Goal: Information Seeking & Learning: Learn about a topic

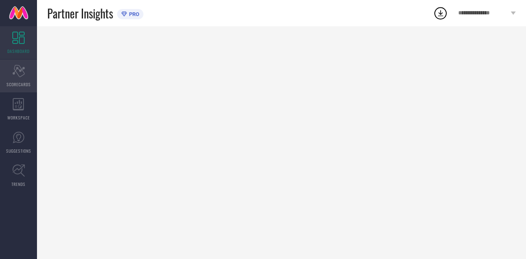
click at [21, 73] on icon "Scorecard" at bounding box center [18, 71] width 13 height 12
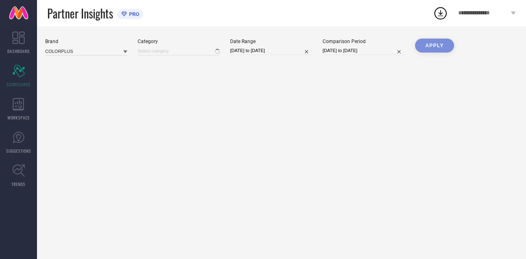
type input "All"
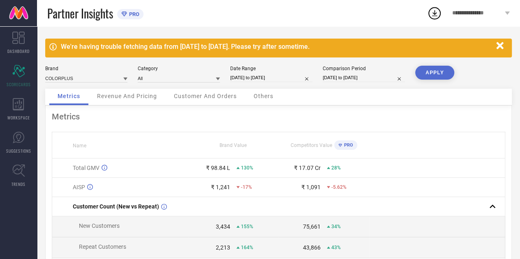
click at [108, 99] on span "Revenue And Pricing" at bounding box center [127, 96] width 60 height 7
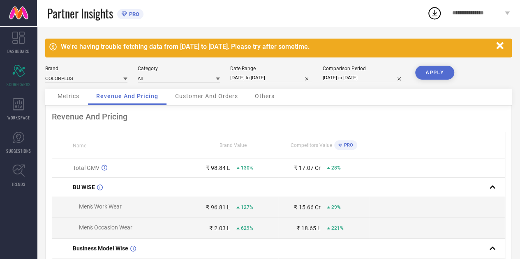
click at [187, 100] on div "Customer And Orders" at bounding box center [206, 97] width 79 height 16
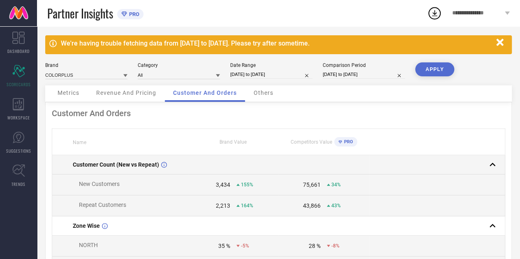
scroll to position [1, 0]
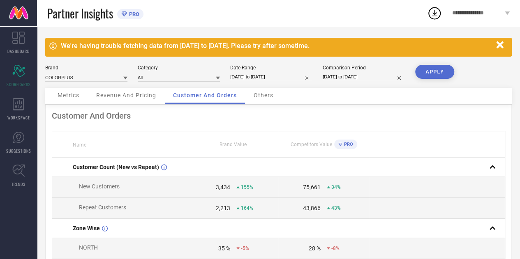
click at [267, 94] on span "Others" at bounding box center [263, 95] width 20 height 7
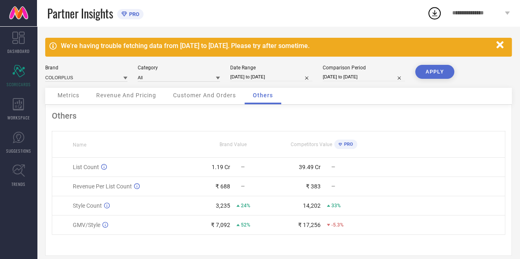
click at [230, 104] on div "Customer And Orders" at bounding box center [204, 96] width 79 height 16
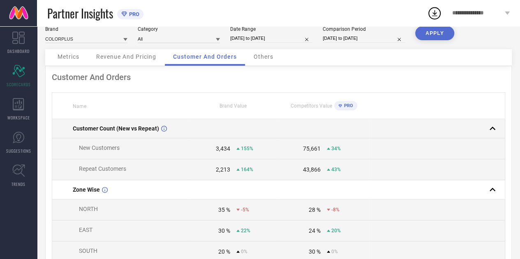
scroll to position [39, 0]
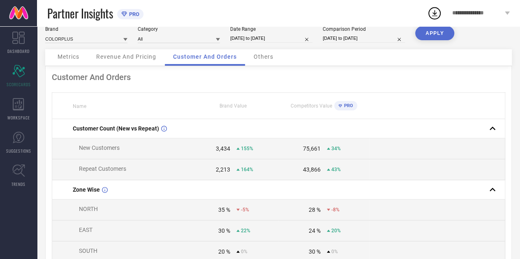
click at [214, 157] on td "3,434 155%" at bounding box center [233, 148] width 90 height 21
drag, startPoint x: 214, startPoint y: 157, endPoint x: 228, endPoint y: 179, distance: 27.0
click at [228, 179] on td "2,213 164%" at bounding box center [233, 169] width 90 height 21
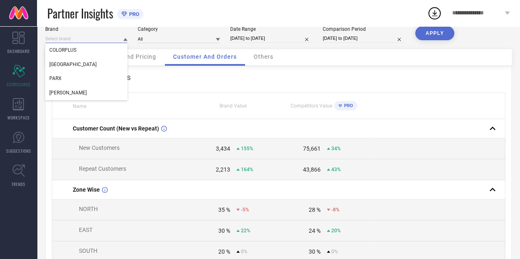
click at [104, 43] on input at bounding box center [86, 39] width 82 height 9
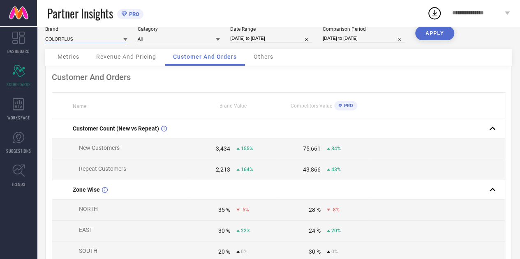
click at [112, 35] on input at bounding box center [86, 39] width 82 height 9
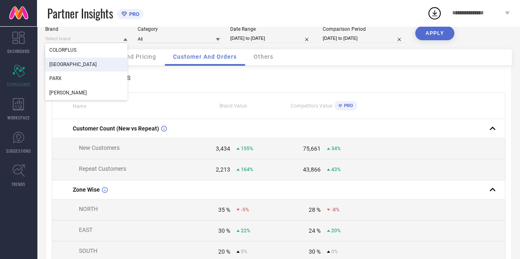
click at [86, 63] on div "[GEOGRAPHIC_DATA]" at bounding box center [86, 65] width 82 height 14
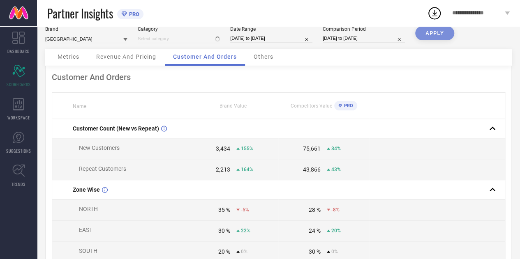
type input "All"
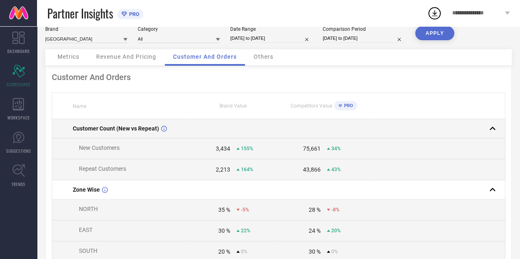
scroll to position [0, 0]
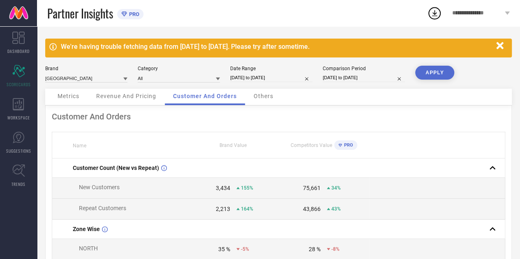
select select "7"
select select "2025"
select select "8"
select select "2025"
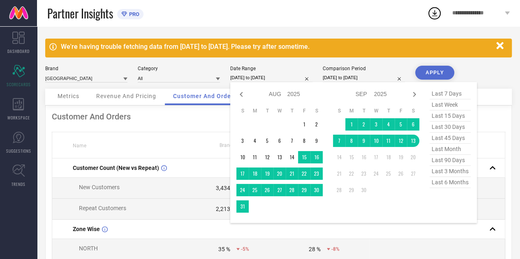
click at [295, 80] on input "[DATE] to [DATE]" at bounding box center [271, 78] width 82 height 9
select select "7"
select select "2024"
select select "8"
select select "2024"
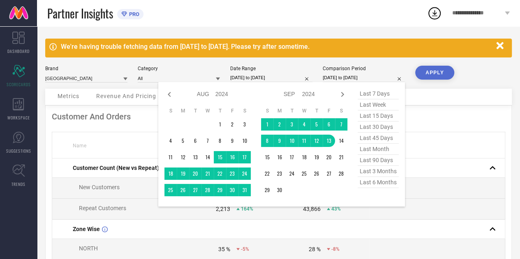
click at [356, 81] on input "[DATE] to [DATE]" at bounding box center [363, 78] width 82 height 9
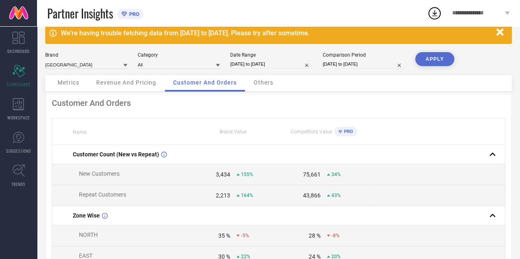
scroll to position [14, 0]
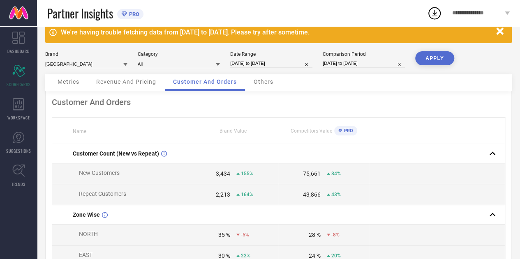
click at [500, 33] on icon "button" at bounding box center [500, 31] width 10 height 10
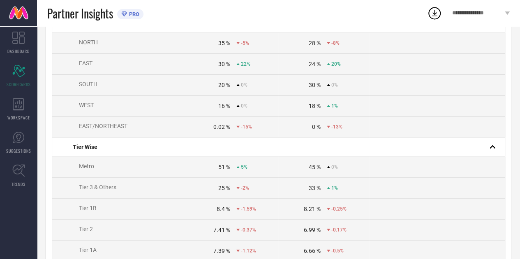
scroll to position [181, 0]
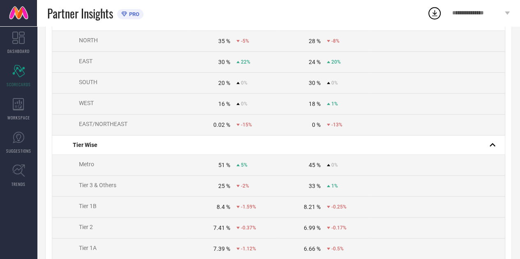
click at [221, 168] on div "51 %" at bounding box center [224, 165] width 12 height 7
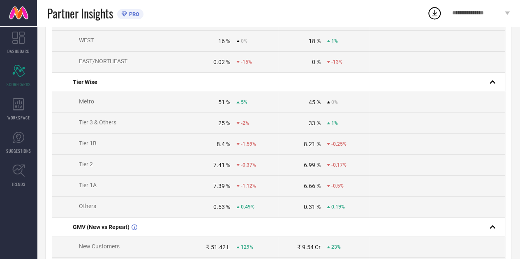
scroll to position [243, 0]
click at [222, 104] on div "51 %" at bounding box center [224, 103] width 12 height 7
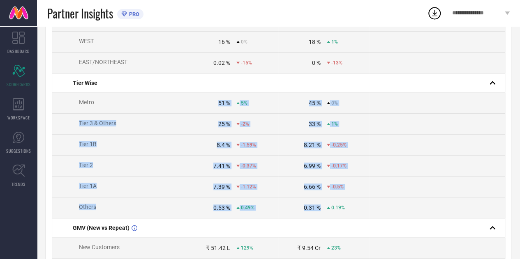
drag, startPoint x: 222, startPoint y: 104, endPoint x: 288, endPoint y: 216, distance: 130.9
click at [288, 216] on tbody "Customer Count (New vs Repeat) New Customers 3,434 155% 75,661 34% Repeat Custo…" at bounding box center [278, 132] width 453 height 488
click at [288, 216] on td "0.31 % 0.19%" at bounding box center [323, 208] width 90 height 21
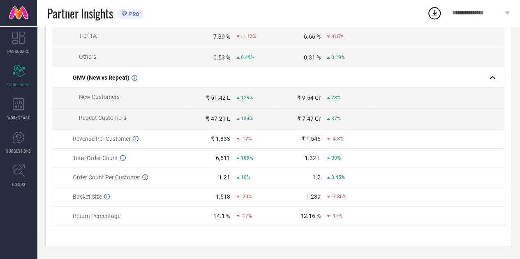
scroll to position [394, 0]
click at [223, 101] on div "₹ 51.42 L" at bounding box center [218, 97] width 24 height 7
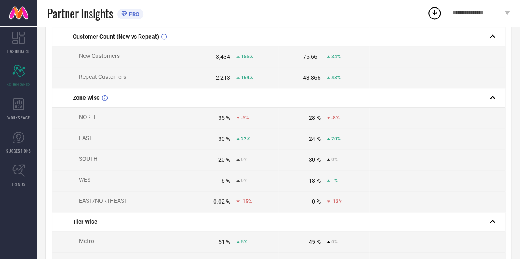
scroll to position [0, 0]
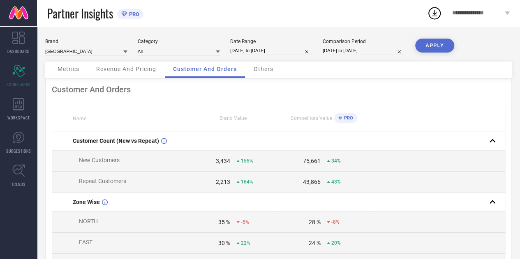
click at [232, 162] on div "3,434 155%" at bounding box center [233, 161] width 90 height 7
click at [223, 159] on div "3,434" at bounding box center [223, 161] width 14 height 7
drag, startPoint x: 223, startPoint y: 159, endPoint x: 248, endPoint y: 162, distance: 24.8
click at [248, 162] on div "3,434 155%" at bounding box center [233, 161] width 90 height 7
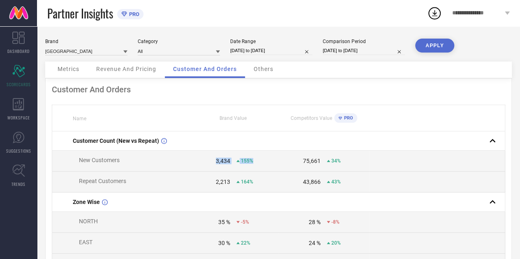
click at [248, 162] on span "155%" at bounding box center [247, 161] width 12 height 6
drag, startPoint x: 248, startPoint y: 162, endPoint x: 222, endPoint y: 161, distance: 25.9
click at [222, 161] on div "3,434 155%" at bounding box center [233, 161] width 90 height 7
click at [222, 161] on div "3,434" at bounding box center [223, 161] width 14 height 7
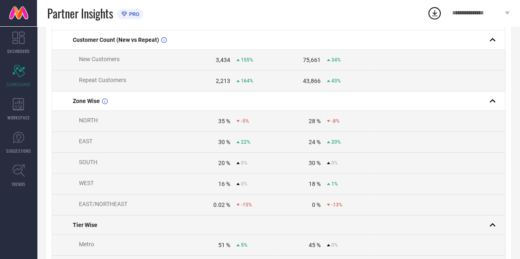
scroll to position [101, 0]
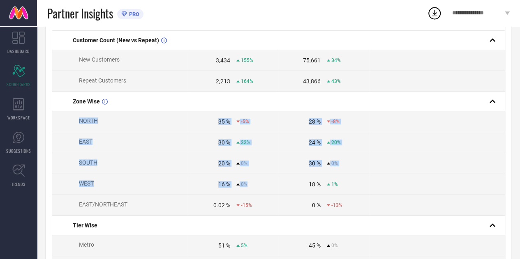
drag, startPoint x: 103, startPoint y: 103, endPoint x: 251, endPoint y: 179, distance: 166.5
click at [251, 179] on td "16 % 0%" at bounding box center [233, 184] width 90 height 21
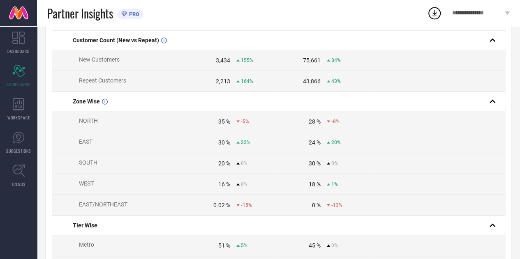
scroll to position [0, 0]
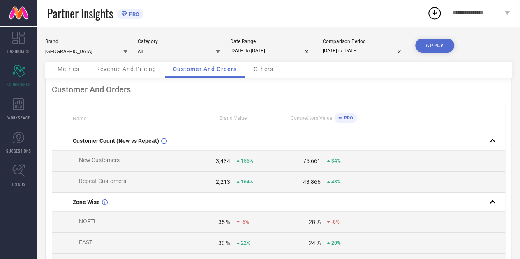
click at [270, 65] on div "Others" at bounding box center [263, 70] width 36 height 16
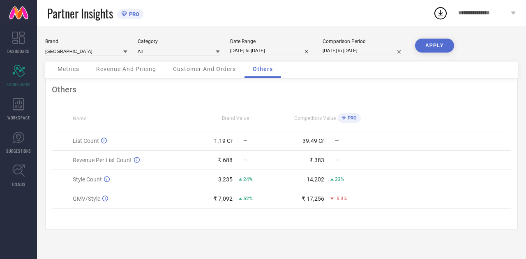
click at [239, 67] on div "Customer And Orders" at bounding box center [204, 70] width 79 height 16
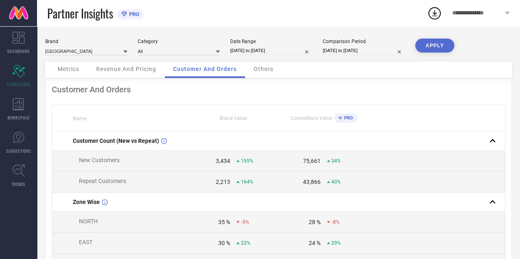
click at [117, 72] on span "Revenue And Pricing" at bounding box center [126, 69] width 60 height 7
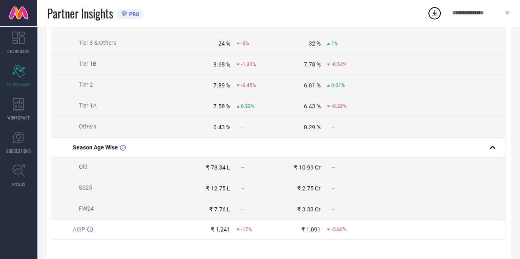
scroll to position [426, 0]
click at [81, 191] on span "SS25" at bounding box center [85, 187] width 13 height 7
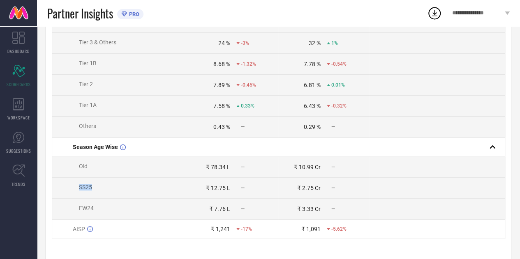
click at [81, 191] on span "SS25" at bounding box center [85, 187] width 13 height 7
drag, startPoint x: 81, startPoint y: 191, endPoint x: 93, endPoint y: 213, distance: 25.0
click at [93, 212] on span "FW24" at bounding box center [86, 208] width 15 height 7
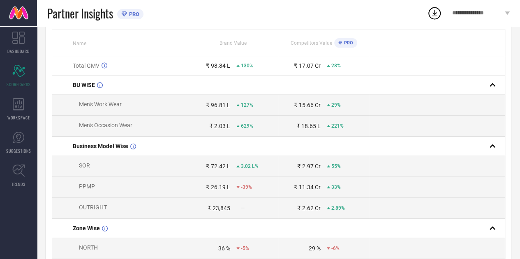
scroll to position [0, 0]
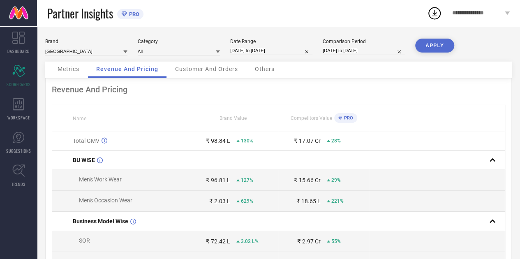
click at [76, 72] on span "Metrics" at bounding box center [69, 69] width 22 height 7
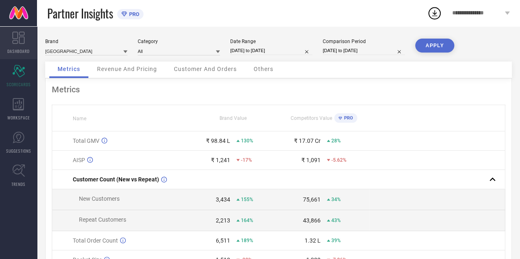
click at [21, 38] on icon at bounding box center [18, 38] width 12 height 12
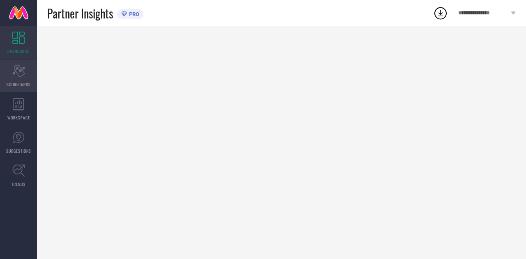
click at [16, 73] on icon "Scorecard" at bounding box center [18, 71] width 13 height 12
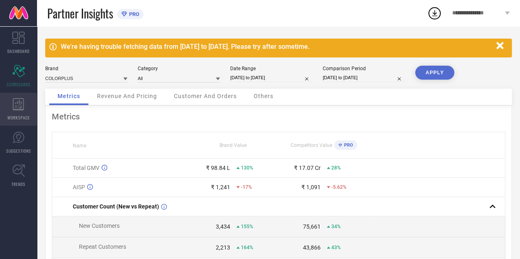
click at [19, 116] on span "WORKSPACE" at bounding box center [18, 118] width 23 height 6
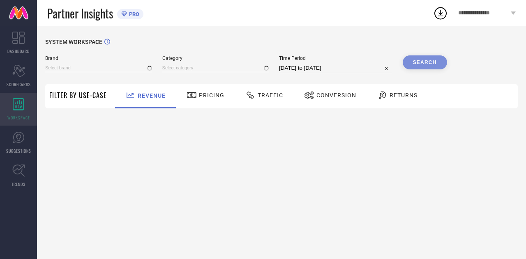
type input "COLORPLUS"
type input "All"
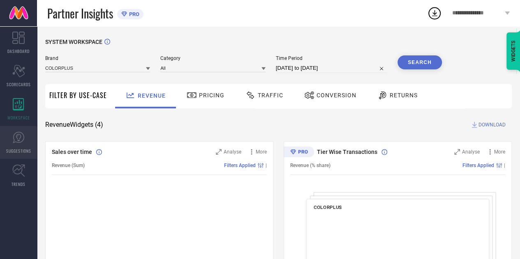
click at [13, 146] on link "SUGGESTIONS" at bounding box center [18, 142] width 37 height 33
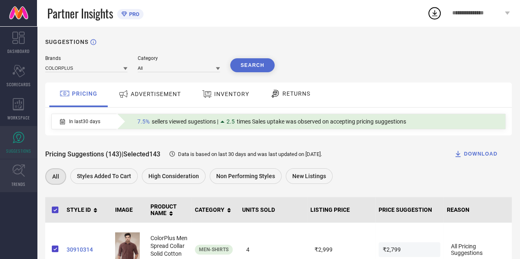
click at [16, 169] on icon at bounding box center [18, 170] width 13 height 13
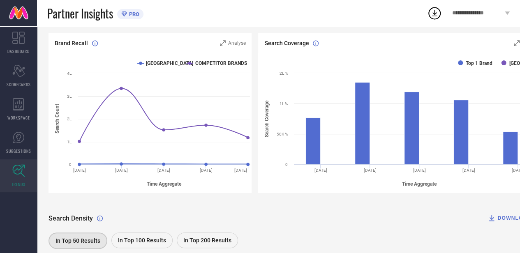
scroll to position [122, 0]
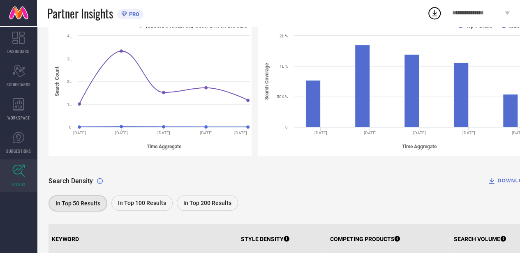
click at [201, 206] on span "In Top 200 Results" at bounding box center [207, 203] width 48 height 7
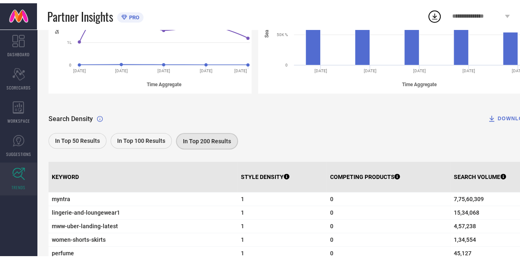
scroll to position [0, 0]
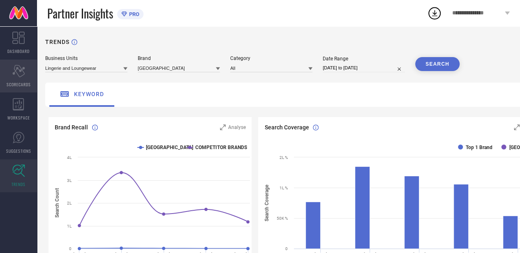
click at [21, 78] on div "Scorecard SCORECARDS" at bounding box center [18, 76] width 37 height 33
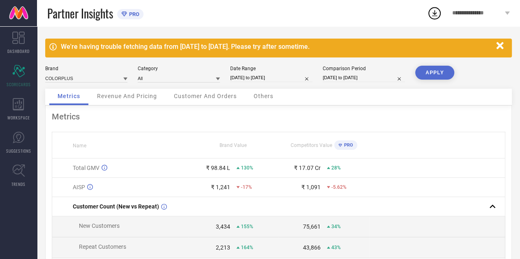
select select "7"
select select "2025"
select select "8"
select select "2025"
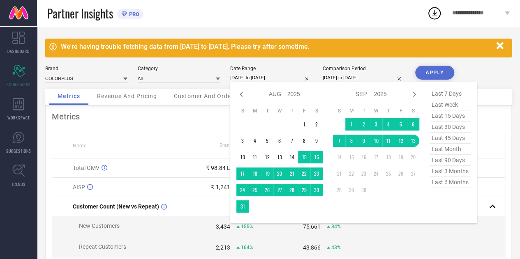
click at [263, 76] on input "[DATE] to [DATE]" at bounding box center [271, 78] width 82 height 9
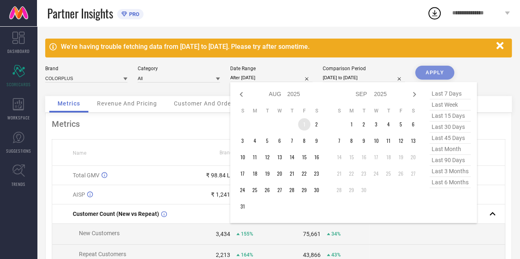
click at [305, 125] on td "1" at bounding box center [304, 124] width 12 height 12
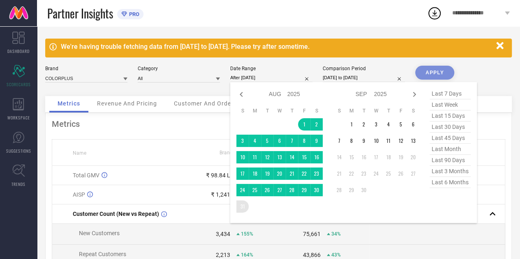
type input "[DATE] to [DATE]"
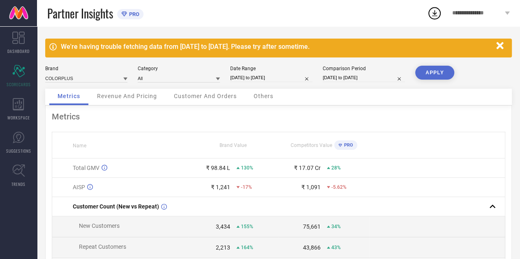
select select "7"
select select "2024"
select select "8"
select select "2024"
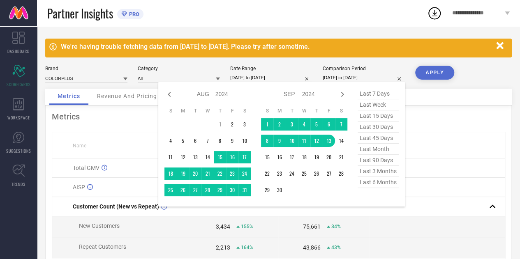
click at [353, 79] on input "[DATE] to [DATE]" at bounding box center [363, 78] width 82 height 9
click at [374, 183] on span "last 6 months" at bounding box center [377, 182] width 41 height 11
type input "[DATE] to [DATE]"
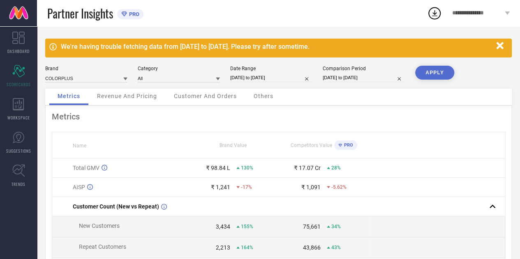
click at [432, 75] on button "APPLY" at bounding box center [434, 73] width 39 height 14
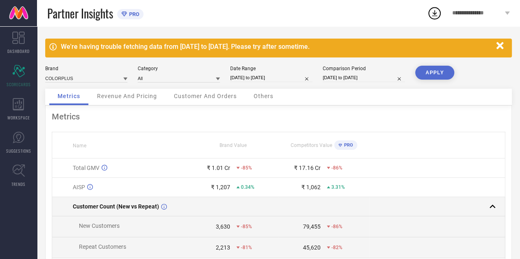
select select "2"
select select "2025"
select select "3"
select select "2025"
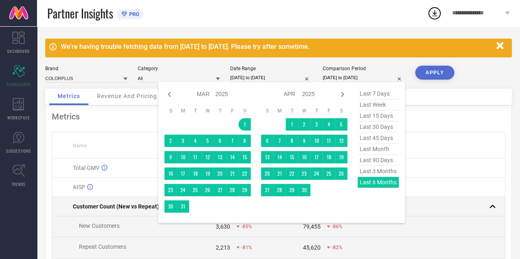
click at [365, 74] on input "[DATE] to [DATE]" at bounding box center [363, 78] width 82 height 9
click at [169, 93] on icon at bounding box center [169, 95] width 10 height 10
select select "1"
select select "2025"
select select "2"
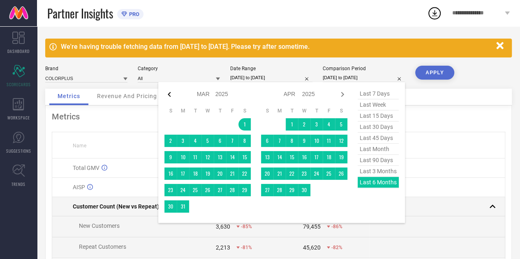
select select "2025"
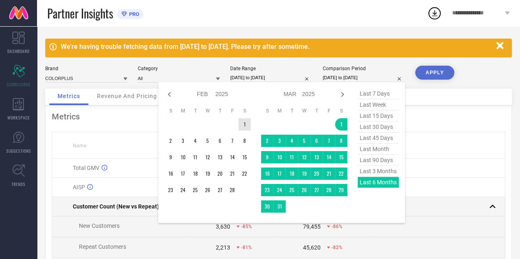
type input "After [DATE]"
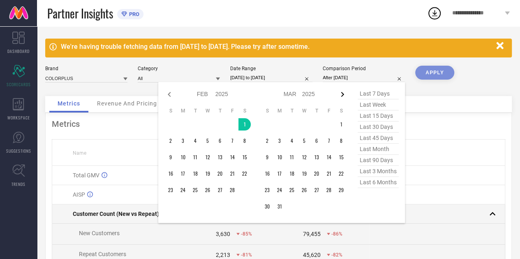
drag, startPoint x: 246, startPoint y: 129, endPoint x: 343, endPoint y: 97, distance: 101.8
click at [343, 97] on div "Jan Feb Mar Apr May Jun [DATE] Aug Sep Oct Nov [DATE] 2016 2017 2018 2019 2020 …" at bounding box center [255, 152] width 183 height 129
click at [343, 97] on icon at bounding box center [342, 95] width 10 height 10
select select "2"
select select "2025"
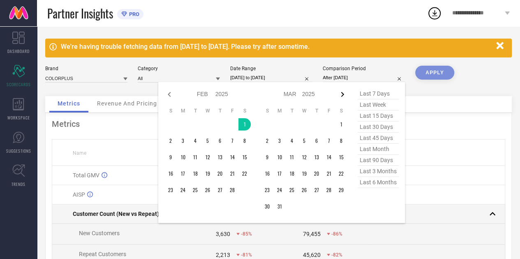
select select "3"
select select "2025"
click at [343, 97] on icon at bounding box center [342, 95] width 10 height 10
select select "3"
select select "2025"
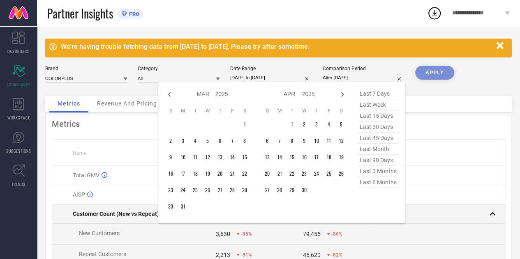
select select "4"
select select "2025"
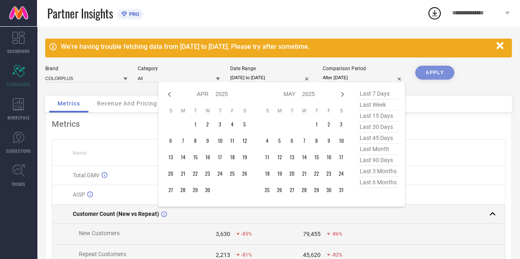
click at [343, 97] on icon at bounding box center [342, 95] width 10 height 10
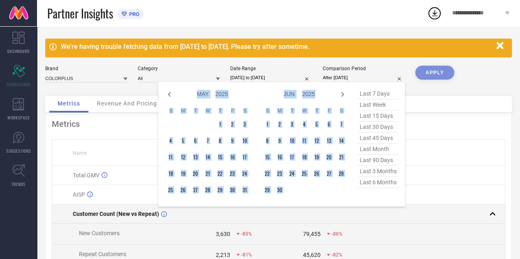
click at [343, 97] on icon at bounding box center [342, 95] width 10 height 10
select select "5"
select select "2025"
select select "6"
select select "2025"
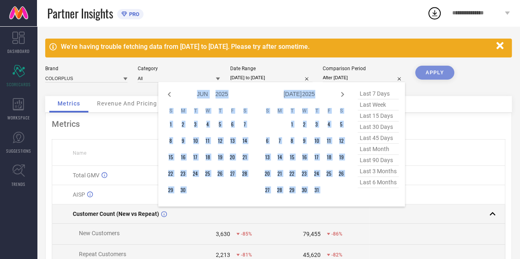
click at [343, 97] on icon at bounding box center [342, 95] width 10 height 10
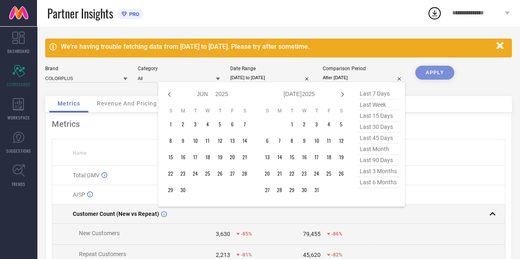
select select "6"
select select "2025"
select select "7"
select select "2025"
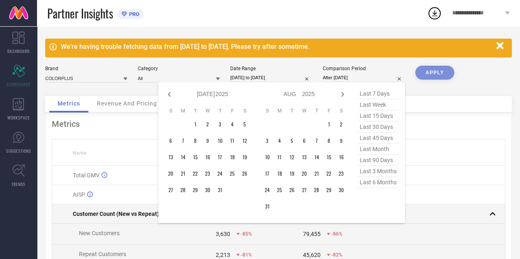
click at [343, 97] on icon at bounding box center [342, 95] width 10 height 10
select select "7"
select select "2025"
select select "8"
select select "2025"
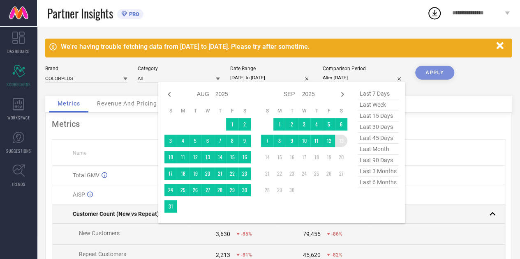
type input "[DATE] to [DATE]"
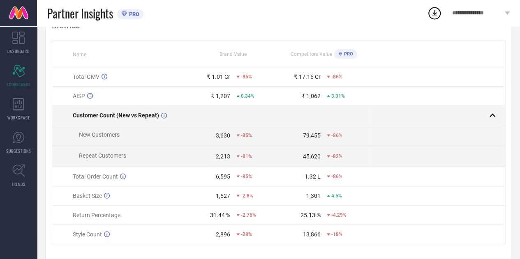
scroll to position [9, 0]
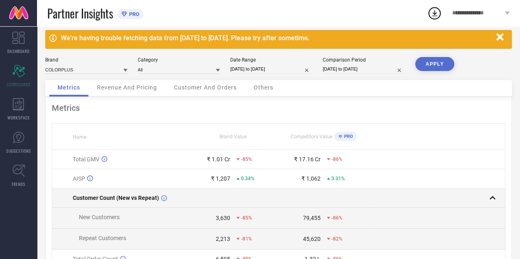
click at [429, 62] on button "APPLY" at bounding box center [434, 64] width 39 height 14
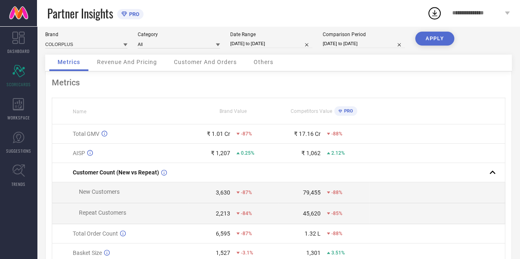
scroll to position [3, 0]
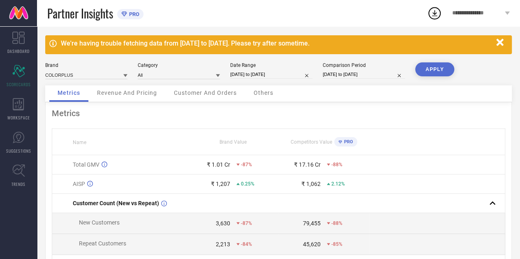
select select "1"
select select "2025"
select select "2"
select select "2025"
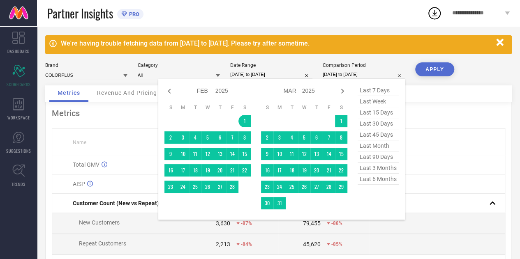
click at [370, 76] on input "[DATE] to [DATE]" at bounding box center [363, 74] width 82 height 9
type input "After [DATE]"
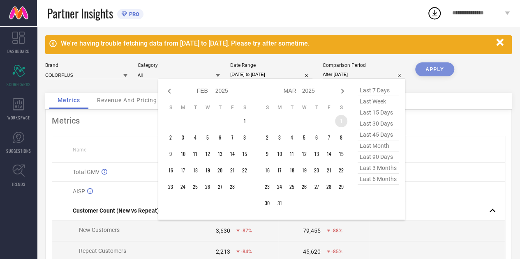
click at [342, 121] on td "1" at bounding box center [341, 121] width 12 height 12
click at [343, 91] on icon at bounding box center [342, 91] width 3 height 5
select select "2"
select select "2025"
select select "3"
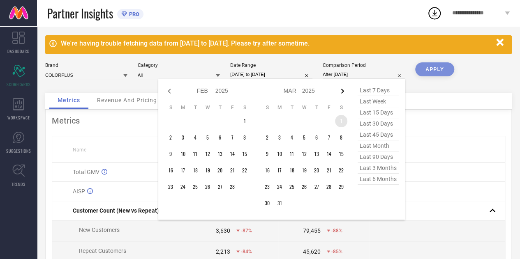
select select "2025"
click at [375, 147] on span "last month" at bounding box center [377, 145] width 41 height 11
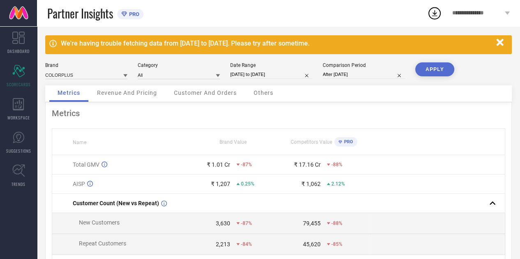
type input "[DATE] to [DATE]"
click at [427, 67] on button "APPLY" at bounding box center [434, 69] width 39 height 14
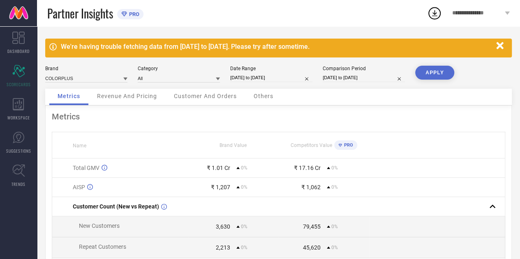
scroll to position [0, 0]
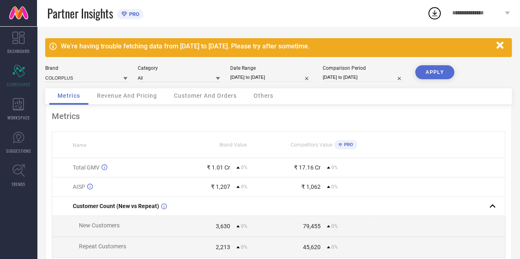
click at [348, 69] on div "Comparison Period" at bounding box center [363, 68] width 82 height 6
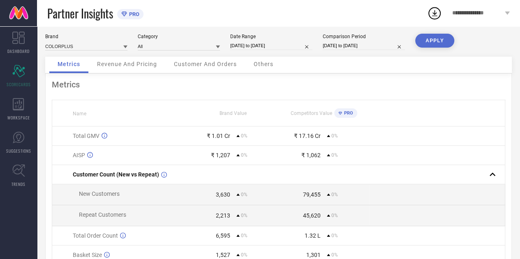
scroll to position [32, 0]
click at [141, 66] on span "Revenue And Pricing" at bounding box center [127, 63] width 60 height 7
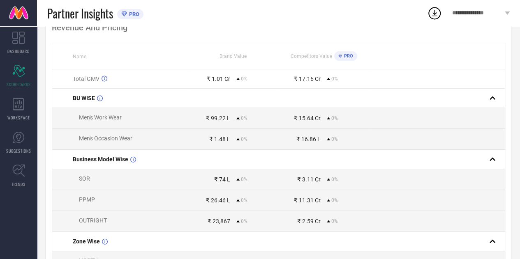
scroll to position [0, 0]
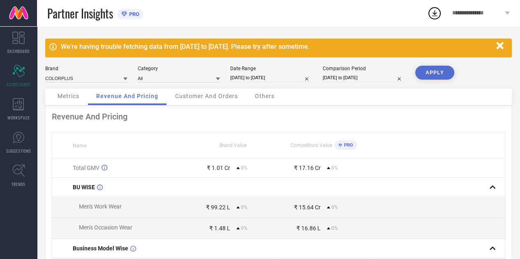
click at [191, 91] on div "Customer And Orders" at bounding box center [206, 97] width 79 height 16
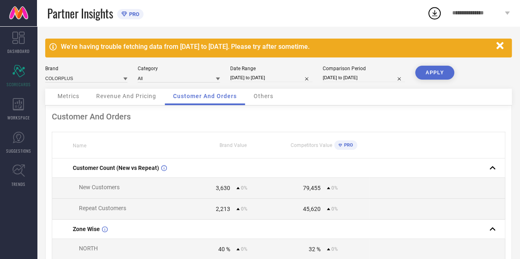
click at [222, 194] on td "3,630 0%" at bounding box center [233, 188] width 90 height 21
drag, startPoint x: 222, startPoint y: 194, endPoint x: 240, endPoint y: 213, distance: 26.1
click at [241, 212] on span "0%" at bounding box center [244, 209] width 7 height 6
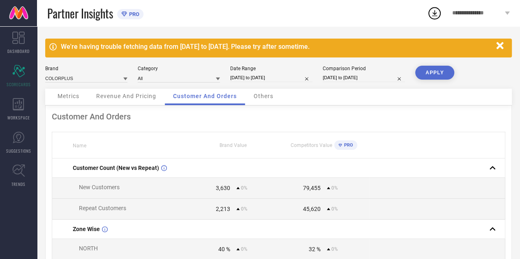
click at [241, 212] on span "0%" at bounding box center [244, 209] width 7 height 6
drag, startPoint x: 240, startPoint y: 213, endPoint x: 224, endPoint y: 189, distance: 28.6
click at [224, 189] on div "3,630" at bounding box center [223, 188] width 14 height 7
select select "7"
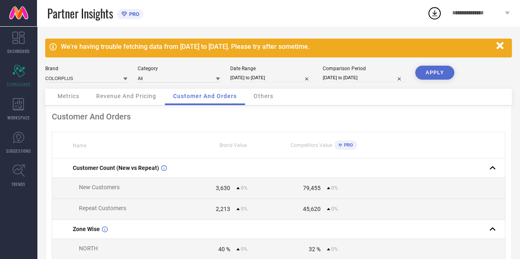
select select "2025"
select select "8"
select select "2025"
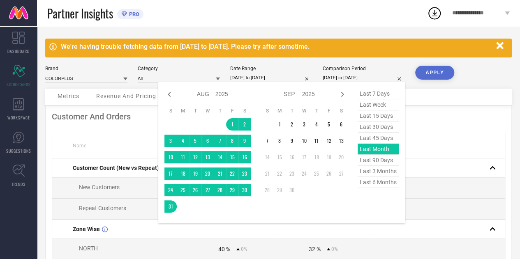
click at [337, 81] on input "[DATE] to [DATE]" at bounding box center [363, 78] width 82 height 9
click at [166, 93] on icon at bounding box center [169, 95] width 10 height 10
select select "6"
select select "2025"
select select "7"
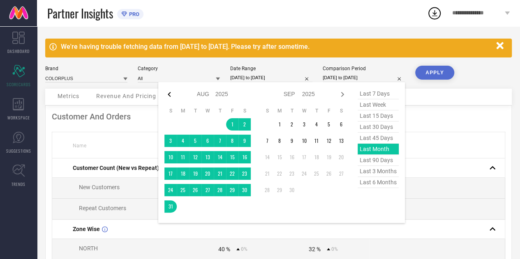
select select "2025"
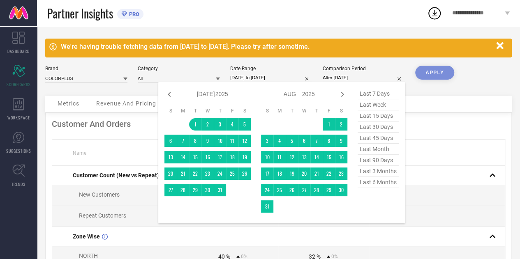
drag, startPoint x: 197, startPoint y: 124, endPoint x: 225, endPoint y: 190, distance: 71.6
click at [225, 190] on tbody "1 2 3 4 5 6 7 8 9 10 11 12 13 14 15 16 17 18 19 20 21 22 23 24 25 26 27 28 29 3…" at bounding box center [207, 157] width 86 height 78
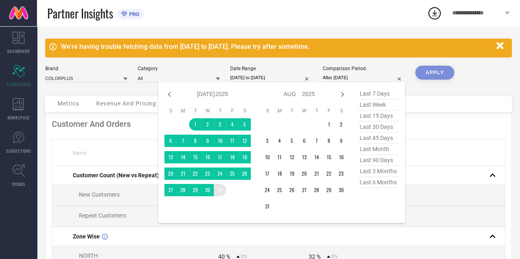
type input "[DATE] to [DATE]"
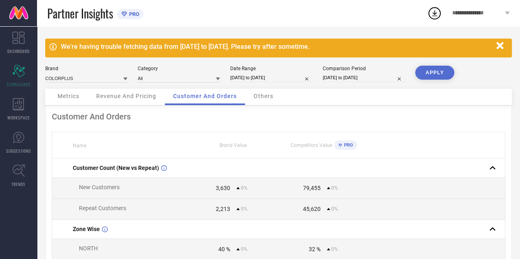
click at [222, 191] on div "3,630" at bounding box center [223, 188] width 14 height 7
drag, startPoint x: 222, startPoint y: 192, endPoint x: 229, endPoint y: 216, distance: 25.2
click at [229, 216] on td "2,213 0%" at bounding box center [233, 209] width 90 height 21
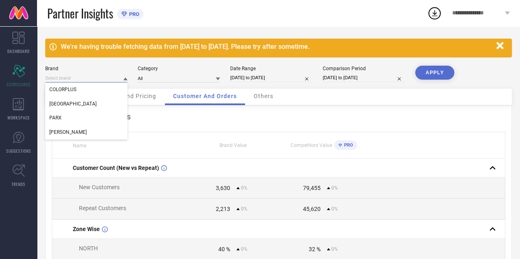
click at [94, 78] on input at bounding box center [86, 78] width 82 height 9
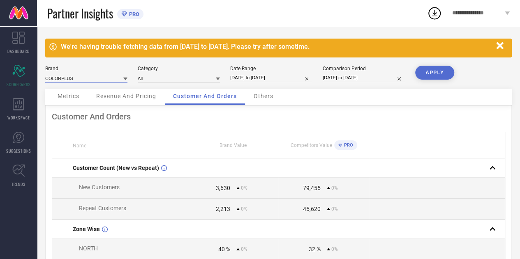
click at [92, 79] on input at bounding box center [86, 78] width 82 height 9
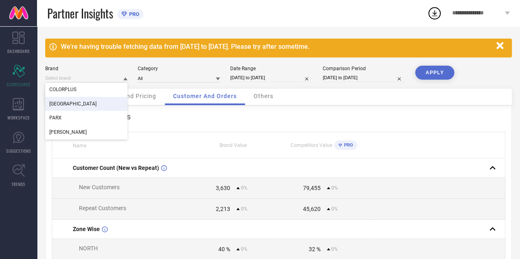
click at [82, 101] on div "[GEOGRAPHIC_DATA]" at bounding box center [86, 104] width 82 height 14
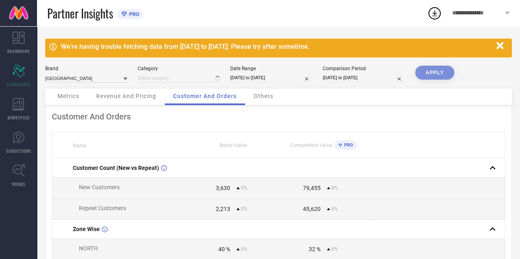
type input "All"
click at [439, 75] on button "APPLY" at bounding box center [434, 73] width 39 height 14
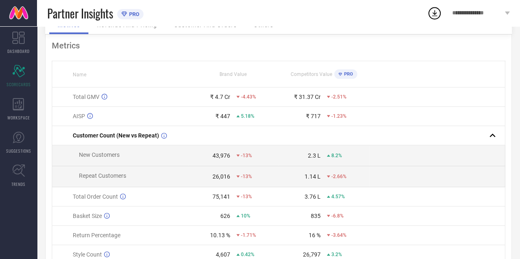
scroll to position [78, 0]
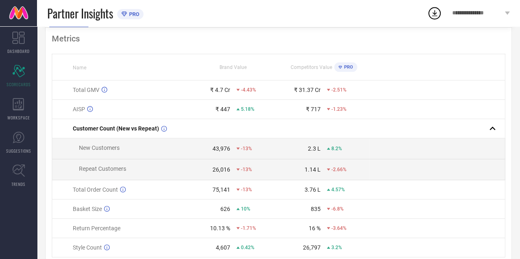
click at [216, 143] on td "43,976 -13%" at bounding box center [233, 148] width 90 height 21
click at [218, 152] on div "43,976" at bounding box center [221, 148] width 18 height 7
click at [224, 171] on div "26,016" at bounding box center [221, 169] width 18 height 7
drag, startPoint x: 224, startPoint y: 171, endPoint x: 220, endPoint y: 147, distance: 24.1
click at [220, 147] on tbody "Total GMV ₹ 4.7 Cr -4.43% ₹ 31.37 Cr -2.51% AISP ₹ 447 5.18% ₹ 717 -1.23% Custo…" at bounding box center [278, 169] width 453 height 177
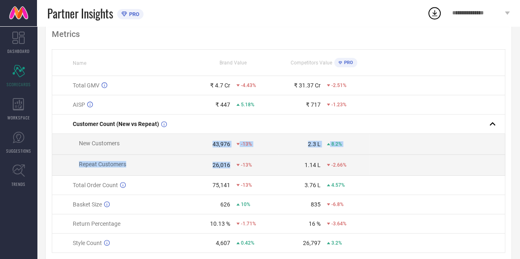
scroll to position [83, 0]
click at [214, 140] on td "43,976 -13%" at bounding box center [233, 143] width 90 height 21
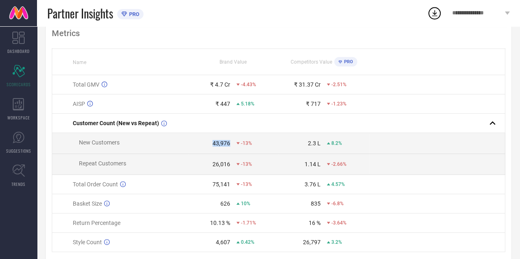
click at [214, 140] on td "43,976 -13%" at bounding box center [233, 143] width 90 height 21
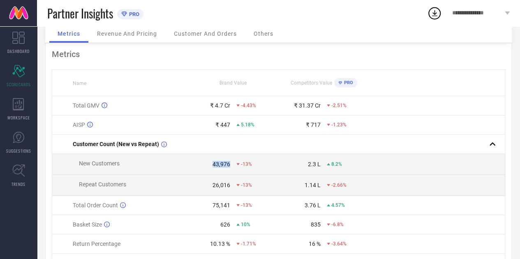
scroll to position [63, 0]
click at [219, 186] on div "26,016" at bounding box center [221, 185] width 18 height 7
drag, startPoint x: 219, startPoint y: 186, endPoint x: 215, endPoint y: 164, distance: 22.8
click at [215, 164] on tbody "Total GMV ₹ 4.7 Cr -4.43% ₹ 31.37 Cr -2.51% AISP ₹ 447 5.18% ₹ 717 -1.23% Custo…" at bounding box center [278, 184] width 453 height 177
click at [215, 164] on div "43,976" at bounding box center [221, 164] width 18 height 7
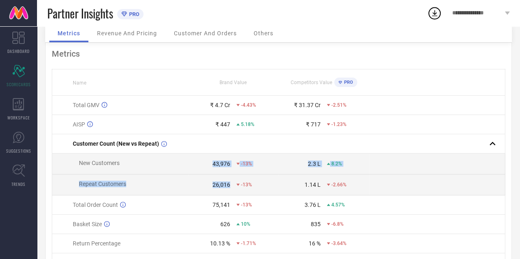
drag, startPoint x: 215, startPoint y: 164, endPoint x: 222, endPoint y: 184, distance: 21.7
click at [222, 184] on tbody "Total GMV ₹ 4.7 Cr -4.43% ₹ 31.37 Cr -2.51% AISP ₹ 447 5.18% ₹ 717 -1.23% Custo…" at bounding box center [278, 184] width 453 height 177
copy tbody "43,976 -13% 2.3 L 8.2% Repeat Customers 26,016"
click at [163, 176] on td "Repeat Customers" at bounding box center [120, 185] width 136 height 21
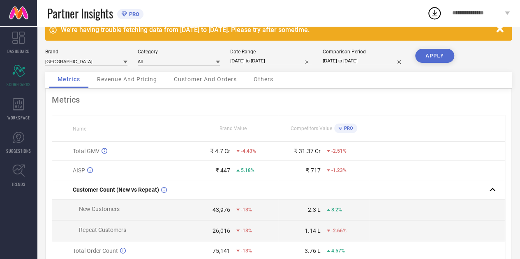
scroll to position [16, 0]
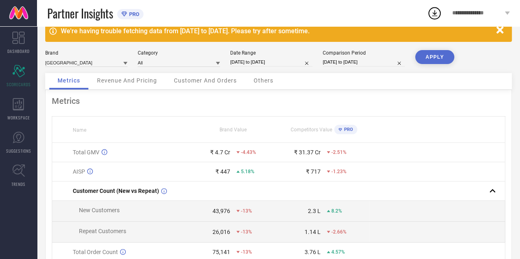
click at [200, 83] on span "Customer And Orders" at bounding box center [205, 80] width 63 height 7
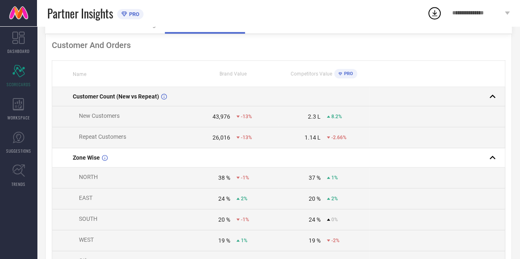
scroll to position [0, 0]
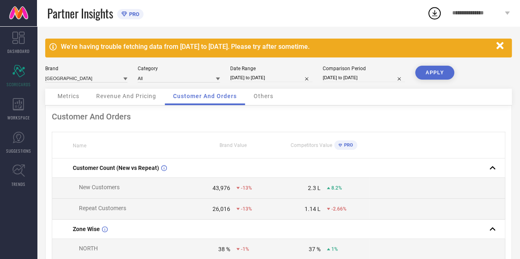
click at [231, 147] on span "Brand Value" at bounding box center [232, 146] width 27 height 6
drag, startPoint x: 231, startPoint y: 147, endPoint x: 320, endPoint y: 148, distance: 88.3
click at [320, 148] on tr "Name Brand Value Competitors Value PRO" at bounding box center [278, 145] width 453 height 26
click at [320, 148] on span "Competitors Value" at bounding box center [310, 146] width 41 height 6
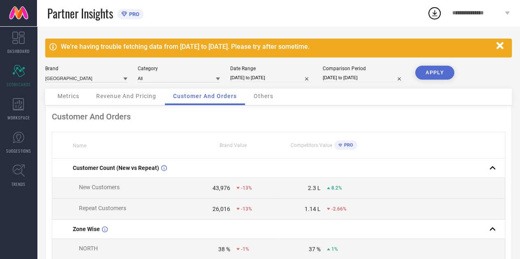
click at [67, 97] on span "Metrics" at bounding box center [69, 96] width 22 height 7
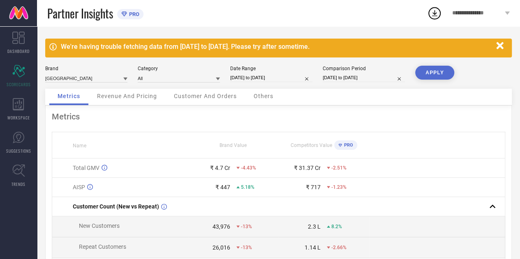
click at [131, 92] on div "Revenue And Pricing" at bounding box center [127, 97] width 76 height 16
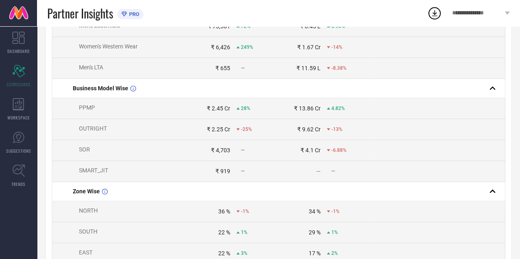
scroll to position [244, 0]
click at [104, 172] on span "SMART_JIT" at bounding box center [93, 170] width 29 height 7
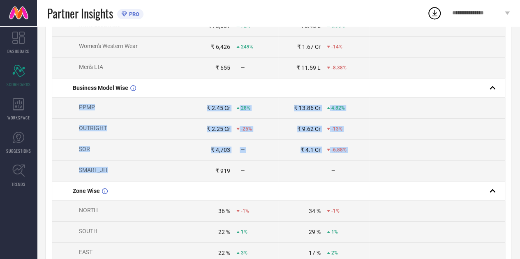
drag, startPoint x: 104, startPoint y: 172, endPoint x: 78, endPoint y: 109, distance: 67.8
click at [78, 109] on tbody "Total GMV ₹ 4.7 Cr -4.43% ₹ 31.37 Cr -2.51% BU WISE Men's Work Wear ₹ 3.6 Cr -3…" at bounding box center [278, 243] width 453 height 659
click at [78, 109] on span "PPMP" at bounding box center [84, 107] width 22 height 7
drag, startPoint x: 78, startPoint y: 109, endPoint x: 106, endPoint y: 170, distance: 67.3
click at [106, 170] on tbody "Total GMV ₹ 4.7 Cr -4.43% ₹ 31.37 Cr -2.51% BU WISE Men's Work Wear ₹ 3.6 Cr -3…" at bounding box center [278, 243] width 453 height 659
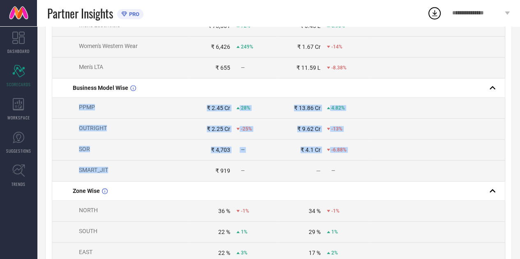
click at [106, 170] on span "SMART_JIT" at bounding box center [93, 170] width 29 height 7
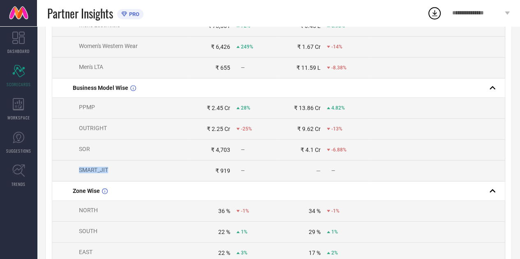
click at [106, 170] on span "SMART_JIT" at bounding box center [93, 170] width 29 height 7
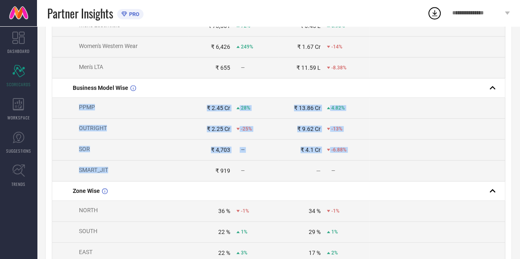
drag, startPoint x: 106, startPoint y: 170, endPoint x: 84, endPoint y: 111, distance: 63.9
click at [84, 111] on tbody "Total GMV ₹ 4.7 Cr -4.43% ₹ 31.37 Cr -2.51% BU WISE Men's Work Wear ₹ 3.6 Cr -3…" at bounding box center [278, 243] width 453 height 659
click at [84, 111] on span "PPMP" at bounding box center [87, 107] width 16 height 7
drag, startPoint x: 84, startPoint y: 111, endPoint x: 113, endPoint y: 179, distance: 74.3
click at [113, 179] on tbody "Total GMV ₹ 4.7 Cr -4.43% ₹ 31.37 Cr -2.51% BU WISE Men's Work Wear ₹ 3.6 Cr -3…" at bounding box center [278, 243] width 453 height 659
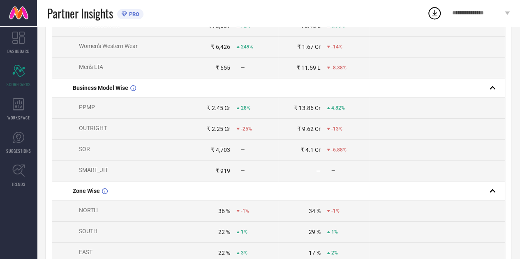
click at [113, 179] on td "SMART_JIT" at bounding box center [120, 171] width 136 height 21
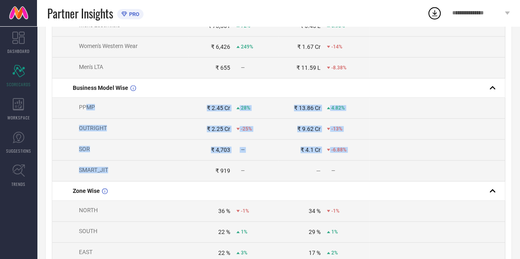
drag, startPoint x: 113, startPoint y: 179, endPoint x: 88, endPoint y: 109, distance: 74.3
click at [88, 109] on tbody "Total GMV ₹ 4.7 Cr -4.43% ₹ 31.37 Cr -2.51% BU WISE Men's Work Wear ₹ 3.6 Cr -3…" at bounding box center [278, 243] width 453 height 659
click at [88, 109] on span "PPMP" at bounding box center [87, 107] width 16 height 7
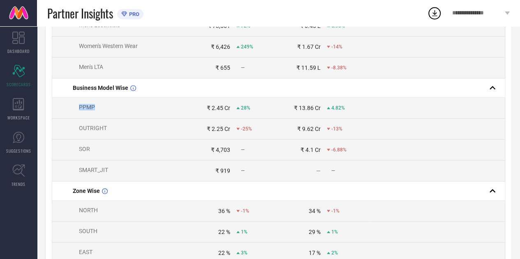
click at [88, 109] on span "PPMP" at bounding box center [87, 107] width 16 height 7
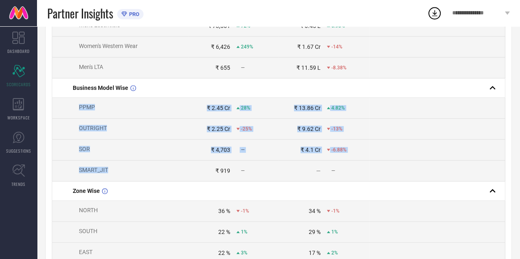
drag, startPoint x: 88, startPoint y: 109, endPoint x: 120, endPoint y: 168, distance: 67.3
click at [120, 168] on tbody "Total GMV ₹ 4.7 Cr -4.43% ₹ 31.37 Cr -2.51% BU WISE Men's Work Wear ₹ 3.6 Cr -3…" at bounding box center [278, 243] width 453 height 659
click at [148, 135] on td "OUTRIGHT" at bounding box center [120, 129] width 136 height 21
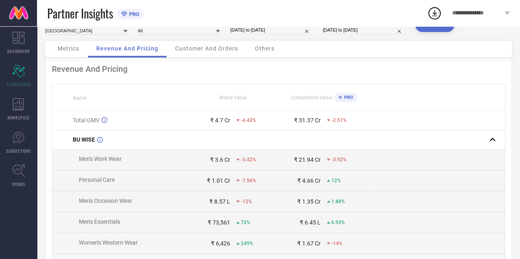
scroll to position [0, 0]
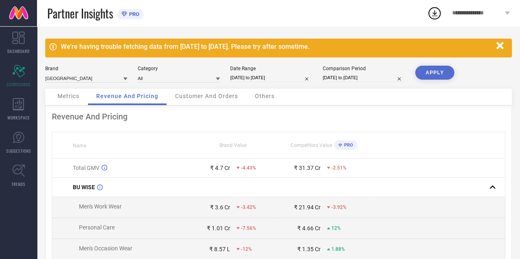
click at [207, 94] on span "Customer And Orders" at bounding box center [206, 96] width 63 height 7
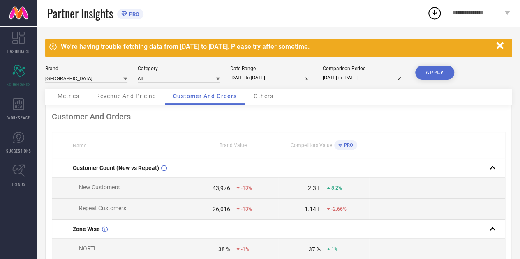
click at [214, 193] on td "43,976 -13%" at bounding box center [233, 188] width 90 height 21
select select "7"
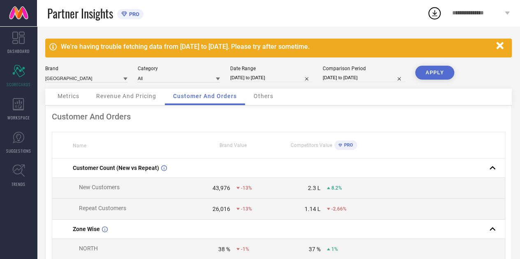
select select "2025"
select select "8"
select select "2025"
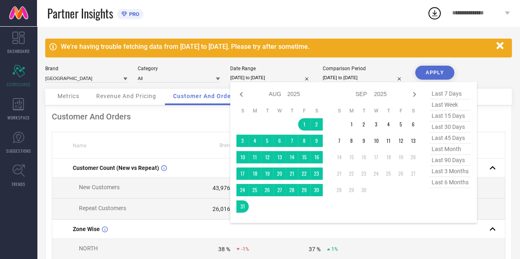
click at [270, 74] on input "[DATE] to [DATE]" at bounding box center [271, 78] width 82 height 9
click at [245, 90] on icon at bounding box center [241, 95] width 10 height 10
select select "6"
select select "2025"
select select "7"
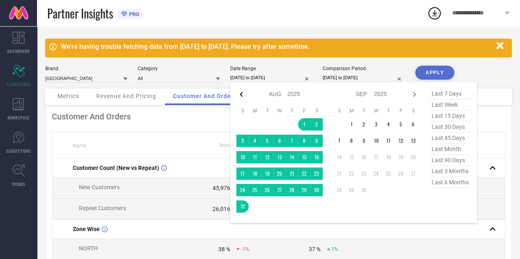
select select "2025"
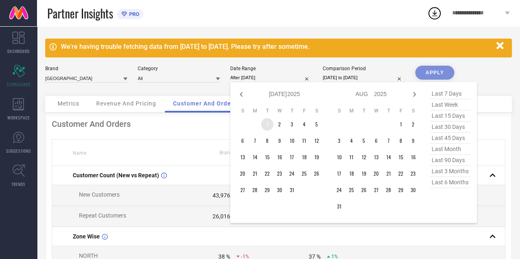
click at [271, 123] on td "1" at bounding box center [267, 124] width 12 height 12
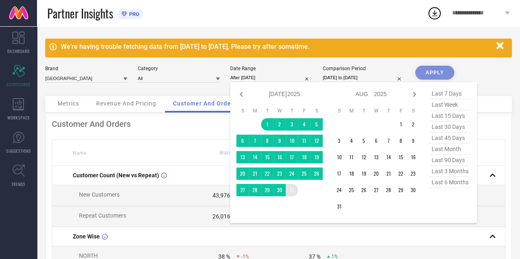
type input "[DATE] to [DATE]"
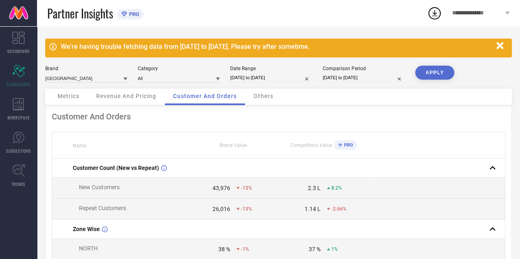
click at [446, 74] on button "APPLY" at bounding box center [434, 73] width 39 height 14
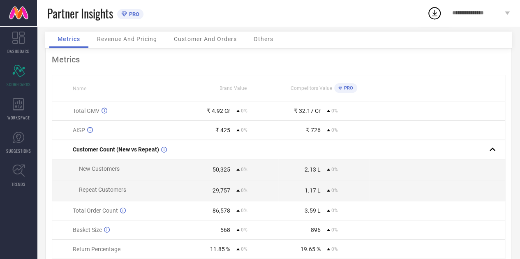
scroll to position [58, 0]
click at [216, 171] on div "50,325" at bounding box center [221, 169] width 18 height 7
drag, startPoint x: 216, startPoint y: 171, endPoint x: 223, endPoint y: 192, distance: 21.4
click at [223, 192] on tbody "Total GMV ₹ 4.92 Cr 0% ₹ 32.17 Cr 0% AISP ₹ 425 0% ₹ 726 0% Customer Count (New…" at bounding box center [278, 189] width 453 height 177
copy tbody "50,325 0% 2.13 L 0% Repeat Customers 29,757"
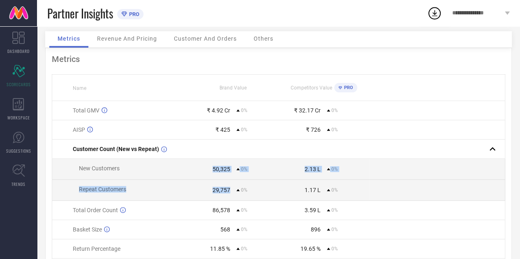
scroll to position [0, 0]
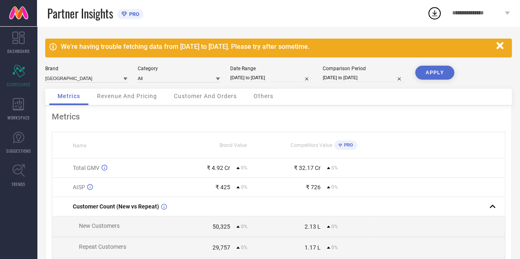
click at [268, 71] on div "Date Range [DATE] to [DATE]" at bounding box center [271, 74] width 82 height 17
select select "6"
select select "2025"
select select "7"
select select "2025"
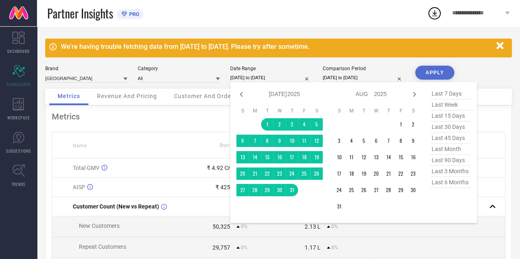
click at [266, 76] on input "[DATE] to [DATE]" at bounding box center [271, 78] width 82 height 9
click at [241, 94] on icon at bounding box center [241, 94] width 3 height 5
select select "5"
select select "2025"
select select "6"
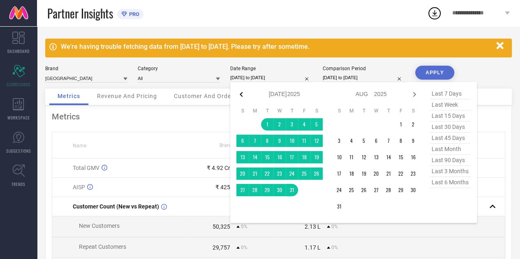
select select "2025"
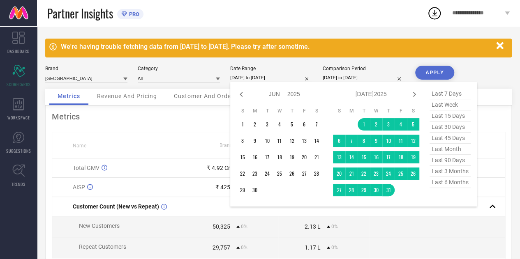
click at [241, 94] on icon at bounding box center [241, 94] width 3 height 5
select select "4"
select select "2025"
select select "5"
select select "2025"
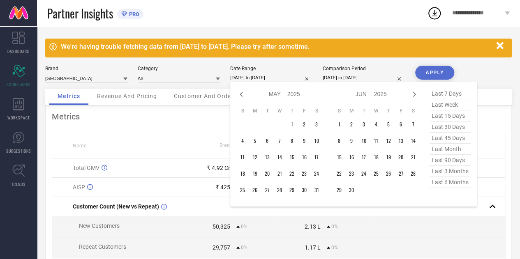
click at [241, 94] on icon at bounding box center [241, 94] width 3 height 5
select select "3"
select select "2025"
select select "4"
select select "2025"
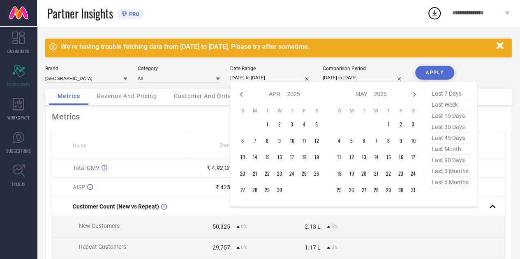
click at [241, 94] on icon at bounding box center [241, 94] width 3 height 5
select select "2"
select select "2025"
select select "3"
select select "2025"
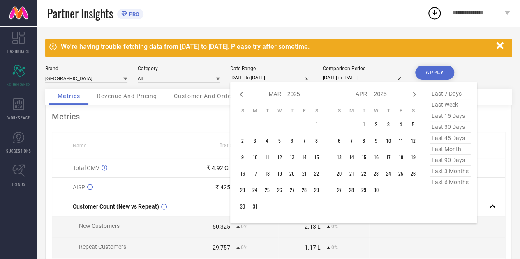
click at [241, 94] on icon at bounding box center [241, 94] width 3 height 5
select select "1"
select select "2025"
select select "2"
select select "2025"
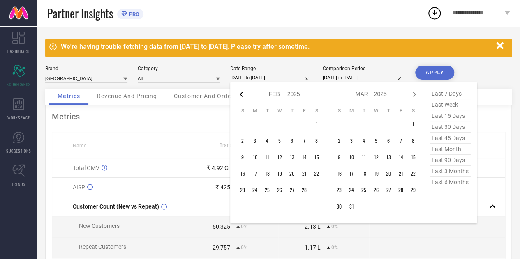
click at [239, 93] on icon at bounding box center [241, 95] width 10 height 10
select select "2025"
select select "1"
select select "2025"
click at [282, 127] on td "1" at bounding box center [279, 124] width 12 height 12
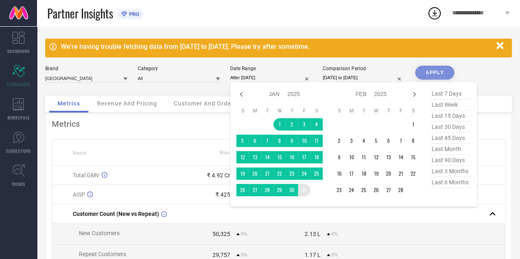
type input "[DATE] to [DATE]"
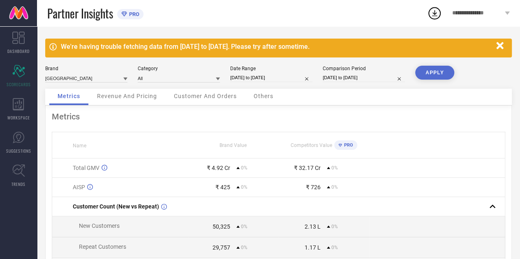
click at [434, 74] on button "APPLY" at bounding box center [434, 73] width 39 height 14
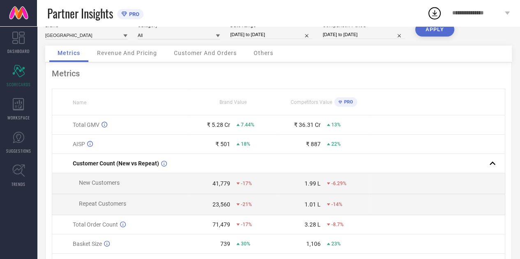
scroll to position [44, 0]
click at [219, 185] on div "41,779" at bounding box center [221, 183] width 18 height 7
copy div "41,779"
click at [223, 203] on div "23,560" at bounding box center [221, 203] width 18 height 7
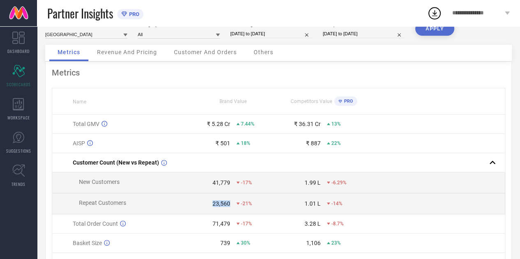
click at [223, 203] on div "23,560" at bounding box center [221, 203] width 18 height 7
copy div "23,560"
click at [259, 192] on td "41,779 -17%" at bounding box center [233, 183] width 90 height 21
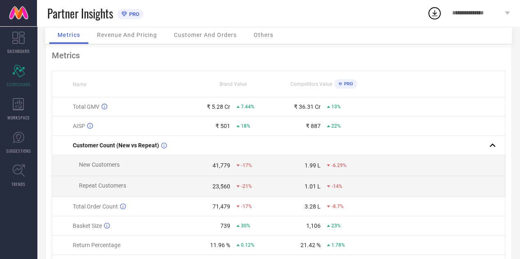
scroll to position [0, 0]
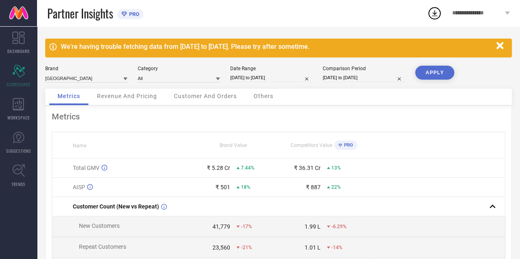
click at [183, 51] on div "We're having trouble fetching data from [DATE] to [DATE]. Please try after some…" at bounding box center [278, 48] width 466 height 19
drag, startPoint x: 183, startPoint y: 51, endPoint x: 255, endPoint y: 49, distance: 71.5
click at [255, 49] on div "We're having trouble fetching data from [DATE] to [DATE]. Please try after some…" at bounding box center [278, 48] width 466 height 19
click at [255, 49] on div "We're having trouble fetching data from [DATE] to [DATE]. Please try after some…" at bounding box center [276, 47] width 431 height 8
select select "2025"
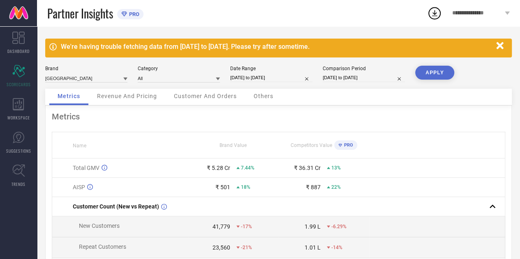
select select "1"
select select "2025"
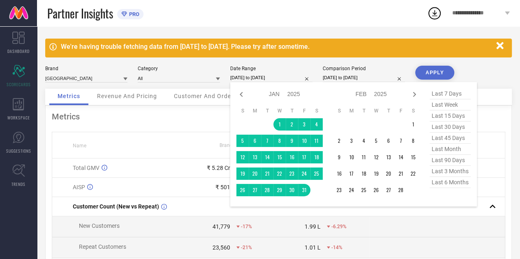
click at [268, 76] on input "[DATE] to [DATE]" at bounding box center [271, 78] width 82 height 9
click at [411, 97] on icon at bounding box center [414, 95] width 10 height 10
select select "1"
select select "2025"
select select "2"
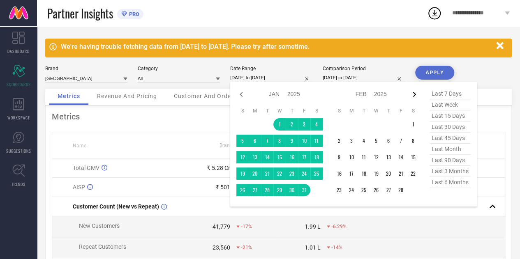
select select "2025"
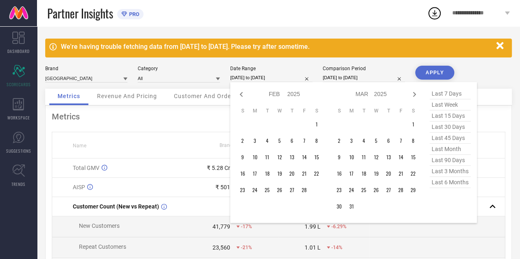
click at [411, 97] on icon at bounding box center [414, 95] width 10 height 10
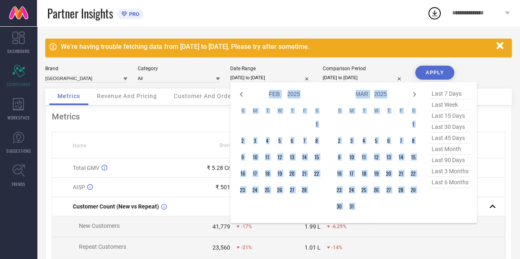
select select "3"
select select "2025"
select select "4"
select select "2025"
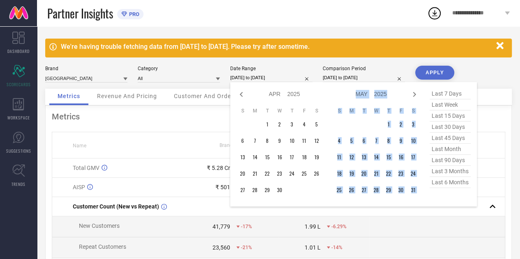
click at [411, 97] on icon at bounding box center [414, 95] width 10 height 10
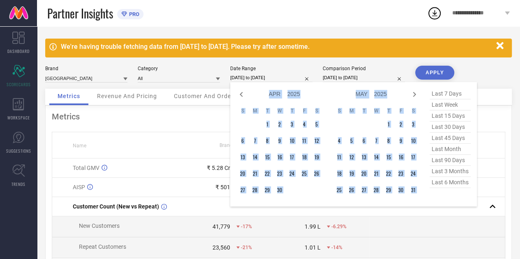
select select "4"
select select "2025"
select select "5"
select select "2025"
click at [411, 97] on icon at bounding box center [414, 95] width 10 height 10
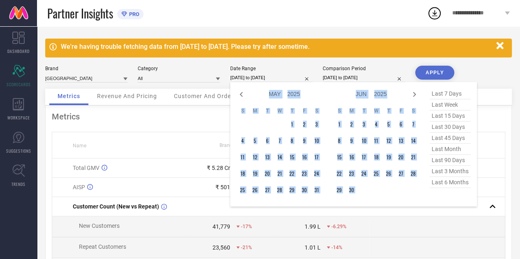
select select "6"
select select "2025"
select select "7"
select select "2025"
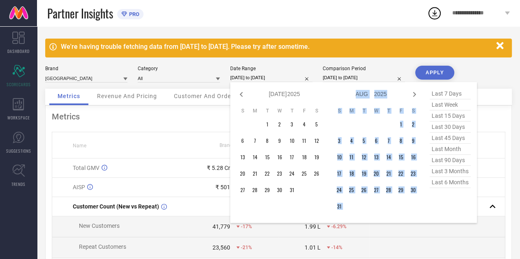
click at [411, 97] on icon at bounding box center [414, 95] width 10 height 10
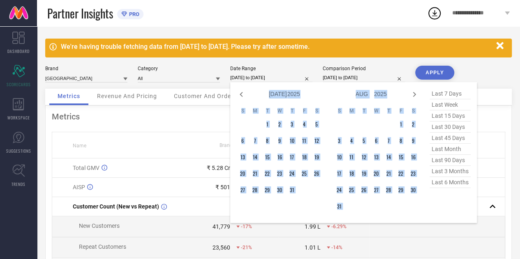
select select "7"
select select "2025"
select select "8"
select select "2025"
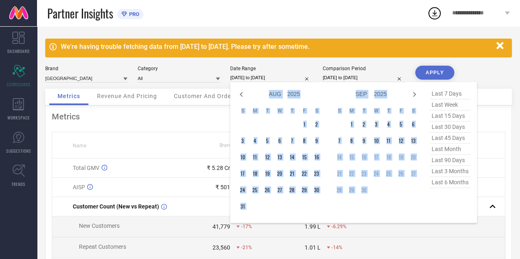
click at [411, 97] on icon at bounding box center [414, 95] width 10 height 10
select select "8"
select select "2025"
select select "9"
select select "2025"
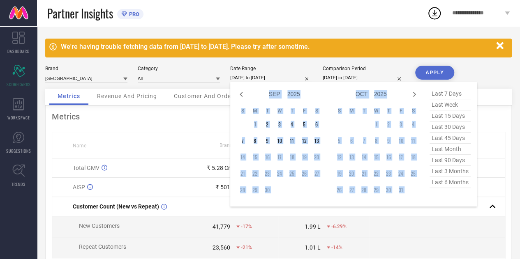
click at [411, 97] on icon at bounding box center [414, 95] width 10 height 10
select select "9"
select select "2025"
select select "10"
select select "2025"
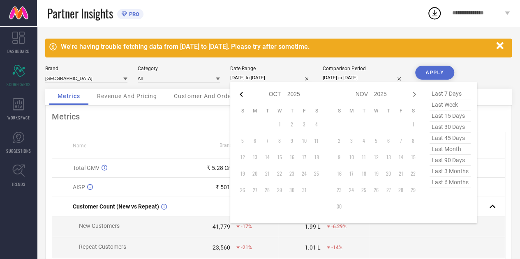
click at [241, 95] on icon at bounding box center [241, 94] width 3 height 5
select select "8"
select select "2025"
select select "9"
select select "2025"
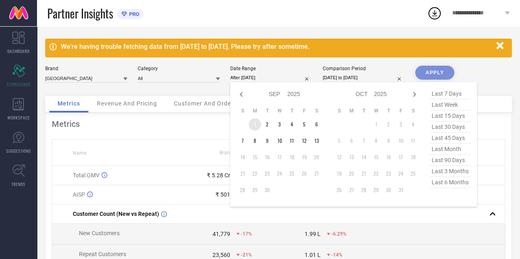
click at [256, 124] on td "1" at bounding box center [255, 124] width 12 height 12
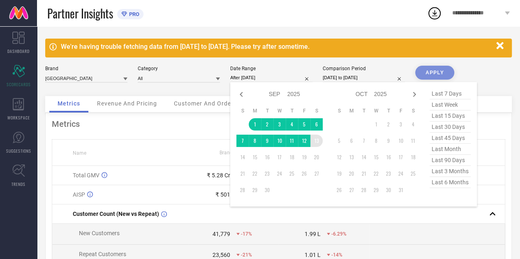
type input "[DATE] to [DATE]"
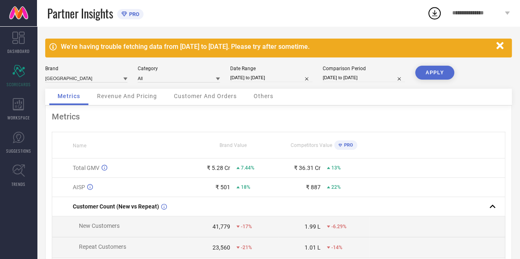
click at [439, 73] on button "APPLY" at bounding box center [434, 73] width 39 height 14
click at [117, 96] on span "Revenue And Pricing" at bounding box center [127, 96] width 60 height 7
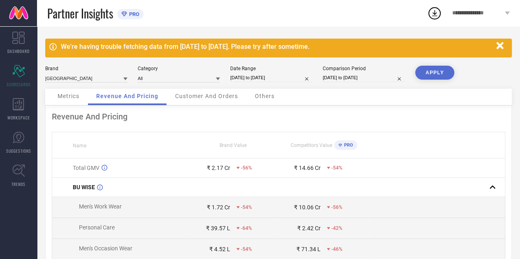
click at [197, 97] on span "Customer And Orders" at bounding box center [206, 96] width 63 height 7
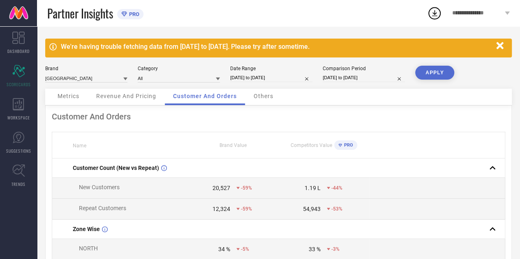
click at [138, 98] on span "Revenue And Pricing" at bounding box center [126, 96] width 60 height 7
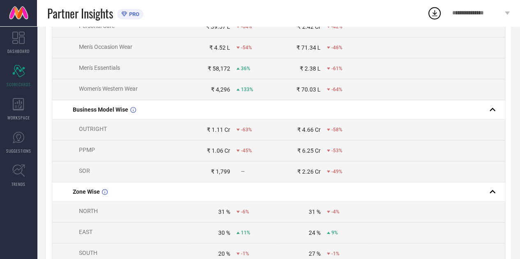
scroll to position [202, 0]
click at [218, 154] on div "₹ 1.06 Cr" at bounding box center [218, 150] width 23 height 7
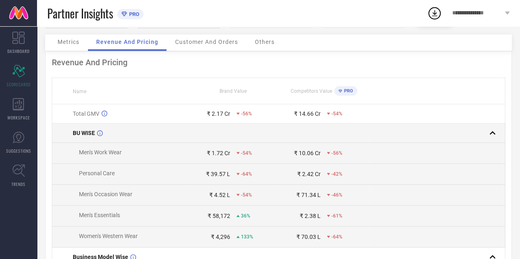
scroll to position [0, 0]
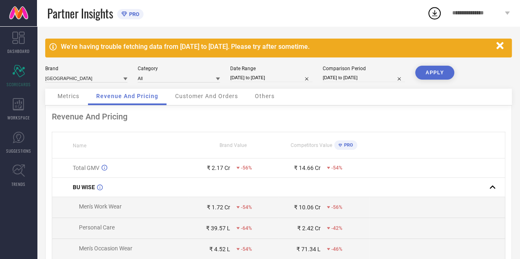
select select "8"
select select "2025"
select select "9"
select select "2025"
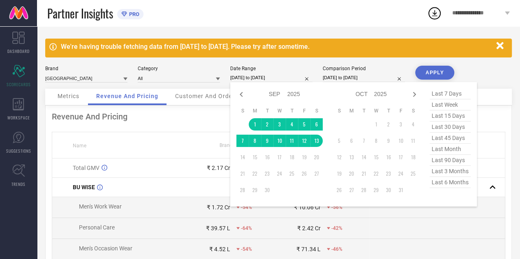
click at [260, 82] on input "[DATE] to [DATE]" at bounding box center [271, 78] width 82 height 9
click at [242, 88] on div "Jan Feb Mar Apr May Jun [DATE] Aug Sep Oct Nov [DATE] 2016 2017 2018 2019 2020 …" at bounding box center [279, 94] width 86 height 12
click at [242, 91] on icon at bounding box center [241, 95] width 10 height 10
select select "7"
select select "2025"
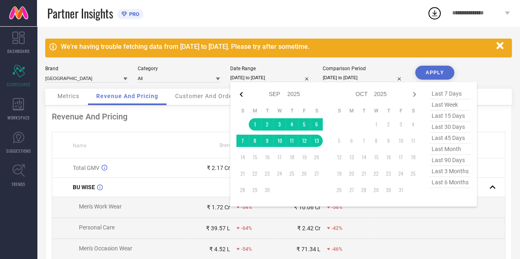
select select "8"
select select "2025"
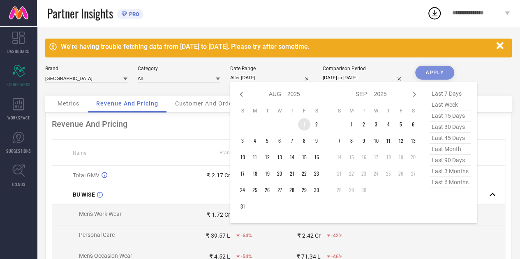
click at [303, 122] on td "1" at bounding box center [304, 124] width 12 height 12
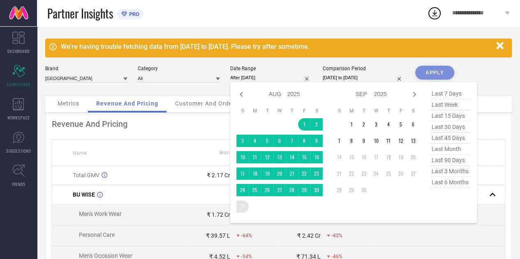
type input "[DATE] to [DATE]"
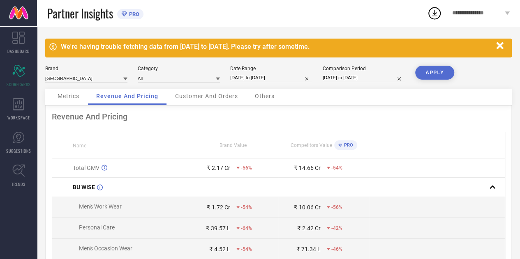
click at [435, 69] on button "APPLY" at bounding box center [434, 73] width 39 height 14
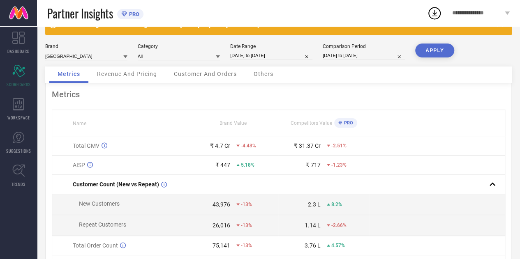
scroll to position [21, 0]
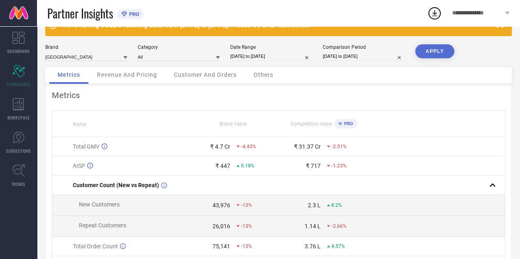
click at [135, 72] on span "Revenue And Pricing" at bounding box center [127, 74] width 60 height 7
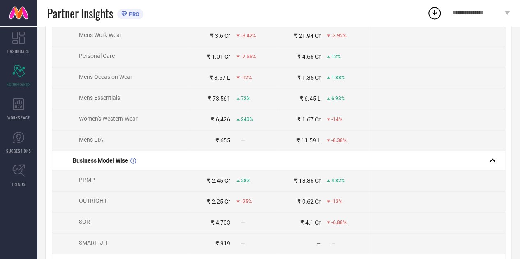
scroll to position [180, 0]
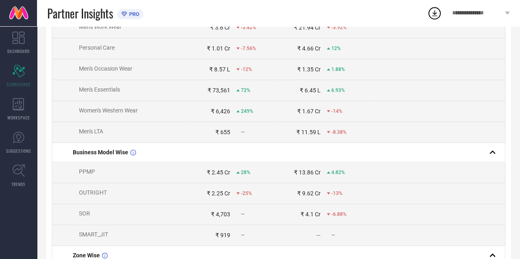
click at [213, 174] on div "₹ 2.45 Cr" at bounding box center [218, 172] width 23 height 7
drag, startPoint x: 213, startPoint y: 174, endPoint x: 219, endPoint y: 195, distance: 22.1
click at [219, 195] on div "₹ 2.25 Cr" at bounding box center [218, 193] width 23 height 7
drag, startPoint x: 219, startPoint y: 195, endPoint x: 216, endPoint y: 178, distance: 17.5
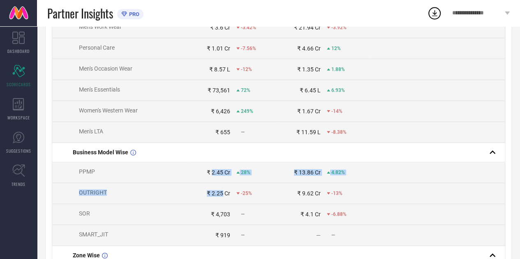
click at [216, 178] on td "₹ 2.45 Cr 28%" at bounding box center [233, 172] width 90 height 21
click at [214, 173] on div "₹ 2.45 Cr" at bounding box center [218, 172] width 23 height 7
drag, startPoint x: 214, startPoint y: 173, endPoint x: 226, endPoint y: 191, distance: 22.0
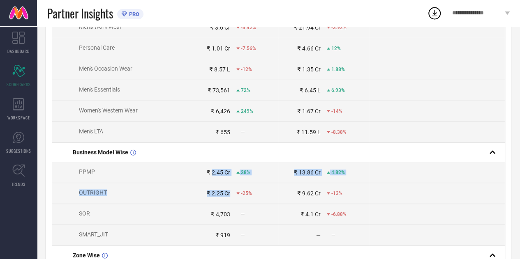
click at [226, 191] on td "₹ 2.25 Cr -25%" at bounding box center [233, 193] width 90 height 21
drag, startPoint x: 226, startPoint y: 191, endPoint x: 213, endPoint y: 171, distance: 23.8
click at [213, 171] on div "₹ 2.45 Cr" at bounding box center [218, 172] width 23 height 7
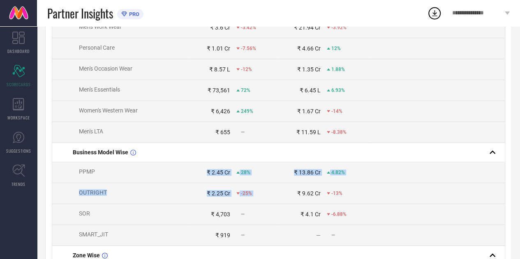
drag, startPoint x: 213, startPoint y: 171, endPoint x: 245, endPoint y: 196, distance: 40.1
click at [245, 196] on span "-25%" at bounding box center [246, 194] width 11 height 6
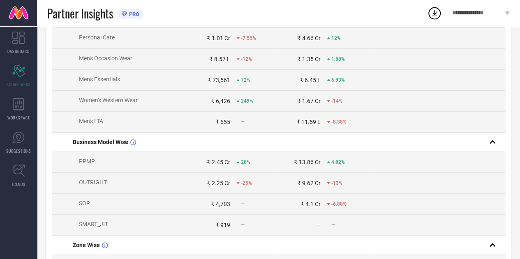
scroll to position [191, 0]
click at [221, 168] on td "₹ 2.45 Cr 28%" at bounding box center [233, 162] width 90 height 21
drag, startPoint x: 221, startPoint y: 168, endPoint x: 228, endPoint y: 182, distance: 15.6
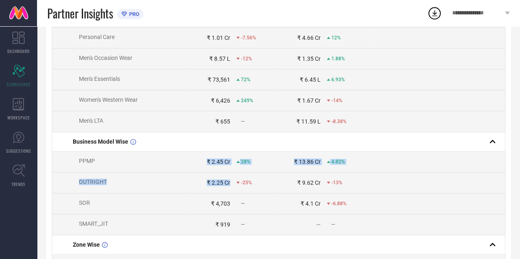
click at [228, 182] on div "₹ 2.25 Cr" at bounding box center [218, 183] width 23 height 7
drag, startPoint x: 228, startPoint y: 182, endPoint x: 214, endPoint y: 163, distance: 23.8
click at [214, 163] on div "₹ 2.45 Cr" at bounding box center [218, 162] width 23 height 7
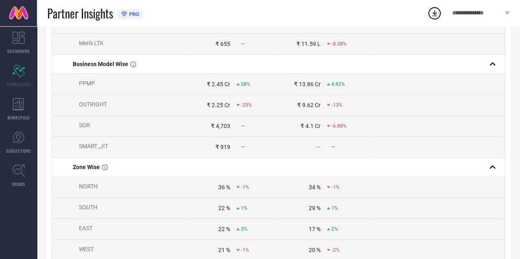
scroll to position [224, 0]
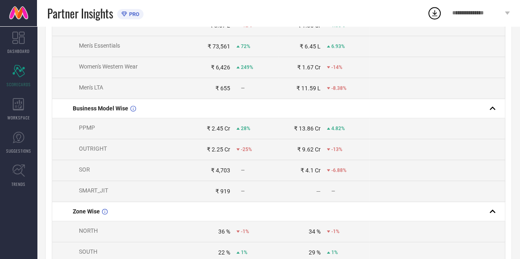
click at [216, 135] on td "₹ 2.45 Cr 28%" at bounding box center [233, 128] width 90 height 21
drag, startPoint x: 216, startPoint y: 135, endPoint x: 241, endPoint y: 153, distance: 30.3
click at [241, 153] on tbody "Total GMV ₹ 4.7 Cr -4.43% ₹ 31.37 Cr -2.51% BU WISE Men's Work Wear ₹ 3.6 Cr -3…" at bounding box center [278, 264] width 453 height 659
click at [241, 152] on span "-25%" at bounding box center [246, 150] width 11 height 6
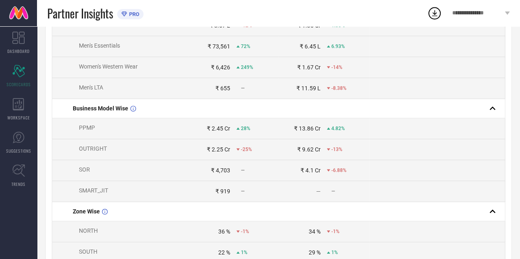
scroll to position [0, 0]
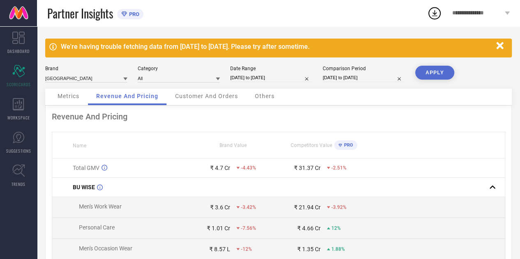
click at [233, 78] on input "[DATE] to [DATE]" at bounding box center [271, 78] width 82 height 9
select select "7"
select select "2025"
select select "8"
select select "2025"
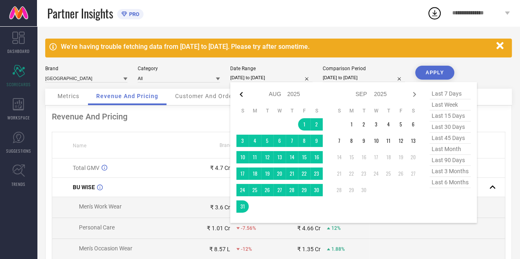
click at [242, 96] on icon at bounding box center [241, 95] width 10 height 10
select select "6"
select select "2025"
select select "7"
select select "2025"
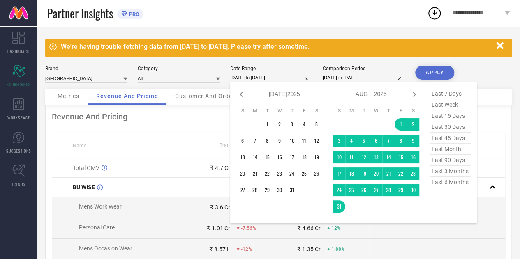
click at [242, 96] on icon at bounding box center [241, 95] width 10 height 10
select select "5"
select select "2025"
select select "6"
select select "2025"
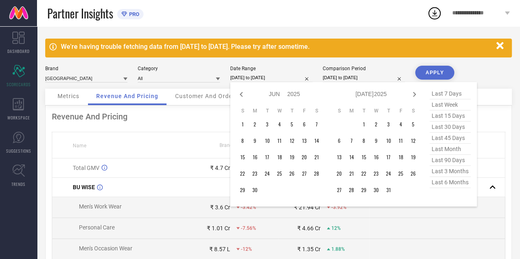
click at [242, 96] on icon at bounding box center [241, 95] width 10 height 10
select select "4"
select select "2025"
select select "5"
select select "2025"
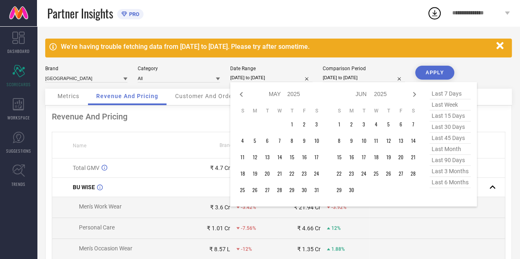
click at [242, 96] on icon at bounding box center [241, 95] width 10 height 10
select select "3"
select select "2025"
select select "4"
select select "2025"
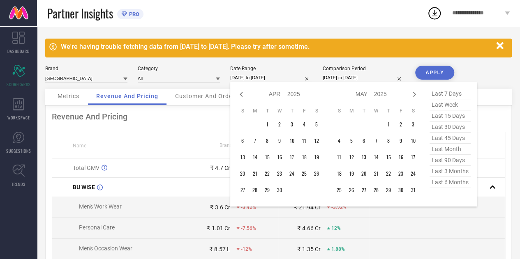
click at [242, 96] on icon at bounding box center [241, 95] width 10 height 10
select select "2"
select select "2025"
select select "3"
select select "2025"
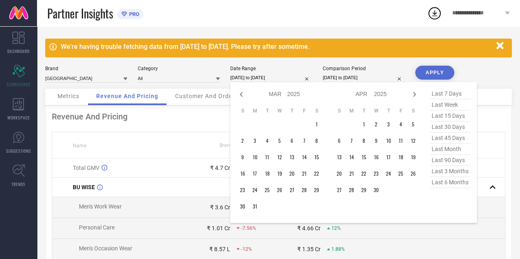
click at [242, 96] on icon at bounding box center [241, 95] width 10 height 10
select select "1"
select select "2025"
select select "2"
select select "2025"
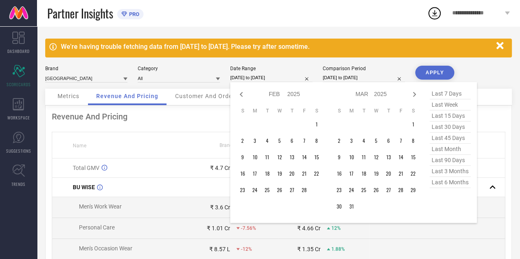
click at [242, 96] on icon at bounding box center [241, 95] width 10 height 10
select select "2025"
select select "1"
select select "2025"
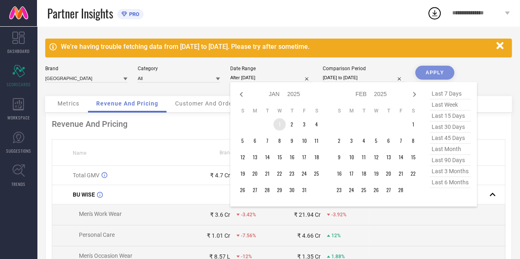
click at [283, 125] on td "1" at bounding box center [279, 124] width 12 height 12
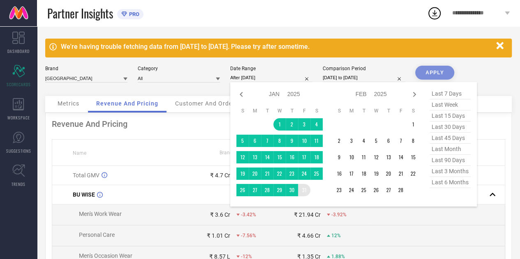
type input "[DATE] to [DATE]"
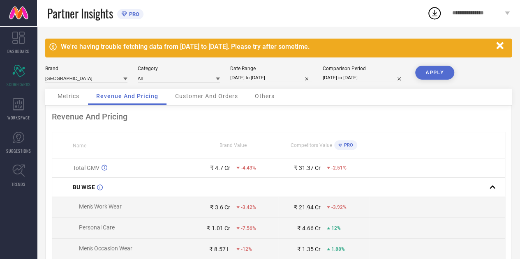
click at [429, 73] on button "APPLY" at bounding box center [434, 73] width 39 height 14
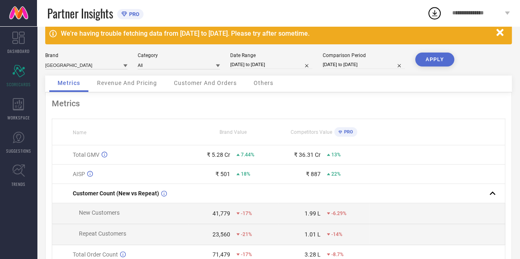
scroll to position [12, 0]
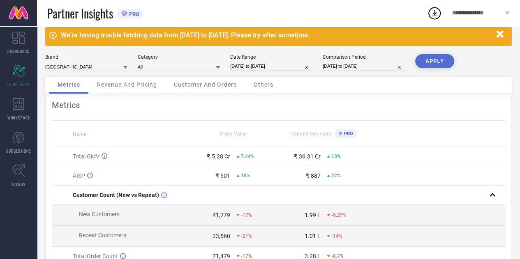
click at [135, 79] on div "Revenue And Pricing" at bounding box center [127, 85] width 76 height 16
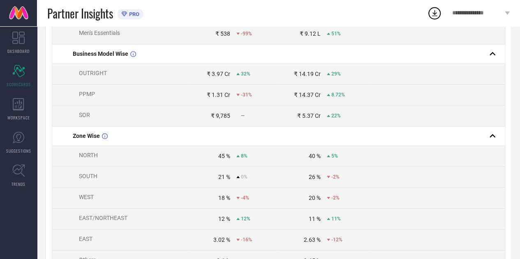
scroll to position [276, 0]
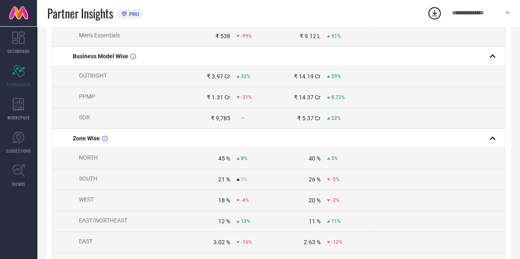
click at [217, 76] on div "₹ 3.97 Cr" at bounding box center [218, 76] width 23 height 7
drag, startPoint x: 217, startPoint y: 76, endPoint x: 228, endPoint y: 97, distance: 23.9
click at [228, 97] on tbody "Total GMV ₹ 5.28 Cr 7.44% ₹ 36.31 Cr 13% BU WISE Men's Work Wear ₹ 3.59 Cr -3.6…" at bounding box center [278, 202] width 453 height 638
click at [228, 97] on div "₹ 1.31 Cr" at bounding box center [218, 97] width 23 height 7
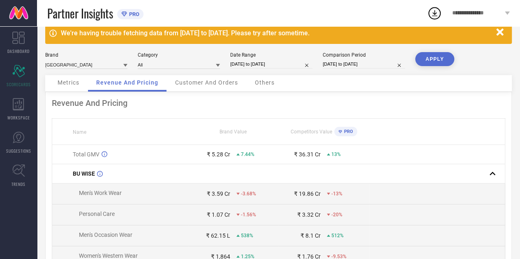
scroll to position [0, 0]
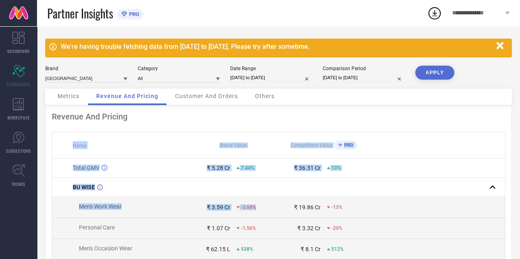
drag, startPoint x: 217, startPoint y: 127, endPoint x: 259, endPoint y: 212, distance: 95.2
click at [259, 212] on td "₹ 3.59 Cr -3.68%" at bounding box center [233, 207] width 90 height 21
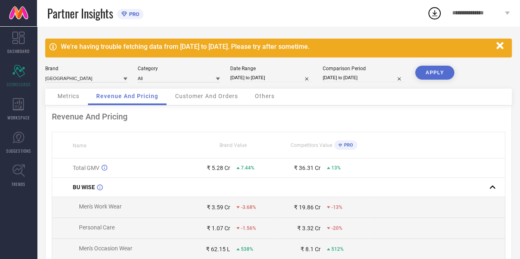
click at [194, 93] on span "Customer And Orders" at bounding box center [206, 96] width 63 height 7
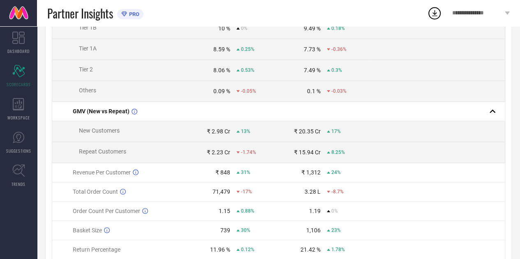
scroll to position [408, 0]
click at [218, 134] on div "₹ 2.98 Cr" at bounding box center [218, 131] width 23 height 7
click at [214, 152] on div "₹ 2.23 Cr" at bounding box center [218, 152] width 23 height 7
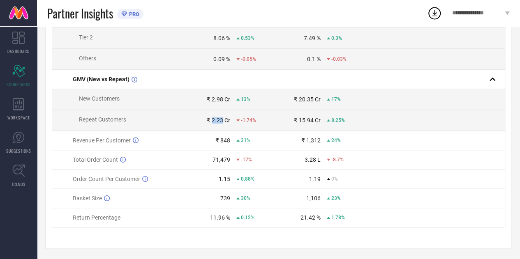
scroll to position [441, 0]
click at [215, 101] on div "₹ 2.98 Cr" at bounding box center [218, 98] width 23 height 7
click at [220, 119] on td "₹ 2.23 Cr -1.74%" at bounding box center [233, 119] width 90 height 21
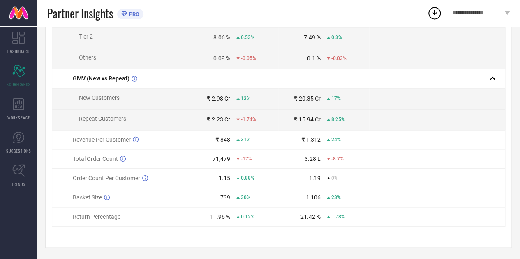
click at [224, 142] on div "₹ 848" at bounding box center [222, 139] width 15 height 7
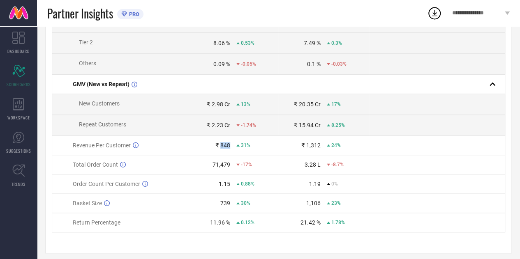
scroll to position [434, 0]
click at [225, 150] on div "₹ 848" at bounding box center [222, 146] width 15 height 7
click at [218, 108] on div "₹ 2.98 Cr" at bounding box center [218, 105] width 23 height 7
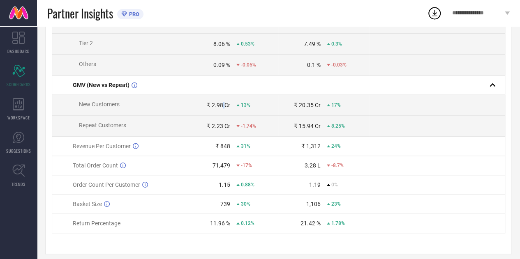
click at [222, 108] on div "₹ 2.98 Cr" at bounding box center [218, 105] width 23 height 7
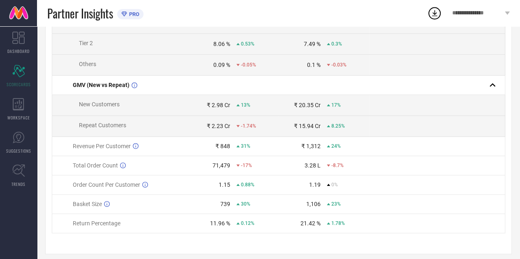
click at [222, 108] on div "₹ 2.98 Cr" at bounding box center [218, 105] width 23 height 7
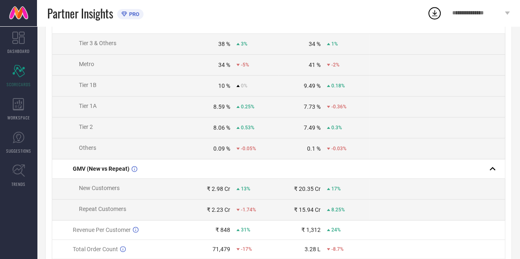
scroll to position [445, 0]
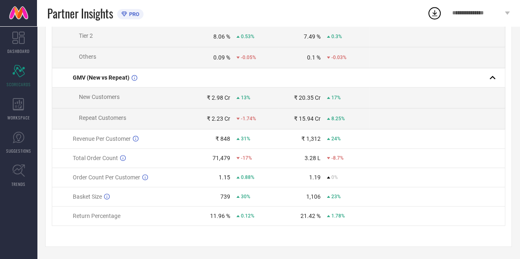
click at [217, 99] on div "₹ 2.98 Cr" at bounding box center [218, 97] width 23 height 7
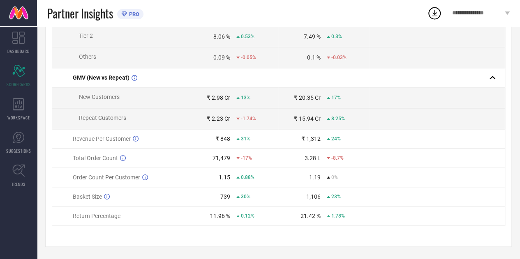
click at [217, 99] on div "₹ 2.98 Cr" at bounding box center [218, 97] width 23 height 7
click at [223, 97] on div "₹ 2.98 Cr" at bounding box center [218, 97] width 23 height 7
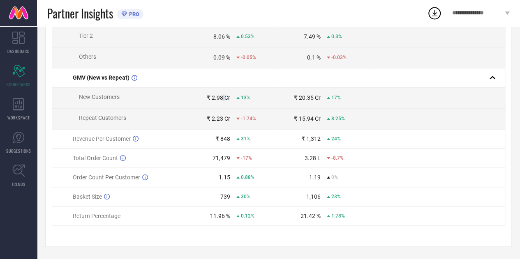
click at [223, 97] on div "₹ 2.98 Cr" at bounding box center [218, 97] width 23 height 7
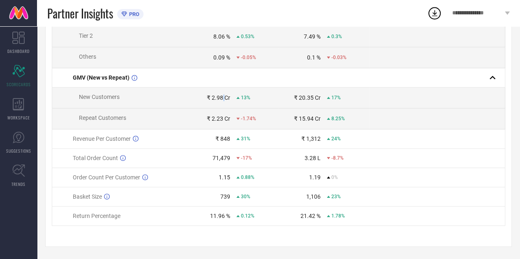
click at [223, 97] on div "₹ 2.98 Cr" at bounding box center [218, 97] width 23 height 7
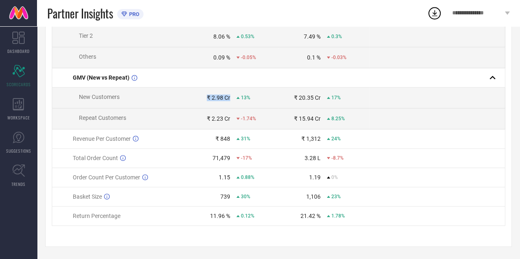
click at [223, 97] on div "₹ 2.98 Cr" at bounding box center [218, 97] width 23 height 7
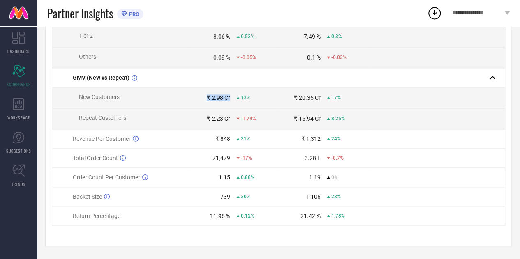
click at [223, 97] on div "₹ 2.98 Cr" at bounding box center [218, 97] width 23 height 7
click at [226, 140] on div "₹ 848" at bounding box center [222, 139] width 15 height 7
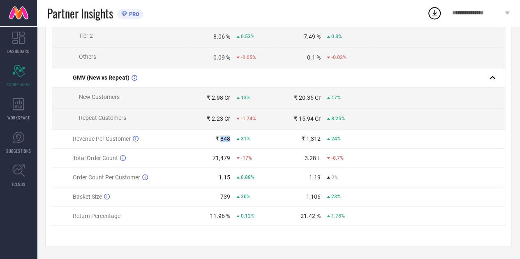
click at [226, 140] on div "₹ 848" at bounding box center [222, 139] width 15 height 7
click at [83, 198] on span "Basket Size" at bounding box center [87, 196] width 29 height 7
drag, startPoint x: 83, startPoint y: 198, endPoint x: 88, endPoint y: 198, distance: 4.9
click at [88, 198] on span "Basket Size" at bounding box center [87, 196] width 29 height 7
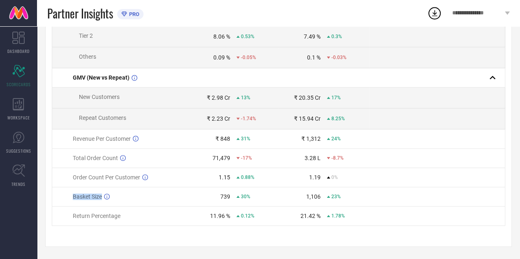
click at [88, 198] on span "Basket Size" at bounding box center [87, 196] width 29 height 7
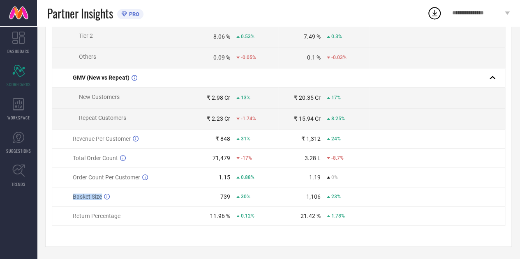
click at [88, 198] on span "Basket Size" at bounding box center [87, 196] width 29 height 7
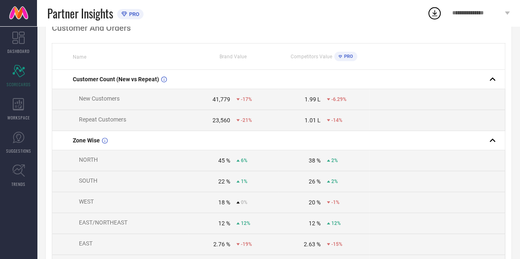
scroll to position [0, 0]
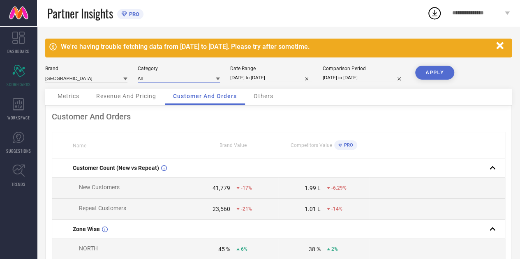
click at [207, 80] on input at bounding box center [179, 78] width 82 height 9
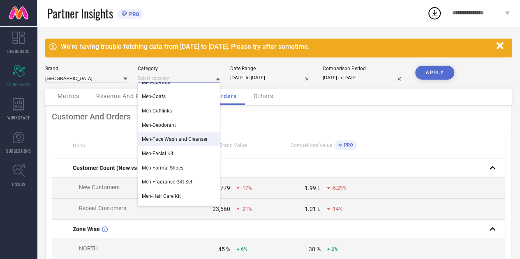
scroll to position [152, 0]
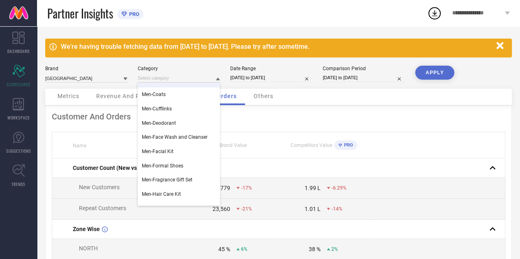
click at [166, 74] on div "Men-Body Wash and Scrub Men-Boxers Men-Briefs Men-Casual Shoes Men-Co-Ords Men-…" at bounding box center [179, 78] width 82 height 9
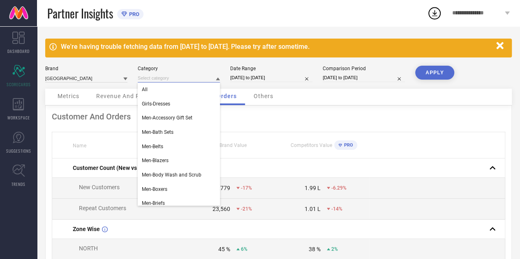
click at [159, 80] on input at bounding box center [179, 78] width 82 height 9
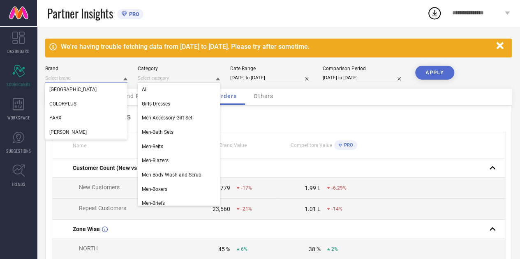
click at [108, 77] on input at bounding box center [86, 78] width 82 height 9
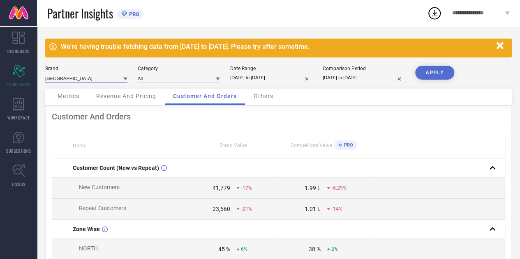
click at [101, 80] on input at bounding box center [86, 78] width 82 height 9
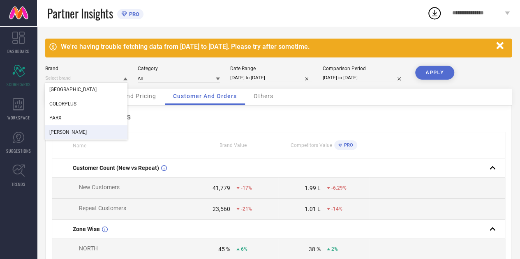
click at [67, 130] on span "[PERSON_NAME]" at bounding box center [67, 132] width 37 height 6
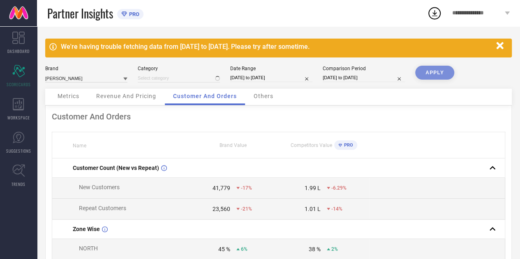
click at [175, 78] on div at bounding box center [179, 78] width 82 height 9
click at [168, 81] on div at bounding box center [179, 78] width 82 height 9
click at [269, 99] on span "Others" at bounding box center [263, 96] width 20 height 7
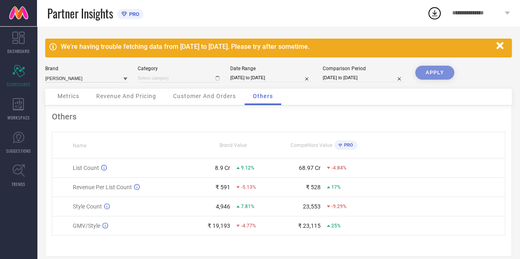
click at [209, 99] on span "Customer And Orders" at bounding box center [204, 96] width 63 height 7
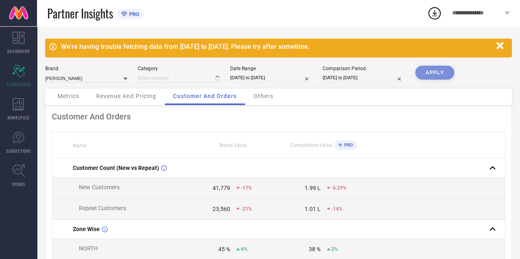
type input "All"
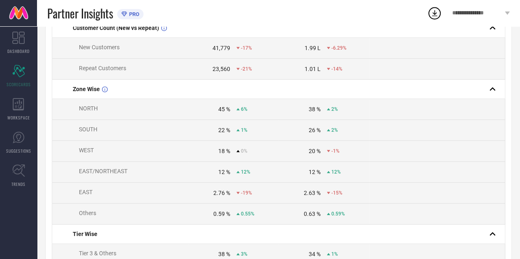
scroll to position [0, 0]
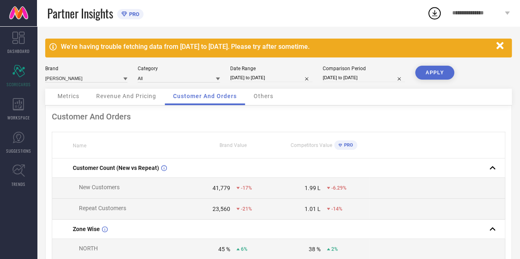
click at [123, 100] on div "Revenue And Pricing" at bounding box center [126, 97] width 76 height 16
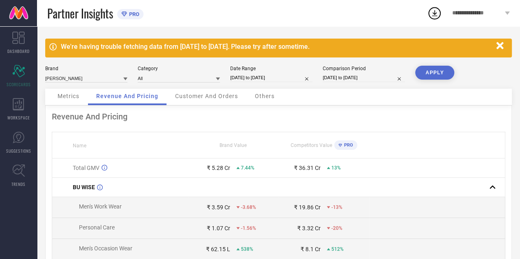
click at [71, 93] on span "Metrics" at bounding box center [69, 96] width 22 height 7
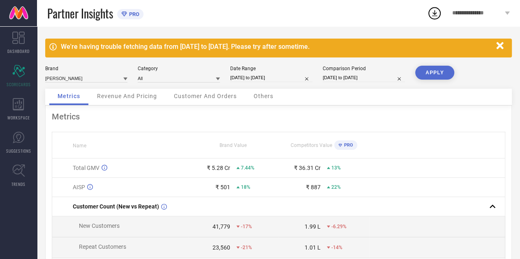
click at [203, 104] on div "Customer And Orders" at bounding box center [205, 97] width 79 height 16
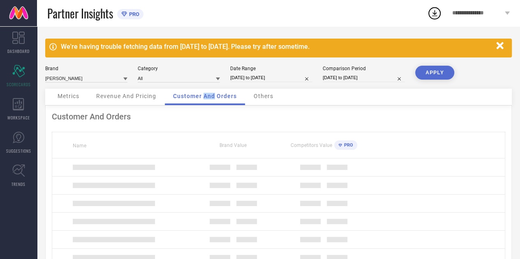
click at [203, 104] on div "Customer And Orders" at bounding box center [205, 97] width 80 height 16
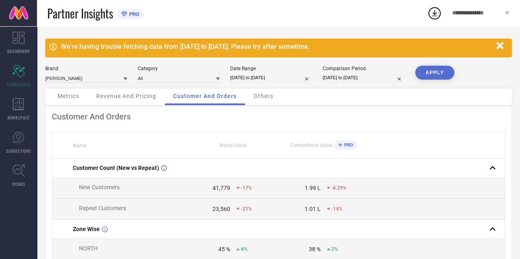
click at [251, 93] on div "Others" at bounding box center [263, 97] width 36 height 16
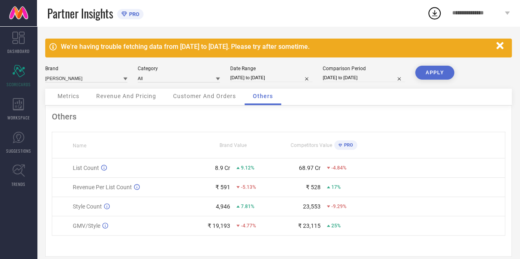
click at [209, 99] on span "Customer And Orders" at bounding box center [204, 96] width 63 height 7
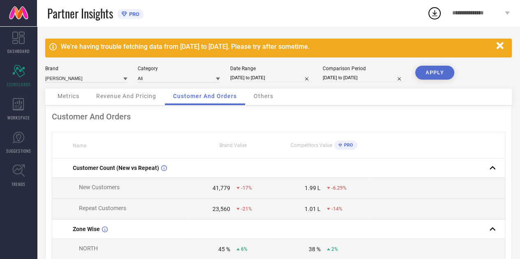
select select "2025"
select select "1"
select select "2025"
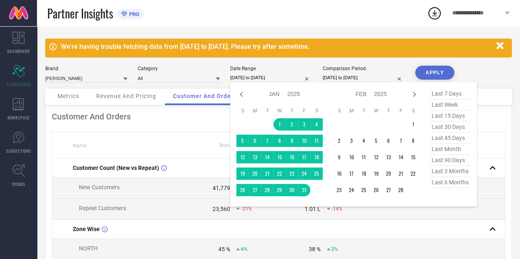
click at [263, 78] on input "[DATE] to [DATE]" at bounding box center [271, 78] width 82 height 9
click at [417, 93] on icon at bounding box center [414, 95] width 10 height 10
select select "1"
select select "2025"
select select "2"
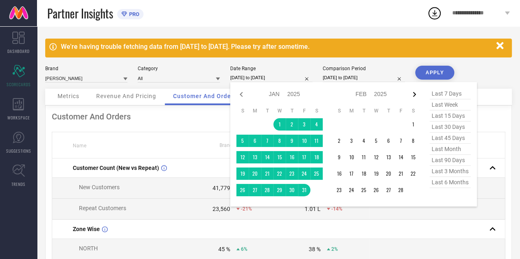
select select "2025"
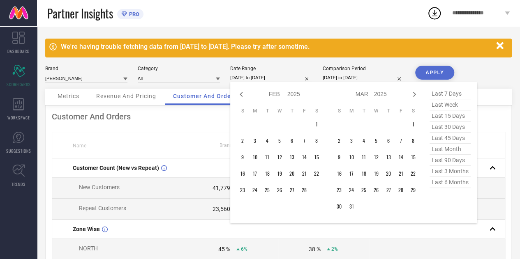
click at [417, 93] on icon at bounding box center [414, 95] width 10 height 10
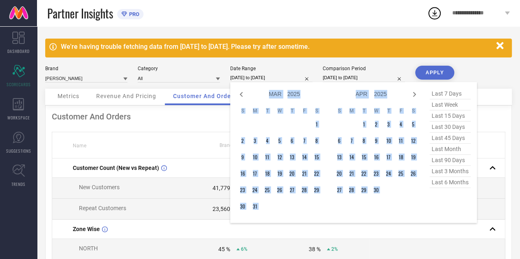
click at [417, 93] on icon at bounding box center [414, 95] width 10 height 10
select select "4"
select select "2025"
select select "5"
select select "2025"
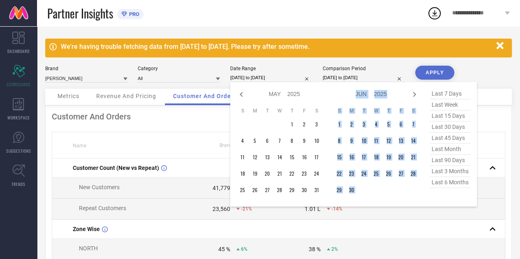
click at [417, 93] on icon at bounding box center [414, 95] width 10 height 10
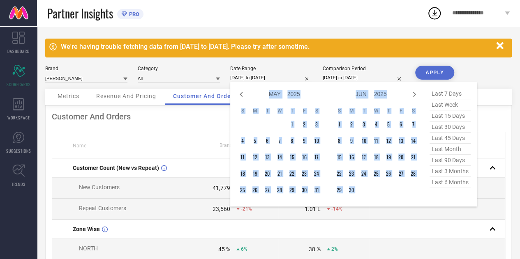
select select "5"
select select "2025"
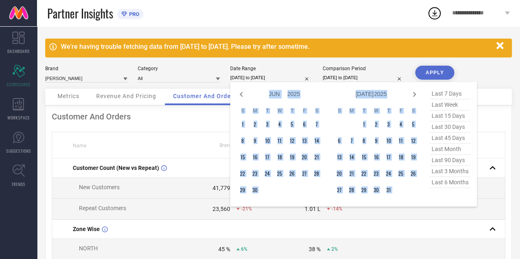
click at [417, 93] on icon at bounding box center [414, 95] width 10 height 10
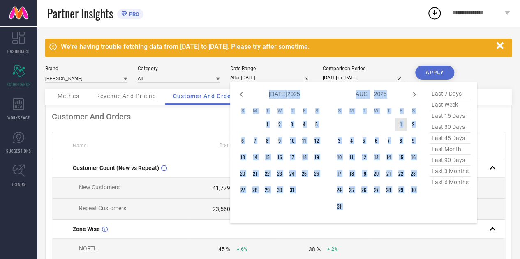
click at [403, 124] on td "1" at bounding box center [400, 124] width 12 height 12
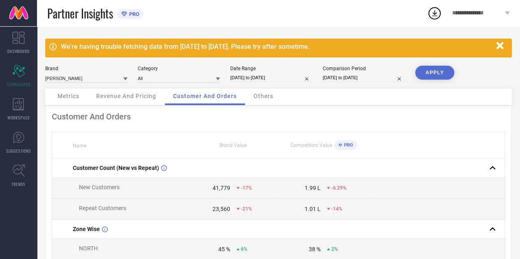
click at [452, 71] on button "APPLY" at bounding box center [434, 73] width 39 height 14
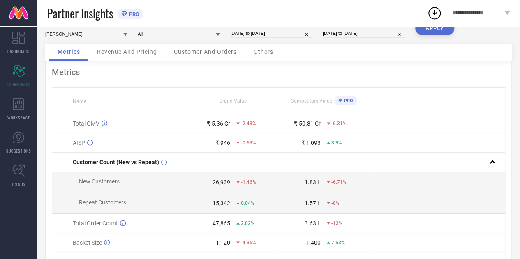
scroll to position [44, 0]
click at [114, 49] on span "Revenue And Pricing" at bounding box center [127, 52] width 60 height 7
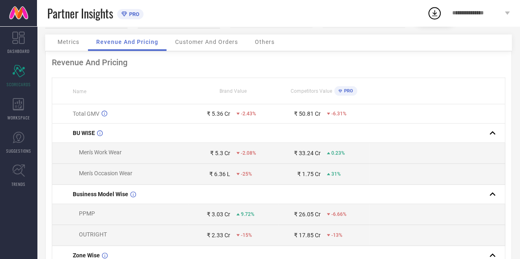
scroll to position [55, 0]
click at [194, 49] on div "Customer And Orders" at bounding box center [206, 42] width 79 height 16
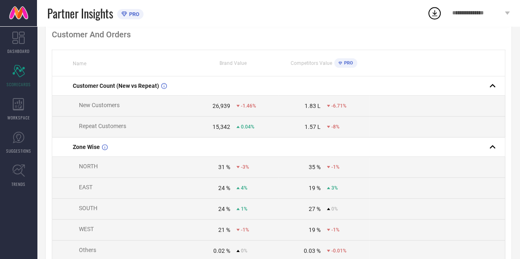
scroll to position [0, 0]
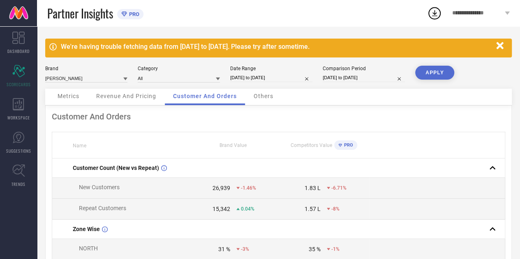
click at [266, 96] on span "Others" at bounding box center [263, 96] width 20 height 7
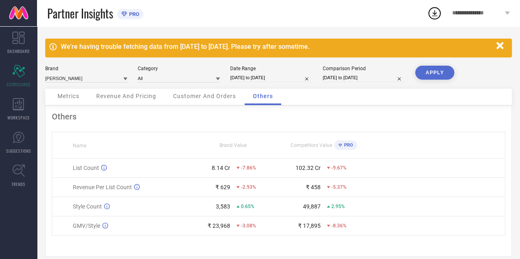
click at [207, 104] on div "Customer And Orders" at bounding box center [204, 97] width 79 height 16
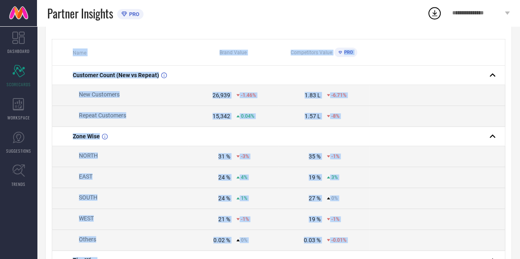
scroll to position [424, 0]
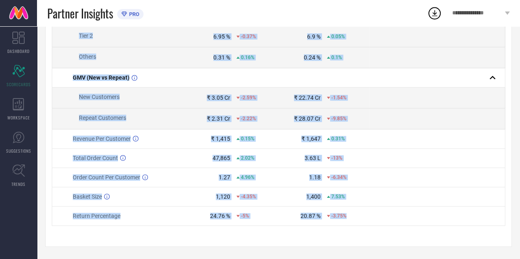
drag, startPoint x: 73, startPoint y: 145, endPoint x: 352, endPoint y: 216, distance: 287.8
copy table "Name Brand Value Competitors Value PRO Customer Count (New vs Repeat) New Custo…"
click at [374, 182] on td at bounding box center [437, 177] width 136 height 19
click at [366, 105] on td "₹ 22.74 Cr -1.54%" at bounding box center [323, 98] width 90 height 21
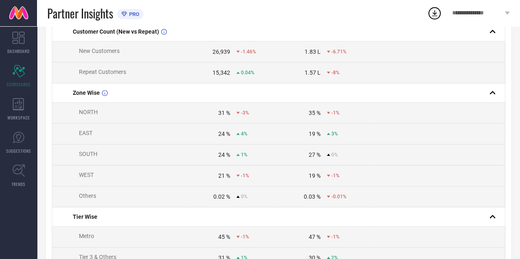
scroll to position [0, 0]
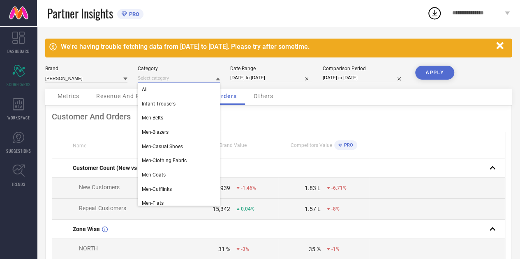
click at [203, 77] on input at bounding box center [179, 78] width 82 height 9
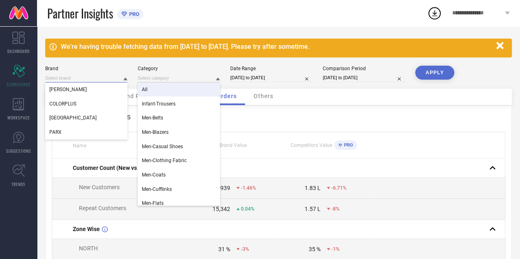
click at [102, 75] on input at bounding box center [86, 78] width 82 height 9
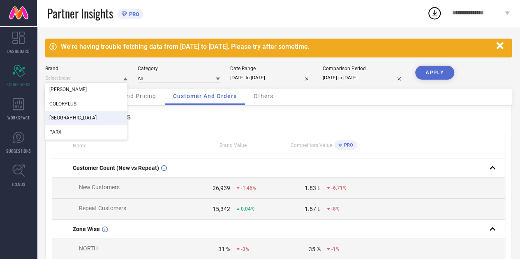
click at [92, 113] on div "[GEOGRAPHIC_DATA]" at bounding box center [86, 118] width 82 height 14
click at [177, 76] on div "All" at bounding box center [179, 78] width 82 height 9
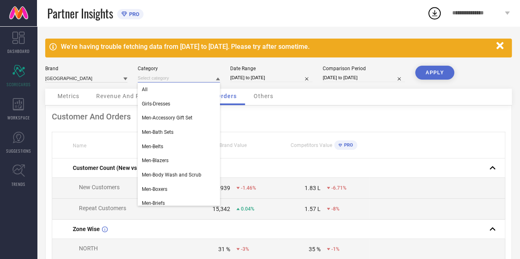
click at [177, 76] on input at bounding box center [179, 78] width 82 height 9
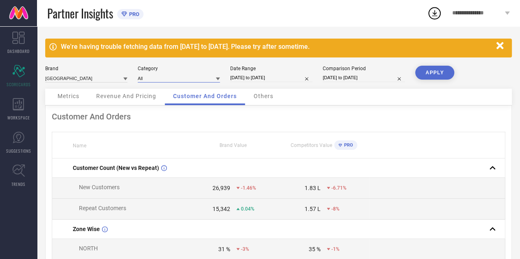
click at [177, 76] on input at bounding box center [179, 78] width 82 height 9
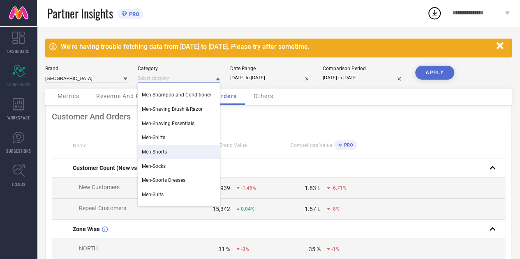
scroll to position [451, 0]
click at [178, 139] on div "Men-Shirts" at bounding box center [179, 137] width 82 height 14
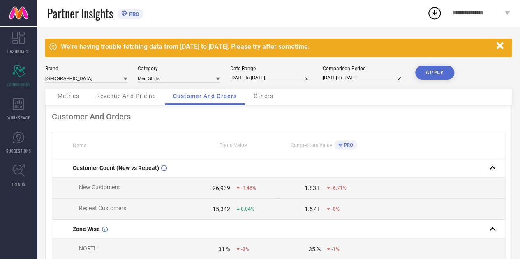
click at [438, 70] on button "APPLY" at bounding box center [434, 73] width 39 height 14
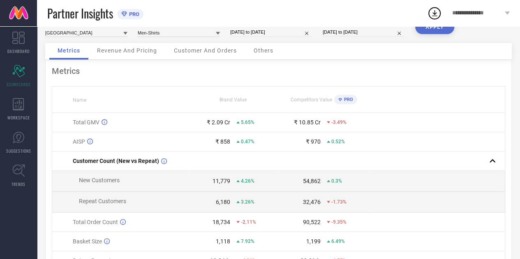
scroll to position [46, 0]
click at [218, 186] on td "11,779 4.26%" at bounding box center [233, 180] width 90 height 21
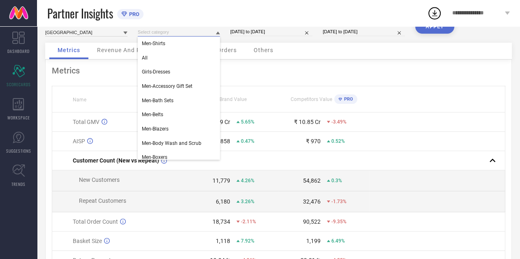
click at [207, 33] on input at bounding box center [179, 32] width 82 height 9
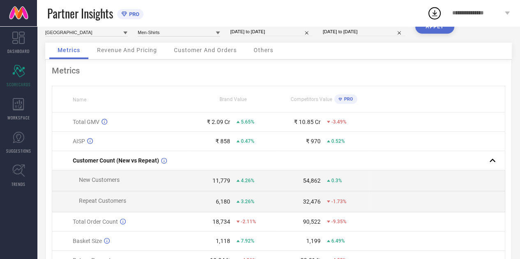
click at [217, 31] on div at bounding box center [218, 33] width 4 height 8
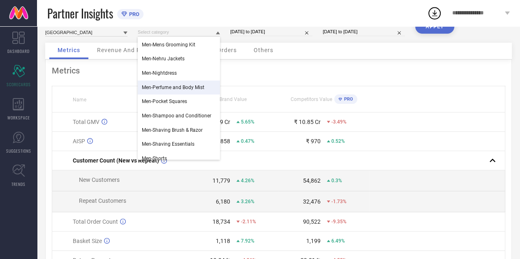
scroll to position [398, 0]
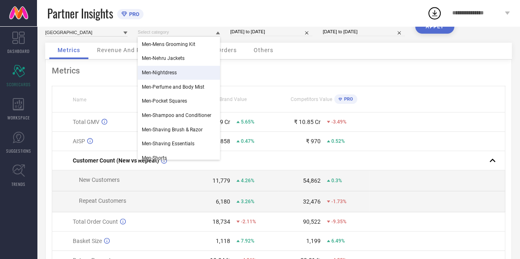
click at [187, 71] on div "Men-Nightdress" at bounding box center [179, 73] width 82 height 14
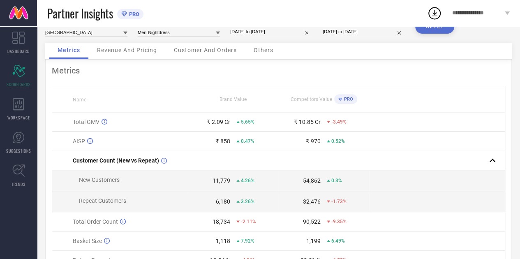
click at [427, 25] on div "**********" at bounding box center [473, 13] width 93 height 26
click at [426, 28] on button "APPLY" at bounding box center [434, 27] width 39 height 14
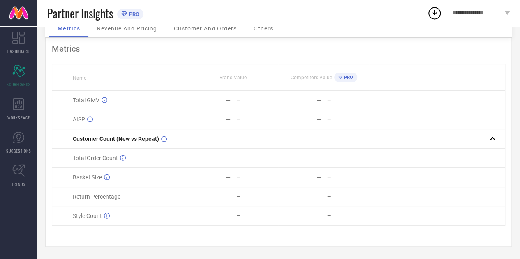
scroll to position [0, 0]
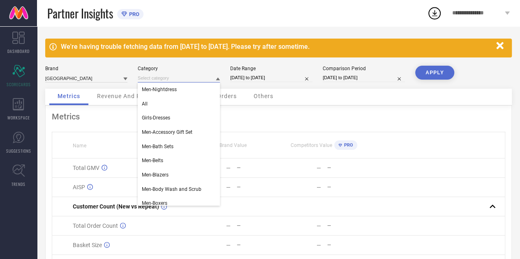
click at [183, 79] on input at bounding box center [179, 78] width 82 height 9
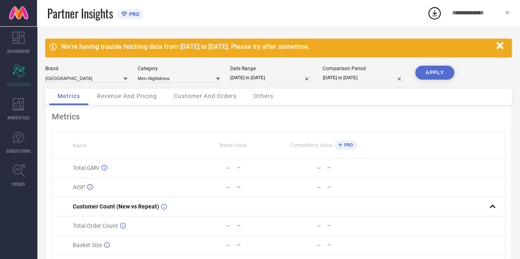
click at [218, 78] on icon at bounding box center [218, 79] width 4 height 3
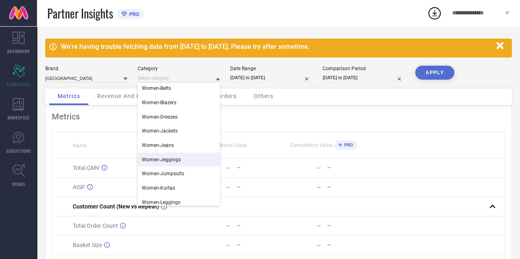
scroll to position [803, 0]
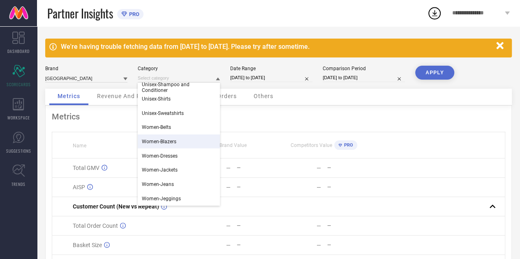
click at [175, 142] on span "Women-Blazers" at bounding box center [159, 141] width 35 height 6
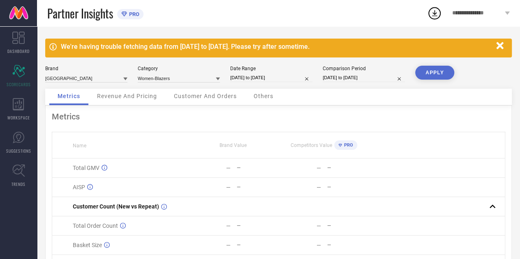
click at [438, 70] on button "APPLY" at bounding box center [434, 73] width 39 height 14
click at [110, 81] on input at bounding box center [86, 78] width 82 height 9
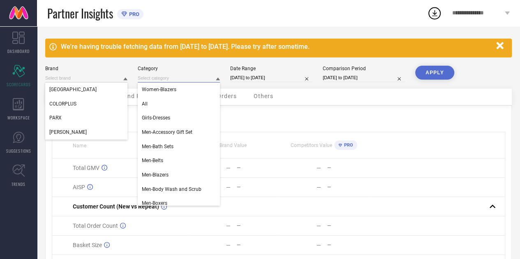
click at [182, 81] on input at bounding box center [179, 78] width 82 height 9
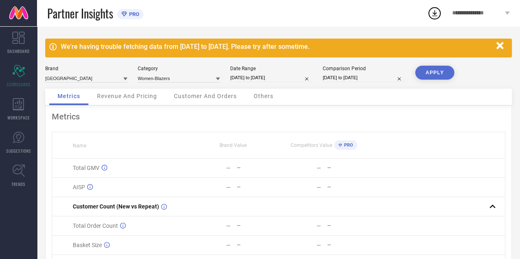
click at [216, 76] on div at bounding box center [218, 79] width 4 height 8
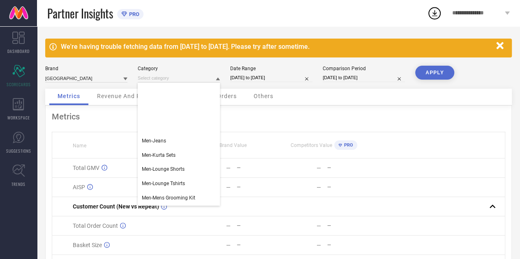
scroll to position [407, 0]
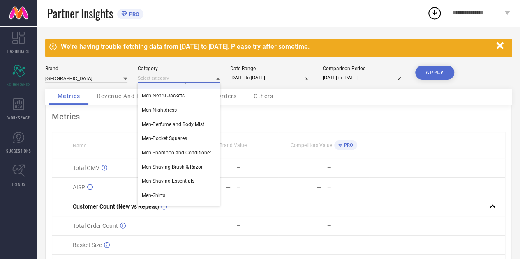
click at [164, 79] on input at bounding box center [179, 78] width 82 height 9
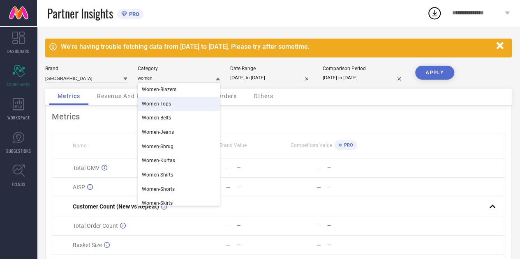
click at [169, 104] on span "Women-Tops" at bounding box center [156, 104] width 29 height 6
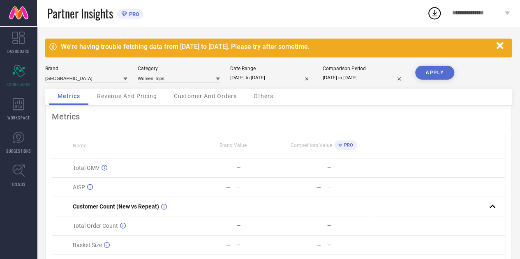
click at [434, 74] on button "APPLY" at bounding box center [434, 73] width 39 height 14
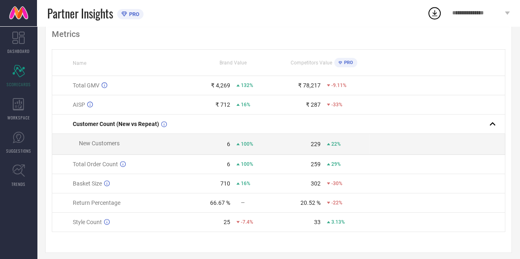
scroll to position [83, 0]
click at [226, 146] on div "6" at bounding box center [209, 143] width 42 height 7
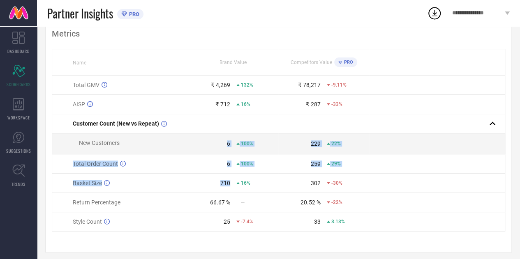
drag, startPoint x: 226, startPoint y: 146, endPoint x: 230, endPoint y: 183, distance: 36.8
click at [230, 183] on tbody "Total GMV ₹ 4,269 132% ₹ 78,217 -9.11% AISP ₹ 712 16% ₹ 287 -33% Customer Count…" at bounding box center [278, 154] width 453 height 156
click at [230, 183] on div "710 16%" at bounding box center [233, 183] width 90 height 7
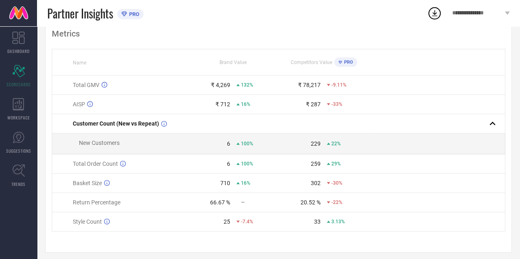
scroll to position [0, 0]
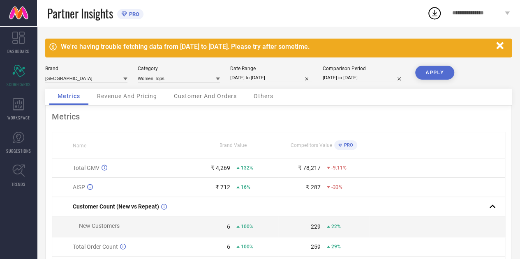
click at [200, 84] on div "[GEOGRAPHIC_DATA] Category Women-Tops Date Range [DATE] to [DATE] Comparison Pe…" at bounding box center [278, 77] width 466 height 23
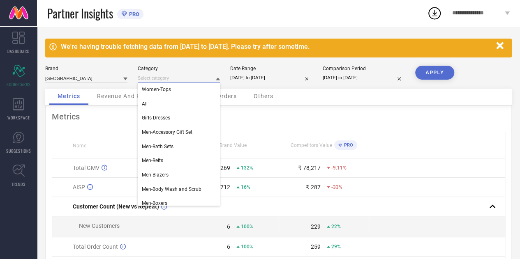
click at [202, 76] on input at bounding box center [179, 78] width 82 height 9
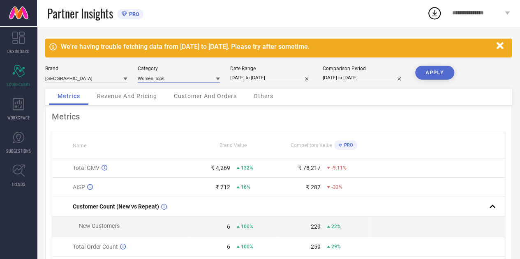
click at [202, 81] on input at bounding box center [179, 78] width 82 height 9
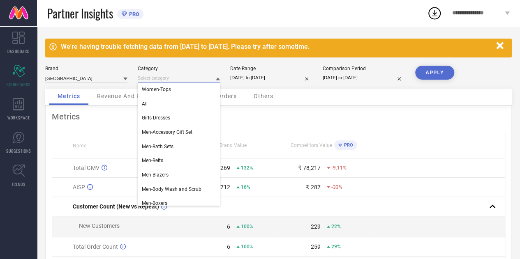
click at [202, 81] on input at bounding box center [179, 78] width 82 height 9
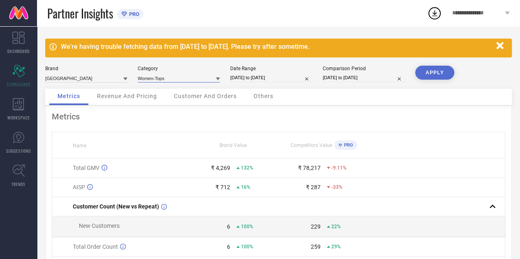
click at [202, 81] on input at bounding box center [179, 78] width 82 height 9
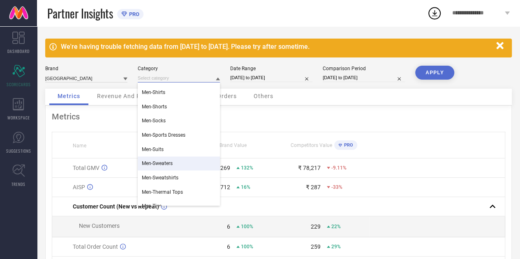
scroll to position [583, 0]
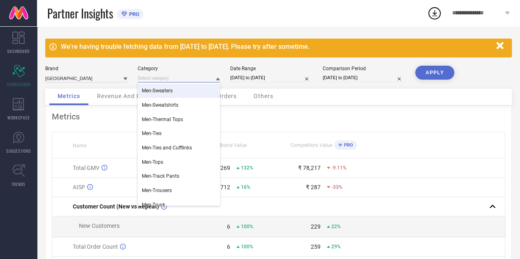
click at [212, 76] on input at bounding box center [179, 78] width 82 height 9
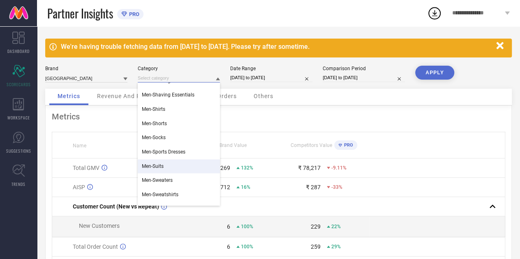
scroll to position [493, 0]
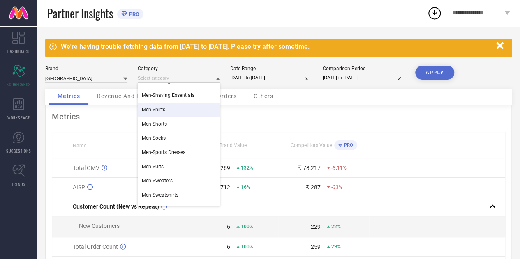
click at [174, 110] on div "Men-Shirts" at bounding box center [179, 110] width 82 height 14
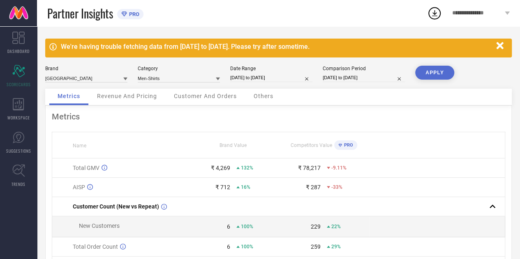
click at [424, 77] on button "APPLY" at bounding box center [434, 73] width 39 height 14
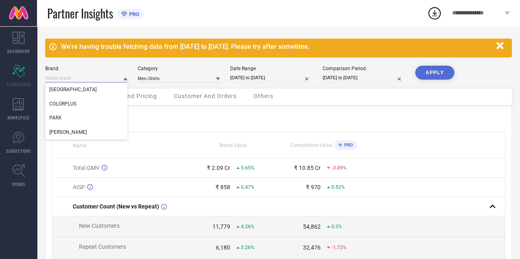
click at [111, 79] on input at bounding box center [86, 78] width 82 height 9
click at [104, 78] on input at bounding box center [86, 78] width 82 height 9
click at [71, 133] on span "[PERSON_NAME]" at bounding box center [67, 132] width 37 height 6
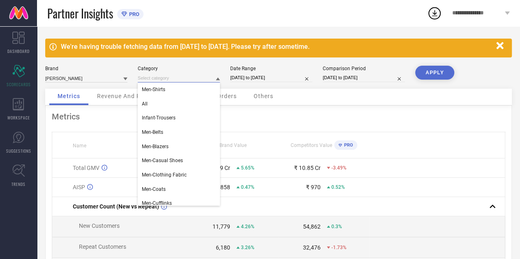
click at [173, 78] on input at bounding box center [179, 78] width 82 height 9
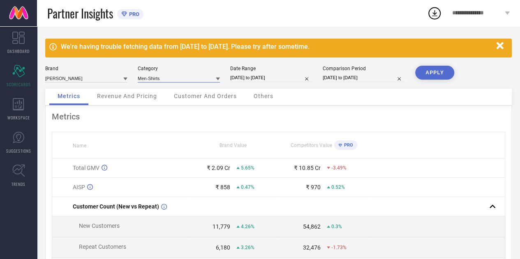
click at [176, 80] on input at bounding box center [179, 78] width 82 height 9
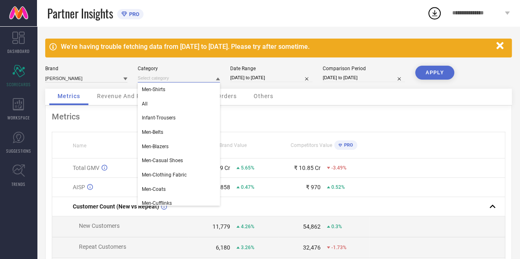
click at [176, 80] on input at bounding box center [179, 78] width 82 height 9
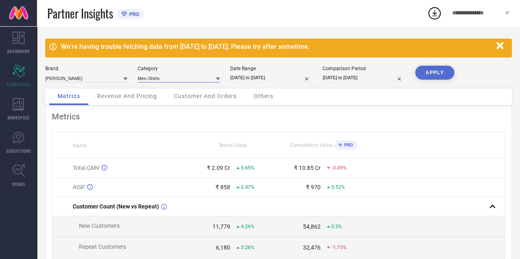
click at [176, 80] on input at bounding box center [179, 78] width 82 height 9
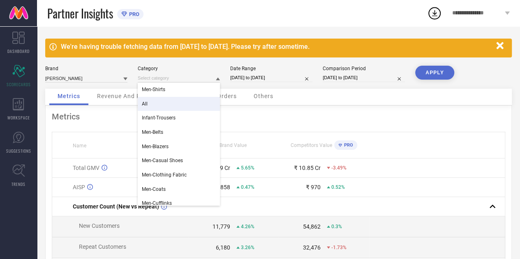
click at [158, 102] on div "All" at bounding box center [179, 104] width 82 height 14
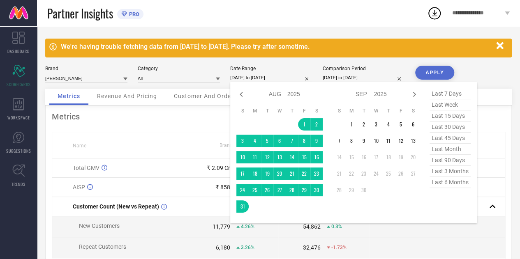
click at [268, 77] on input "[DATE] to [DATE]" at bounding box center [271, 78] width 82 height 9
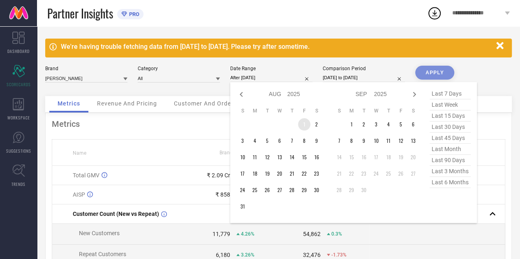
click at [306, 124] on td "1" at bounding box center [304, 124] width 12 height 12
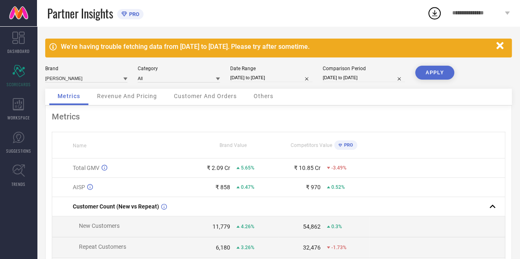
click at [424, 74] on button "APPLY" at bounding box center [434, 73] width 39 height 14
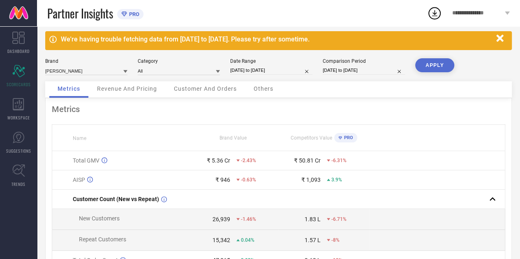
scroll to position [0, 0]
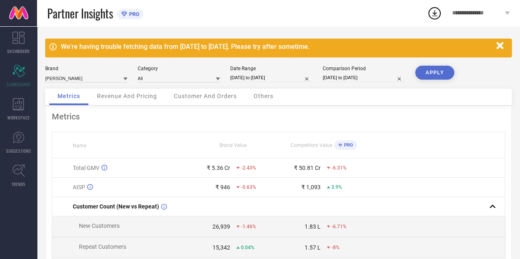
click at [211, 96] on span "Customer And Orders" at bounding box center [205, 96] width 63 height 7
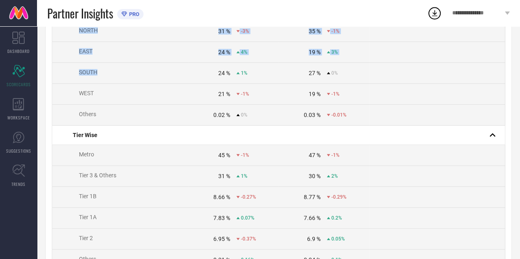
drag, startPoint x: 75, startPoint y: 168, endPoint x: 154, endPoint y: 84, distance: 115.1
click at [154, 84] on tbody "Customer Count (New vs Repeat) New Customers 26,939 -1.46% 1.83 L -6.71% Repeat…" at bounding box center [278, 184] width 453 height 488
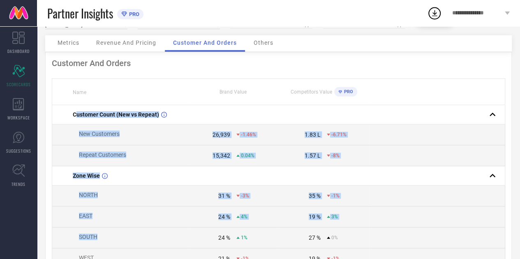
scroll to position [43, 0]
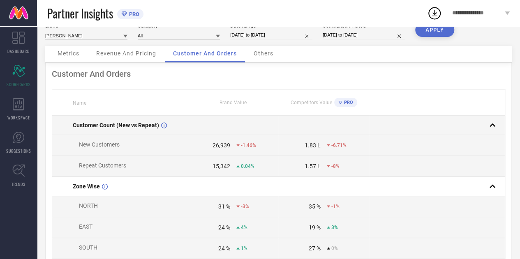
click at [62, 124] on td "Customer Count (New vs Repeat)" at bounding box center [120, 125] width 136 height 19
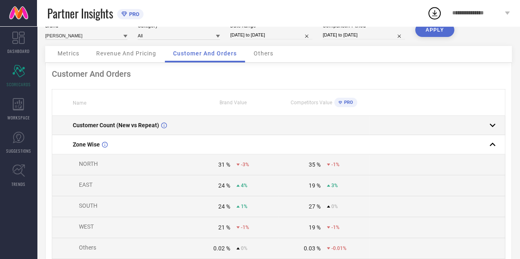
click at [62, 124] on td "Customer Count (New vs Repeat)" at bounding box center [120, 125] width 136 height 19
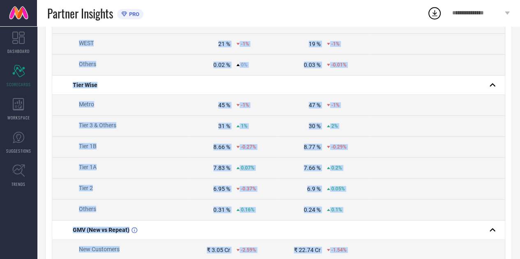
scroll to position [424, 0]
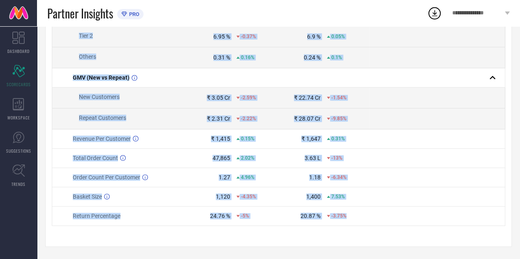
drag, startPoint x: 62, startPoint y: 124, endPoint x: 373, endPoint y: 219, distance: 325.8
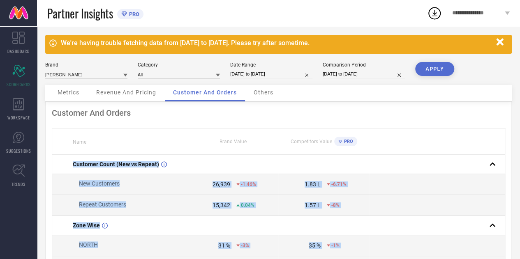
scroll to position [0, 0]
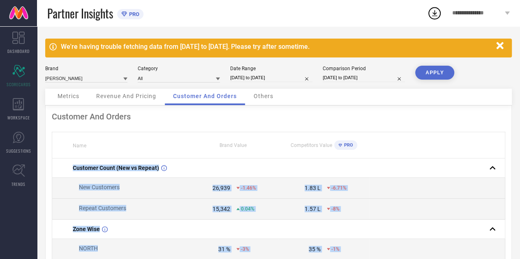
copy tbody "Customer Count (New vs Repeat) New Customers 26,939 -1.46% 1.83 L -6.71% Repeat…"
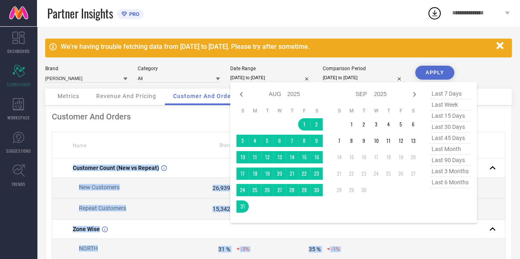
click at [265, 78] on input "[DATE] to [DATE]" at bounding box center [271, 78] width 82 height 9
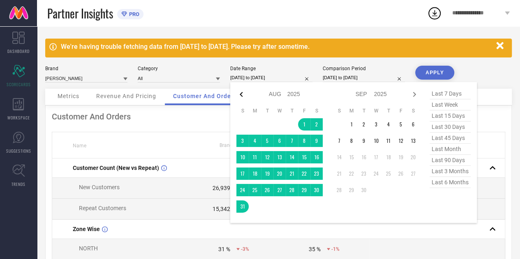
click at [240, 92] on icon at bounding box center [241, 95] width 10 height 10
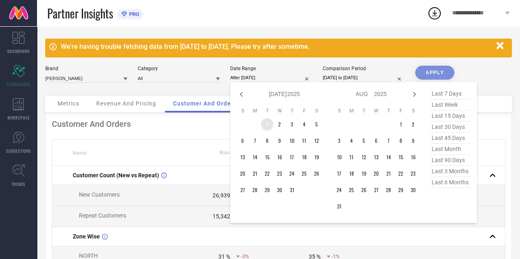
click at [269, 125] on td "1" at bounding box center [267, 124] width 12 height 12
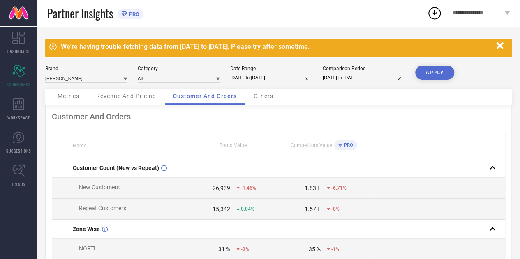
click at [438, 69] on button "APPLY" at bounding box center [434, 73] width 39 height 14
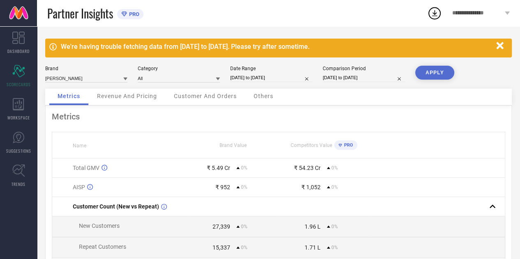
click at [216, 92] on div "Customer And Orders" at bounding box center [205, 97] width 79 height 16
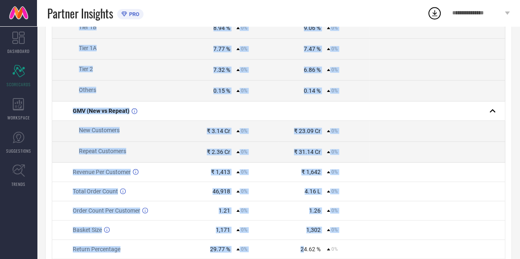
scroll to position [445, 0]
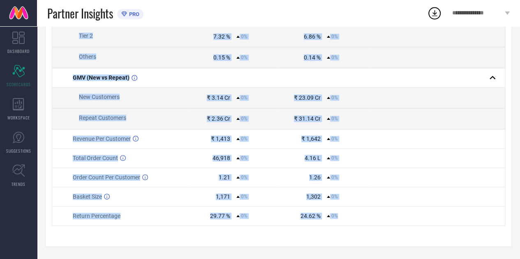
drag, startPoint x: 54, startPoint y: 101, endPoint x: 341, endPoint y: 213, distance: 307.7
copy tbody "Customer Count (New vs Repeat) New Customers 27,339 0% 1.96 L 0% Repeat Custome…"
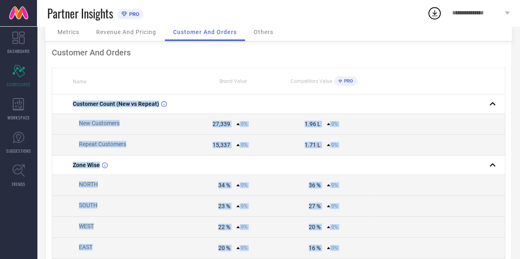
scroll to position [0, 0]
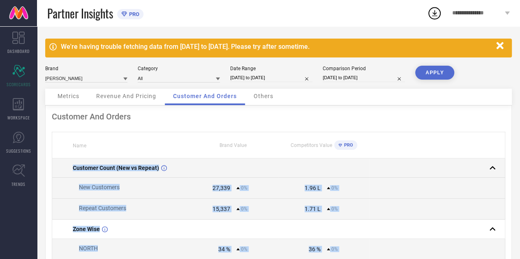
click at [362, 161] on td at bounding box center [323, 168] width 90 height 19
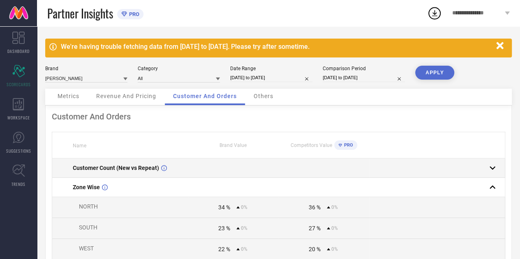
click at [408, 167] on div at bounding box center [433, 168] width 129 height 12
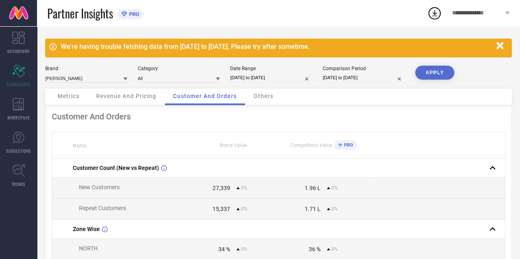
click at [243, 71] on div "Date Range" at bounding box center [271, 69] width 82 height 6
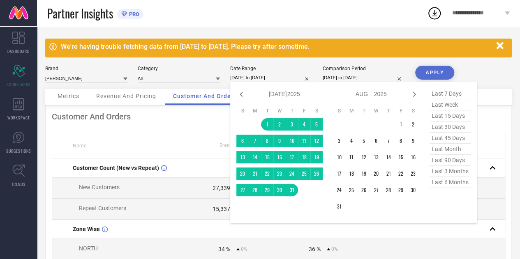
click at [245, 77] on input "[DATE] to [DATE]" at bounding box center [271, 78] width 82 height 9
click at [239, 92] on icon at bounding box center [241, 95] width 10 height 10
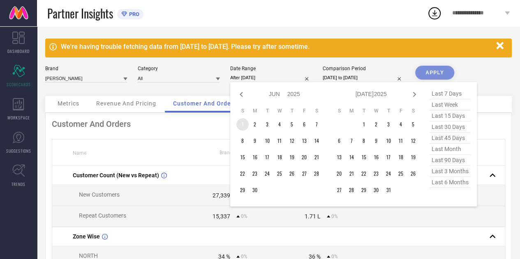
click at [242, 127] on td "1" at bounding box center [242, 124] width 12 height 12
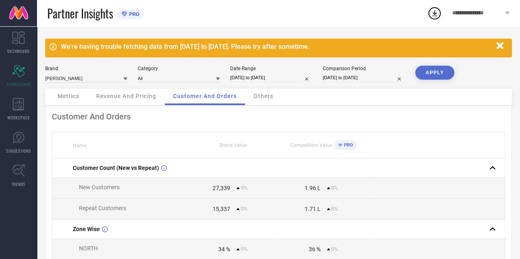
click at [435, 74] on button "APPLY" at bounding box center [434, 73] width 39 height 14
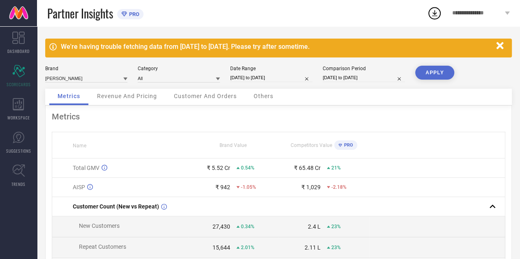
click at [225, 95] on span "Customer And Orders" at bounding box center [205, 96] width 63 height 7
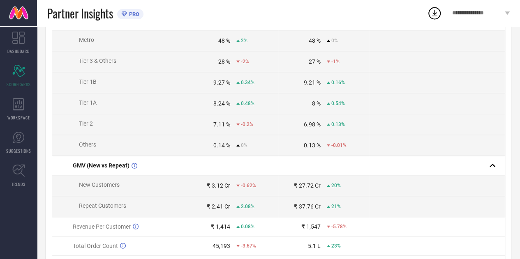
scroll to position [424, 0]
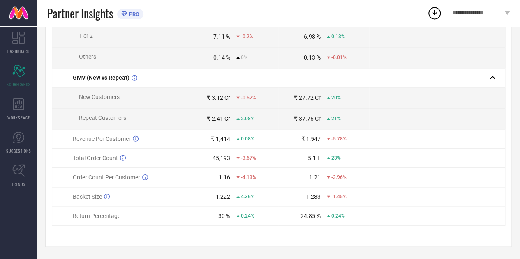
drag, startPoint x: 46, startPoint y: 78, endPoint x: 48, endPoint y: 49, distance: 29.7
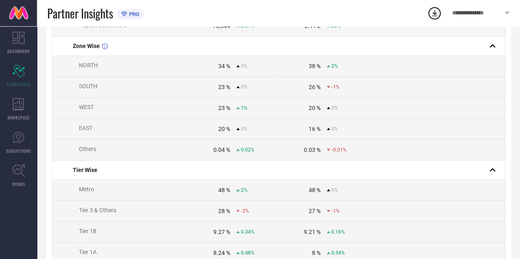
scroll to position [99, 0]
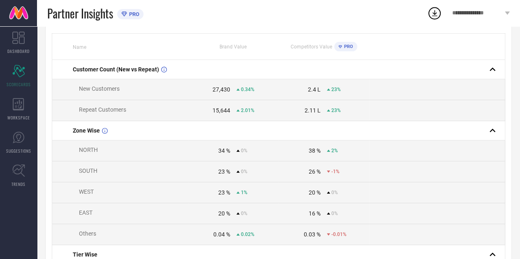
drag, startPoint x: 46, startPoint y: 120, endPoint x: 48, endPoint y: 78, distance: 42.8
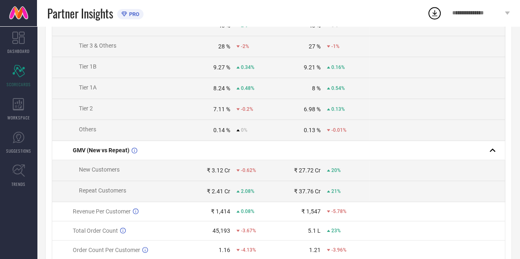
scroll to position [424, 0]
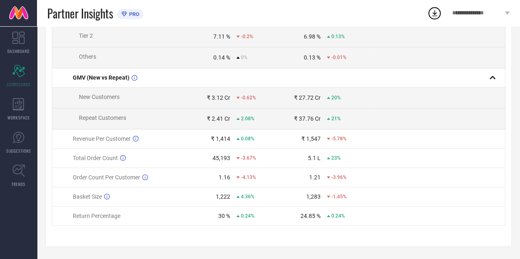
drag, startPoint x: 62, startPoint y: 68, endPoint x: 303, endPoint y: 276, distance: 318.3
copy thead "Name Brand Value Competitors Value PRO"
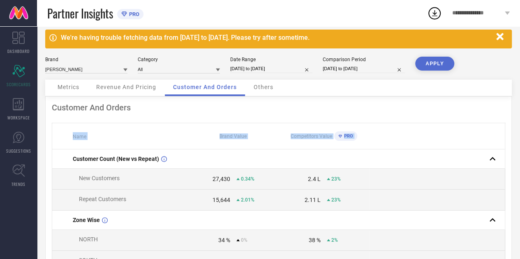
scroll to position [0, 0]
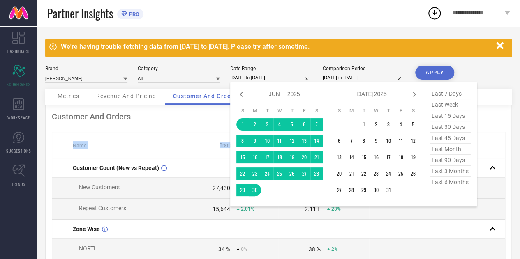
click at [255, 78] on input "[DATE] to [DATE]" at bounding box center [271, 78] width 82 height 9
click at [240, 92] on icon at bounding box center [241, 95] width 10 height 10
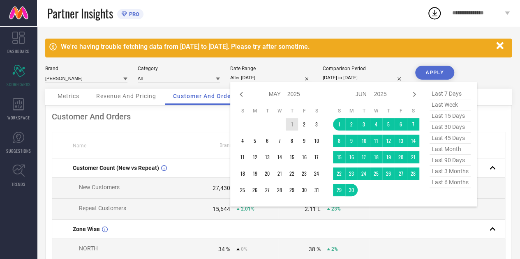
click at [297, 124] on td "1" at bounding box center [292, 124] width 12 height 12
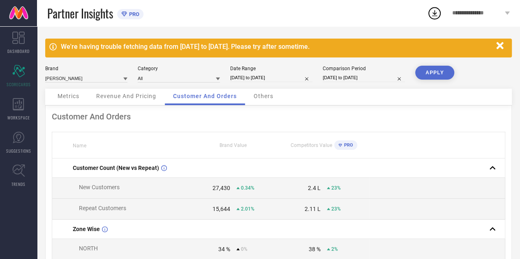
click at [438, 71] on button "APPLY" at bounding box center [434, 73] width 39 height 14
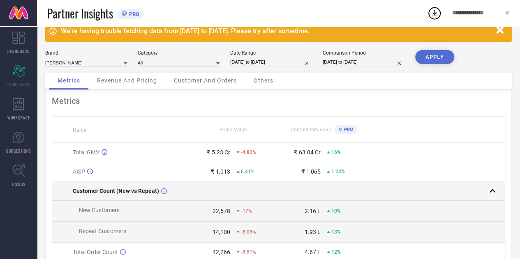
scroll to position [16, 0]
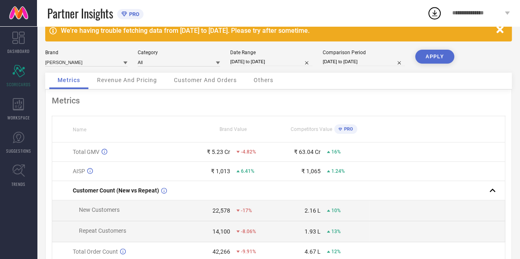
click at [216, 80] on span "Customer And Orders" at bounding box center [205, 80] width 63 height 7
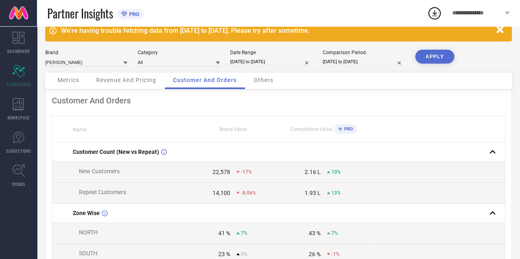
drag, startPoint x: 45, startPoint y: 151, endPoint x: 40, endPoint y: 149, distance: 5.3
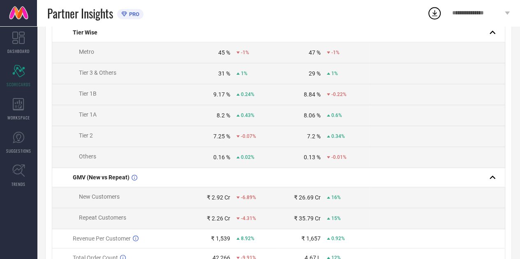
scroll to position [445, 0]
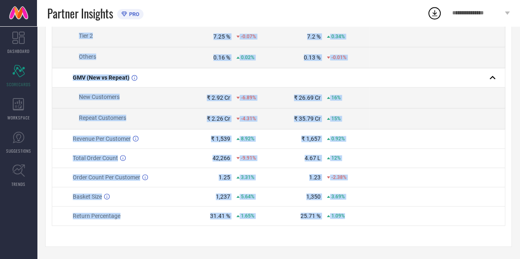
drag, startPoint x: 65, startPoint y: 153, endPoint x: 350, endPoint y: 214, distance: 291.6
copy tbody "Customer Count (New vs Repeat) New Customers 22,578 -17% 2.16 L 10% Repeat Cust…"
click at [145, 28] on td "Tier 2" at bounding box center [120, 36] width 136 height 21
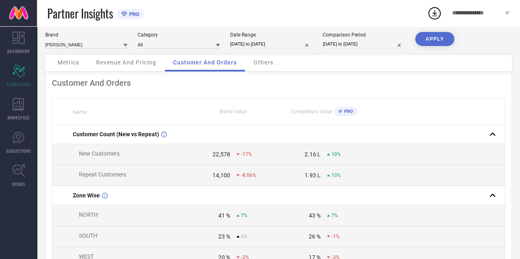
scroll to position [0, 0]
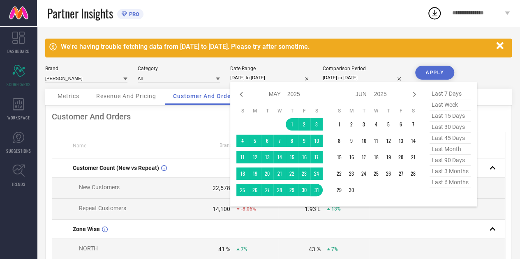
click at [260, 75] on input "[DATE] to [DATE]" at bounding box center [271, 78] width 82 height 9
click at [240, 94] on icon at bounding box center [241, 95] width 10 height 10
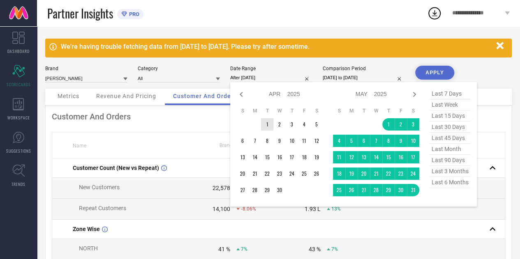
click at [269, 128] on td "1" at bounding box center [267, 124] width 12 height 12
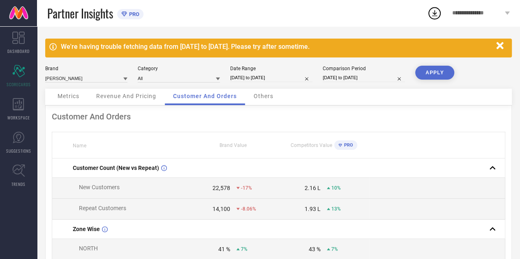
click at [437, 71] on button "APPLY" at bounding box center [434, 73] width 39 height 14
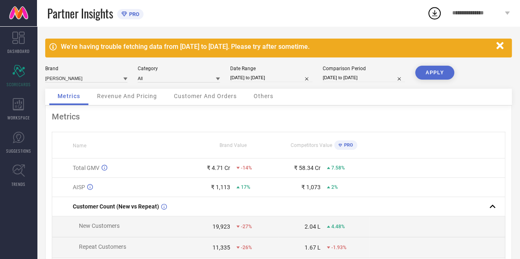
click at [207, 92] on div "Customer And Orders" at bounding box center [205, 97] width 79 height 16
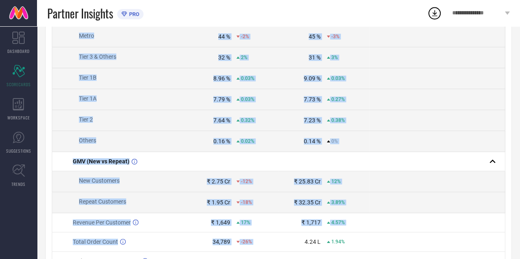
scroll to position [445, 0]
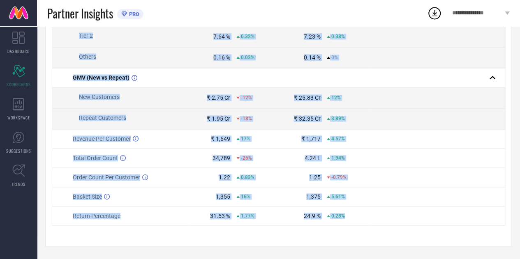
drag, startPoint x: 73, startPoint y: 96, endPoint x: 370, endPoint y: 221, distance: 322.0
copy tbody "Customer Count (New vs Repeat) New Customers 19,923 -27% 2.04 L 4.48% Repeat Cu…"
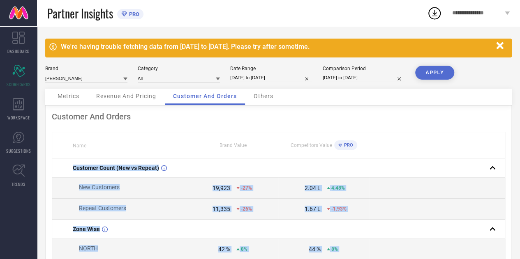
click at [251, 77] on input "[DATE] to [DATE]" at bounding box center [271, 78] width 82 height 9
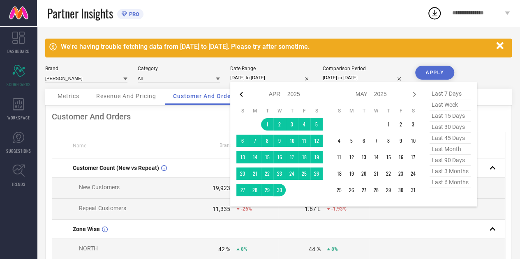
click at [241, 94] on icon at bounding box center [241, 95] width 10 height 10
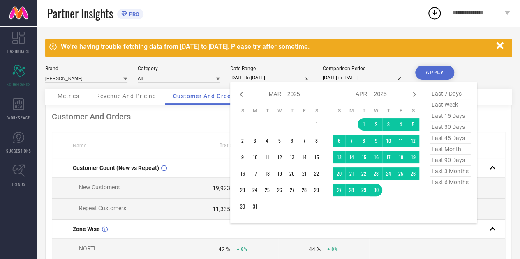
click at [241, 94] on icon at bounding box center [241, 95] width 10 height 10
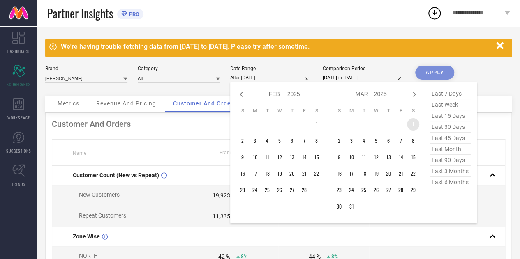
click at [412, 124] on td "1" at bounding box center [413, 124] width 12 height 12
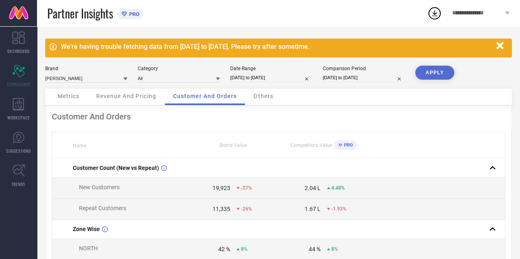
click at [433, 73] on button "APPLY" at bounding box center [434, 73] width 39 height 14
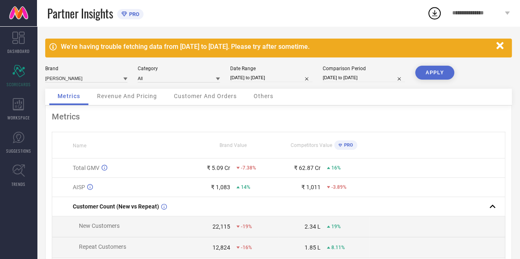
click at [208, 97] on span "Customer And Orders" at bounding box center [205, 96] width 63 height 7
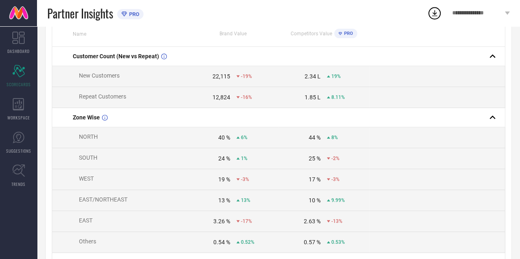
scroll to position [114, 0]
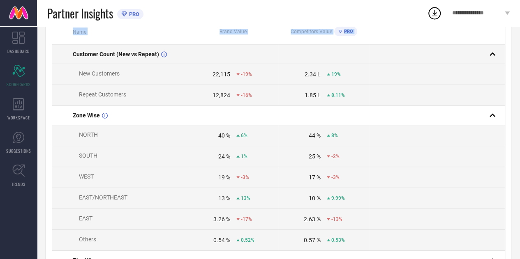
drag, startPoint x: 46, startPoint y: 60, endPoint x: 57, endPoint y: 55, distance: 12.3
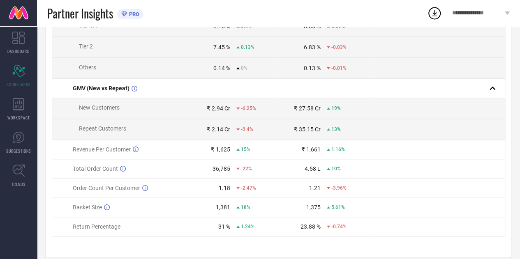
scroll to position [445, 0]
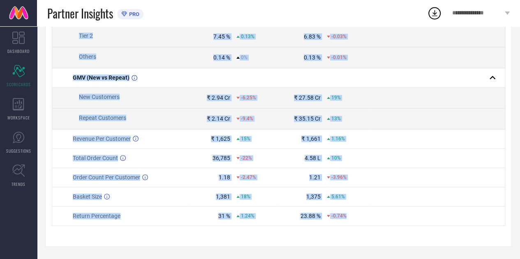
drag, startPoint x: 69, startPoint y: 50, endPoint x: 349, endPoint y: 222, distance: 328.7
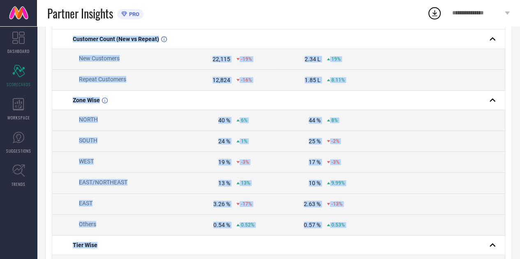
scroll to position [0, 0]
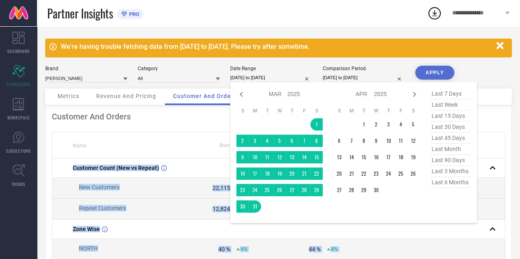
click at [244, 75] on input "[DATE] to [DATE]" at bounding box center [271, 78] width 82 height 9
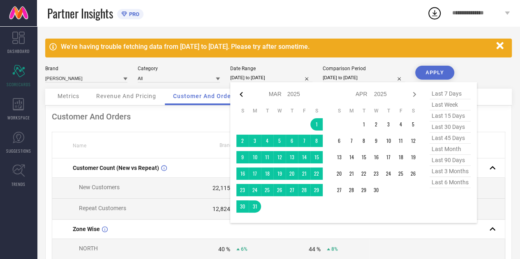
click at [237, 94] on icon at bounding box center [241, 95] width 10 height 10
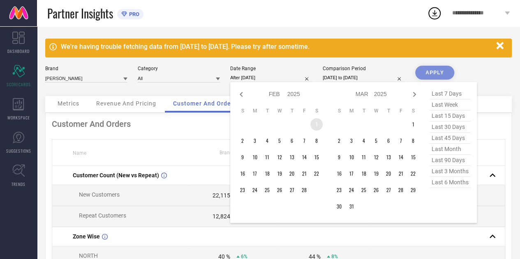
click at [316, 126] on td "1" at bounding box center [316, 124] width 12 height 12
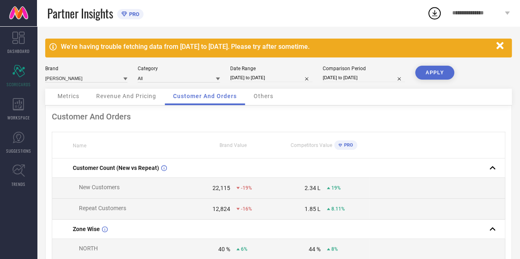
click at [429, 69] on button "APPLY" at bounding box center [434, 73] width 39 height 14
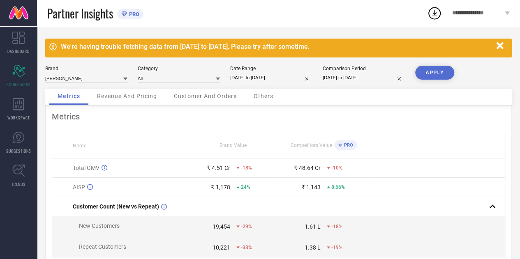
click at [429, 69] on button "APPLY" at bounding box center [434, 73] width 39 height 14
click at [218, 99] on span "Customer And Orders" at bounding box center [205, 96] width 63 height 7
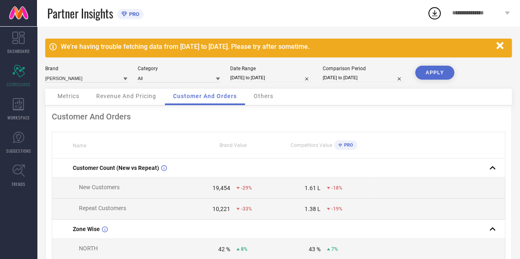
click at [426, 77] on button "APPLY" at bounding box center [434, 73] width 39 height 14
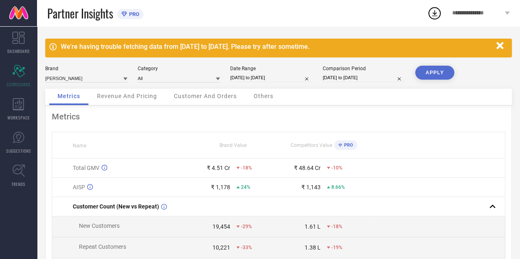
click at [203, 94] on span "Customer And Orders" at bounding box center [205, 96] width 63 height 7
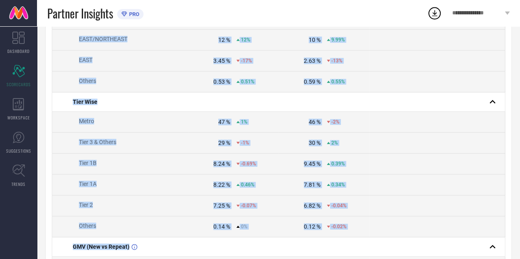
scroll to position [445, 0]
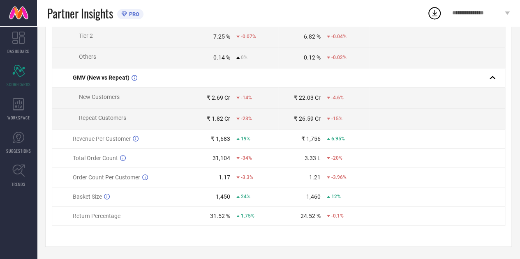
drag, startPoint x: 74, startPoint y: 170, endPoint x: 371, endPoint y: 232, distance: 303.3
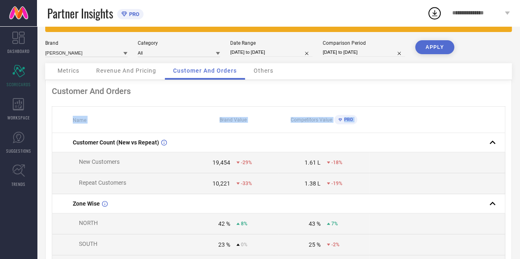
scroll to position [0, 0]
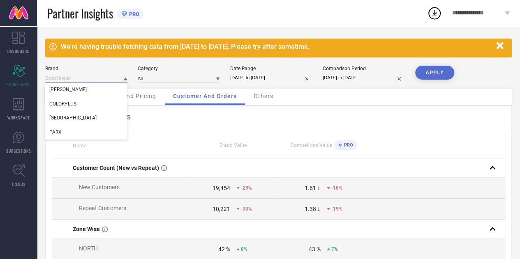
click at [115, 78] on input at bounding box center [86, 78] width 82 height 9
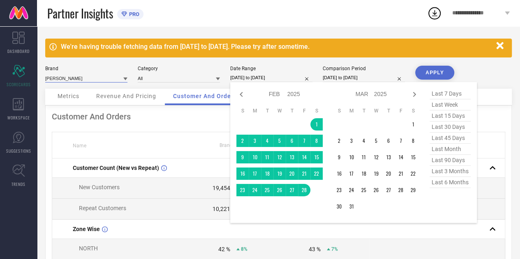
click at [258, 81] on input "[DATE] to [DATE]" at bounding box center [271, 78] width 82 height 9
click at [245, 91] on icon at bounding box center [241, 95] width 10 height 10
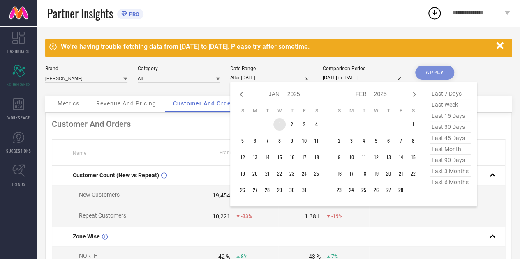
click at [278, 123] on td "1" at bounding box center [279, 124] width 12 height 12
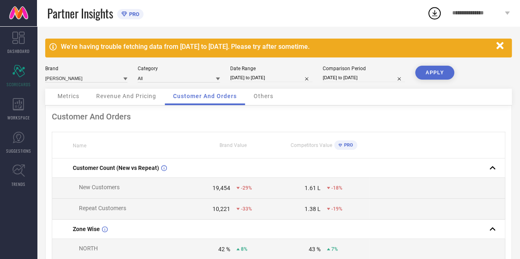
click at [433, 71] on button "APPLY" at bounding box center [434, 73] width 39 height 14
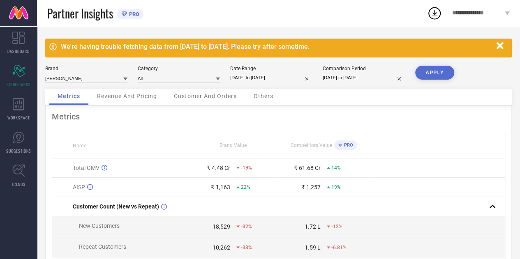
click at [206, 92] on div "Customer And Orders" at bounding box center [205, 97] width 79 height 16
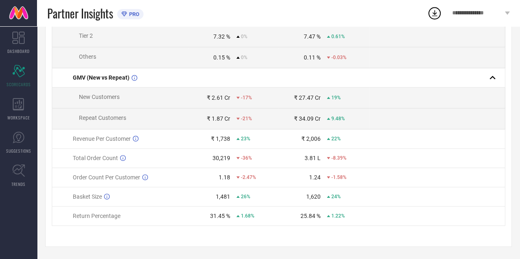
scroll to position [445, 0]
drag, startPoint x: 58, startPoint y: 166, endPoint x: 385, endPoint y: 242, distance: 335.7
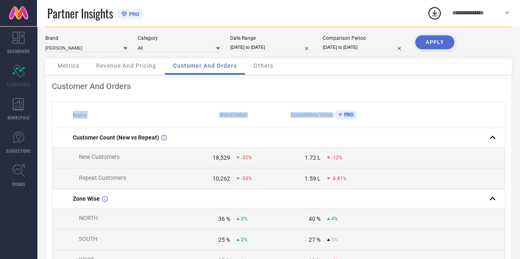
scroll to position [0, 0]
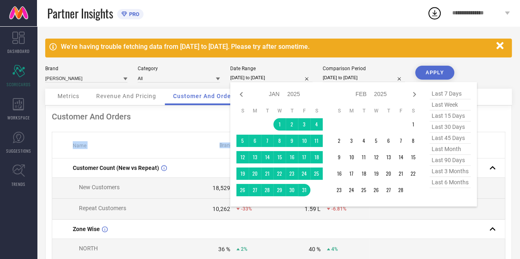
click at [246, 77] on input "[DATE] to [DATE]" at bounding box center [271, 78] width 82 height 9
click at [240, 92] on icon at bounding box center [241, 95] width 10 height 10
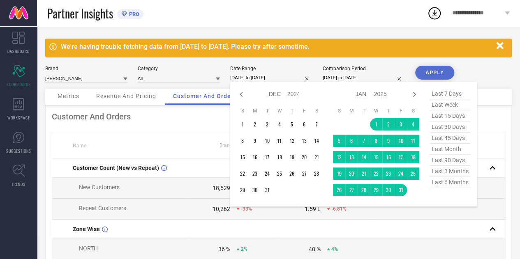
click at [240, 92] on icon at bounding box center [241, 95] width 10 height 10
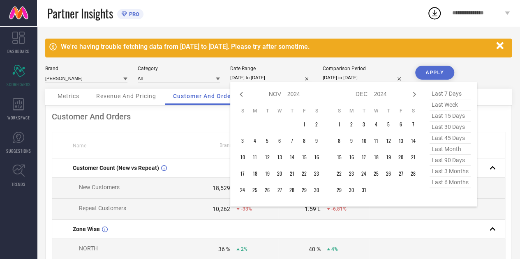
click at [240, 92] on icon at bounding box center [241, 95] width 10 height 10
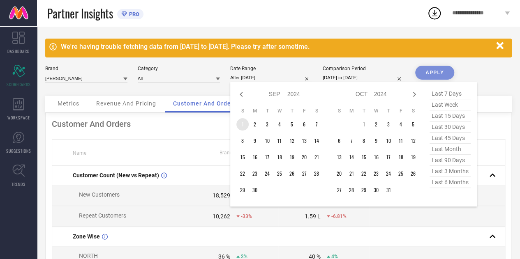
click at [246, 124] on td "1" at bounding box center [242, 124] width 12 height 12
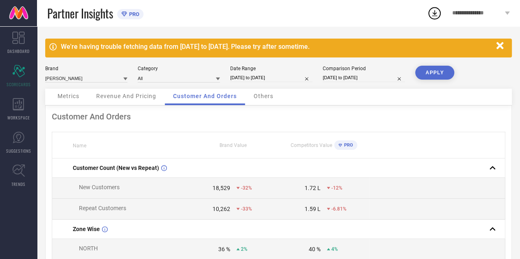
click at [435, 69] on button "APPLY" at bounding box center [434, 73] width 39 height 14
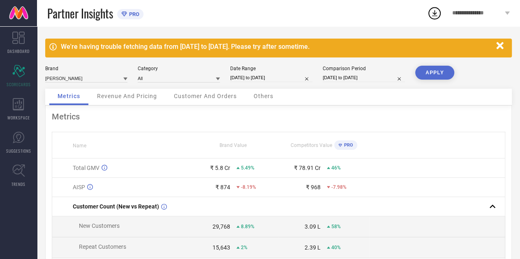
click at [213, 101] on div "Customer And Orders" at bounding box center [205, 97] width 79 height 16
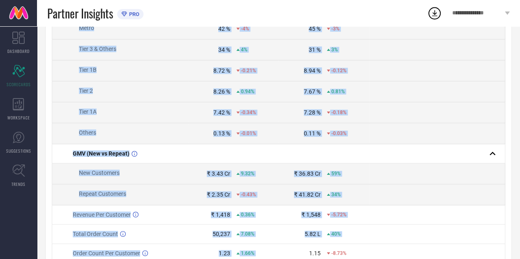
scroll to position [445, 0]
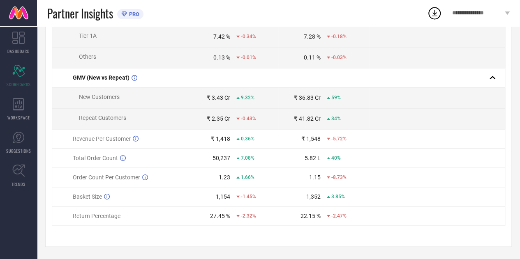
drag, startPoint x: 55, startPoint y: 103, endPoint x: 342, endPoint y: 228, distance: 312.5
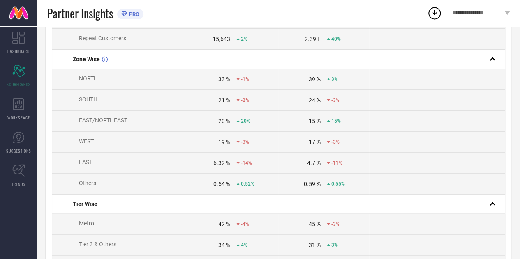
scroll to position [0, 0]
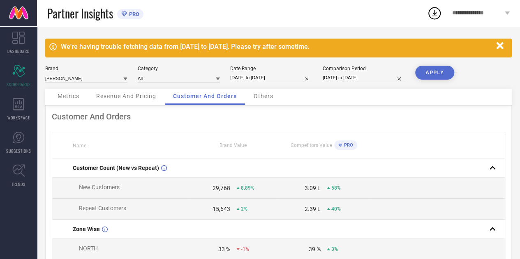
click at [269, 116] on div "Customer And Orders" at bounding box center [278, 117] width 453 height 10
click at [120, 78] on input at bounding box center [86, 78] width 82 height 9
click at [108, 77] on input at bounding box center [86, 78] width 82 height 9
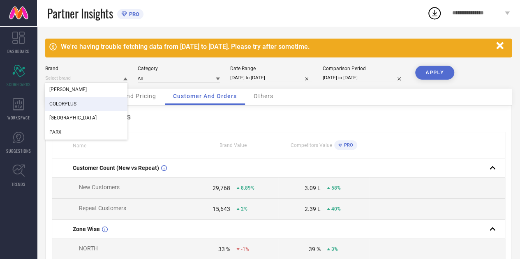
click at [88, 103] on div "COLORPLUS" at bounding box center [86, 104] width 82 height 14
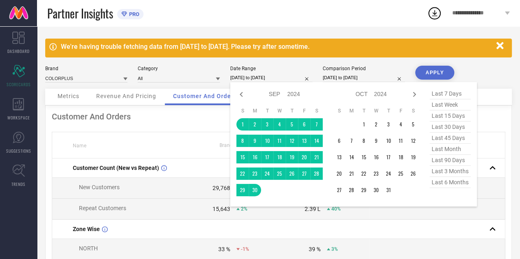
click at [263, 74] on input "[DATE] to [DATE]" at bounding box center [271, 78] width 82 height 9
click at [447, 149] on span "last month" at bounding box center [449, 149] width 41 height 11
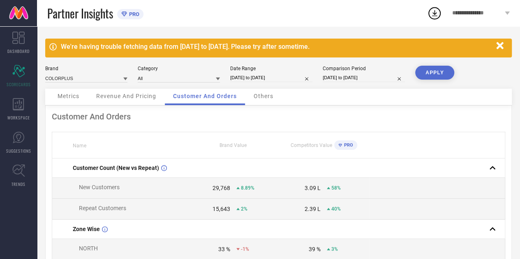
click at [435, 71] on button "APPLY" at bounding box center [434, 73] width 39 height 14
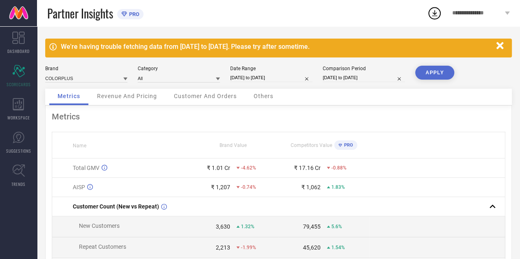
click at [200, 97] on span "Customer And Orders" at bounding box center [205, 96] width 63 height 7
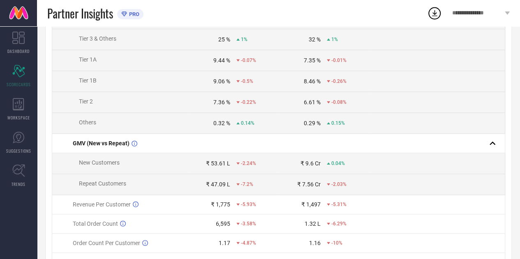
scroll to position [424, 0]
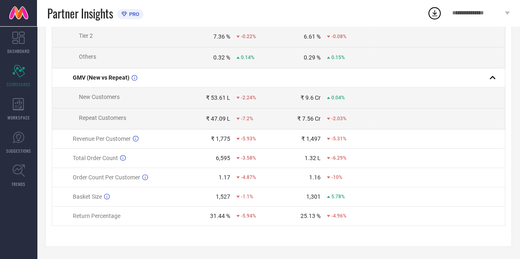
drag, startPoint x: 61, startPoint y: 94, endPoint x: 346, endPoint y: 276, distance: 338.8
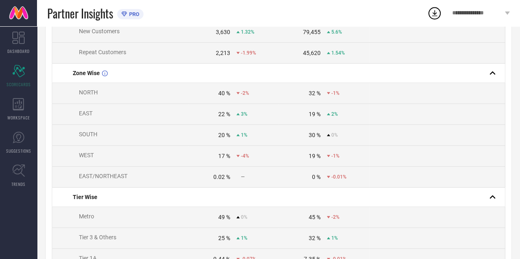
scroll to position [0, 0]
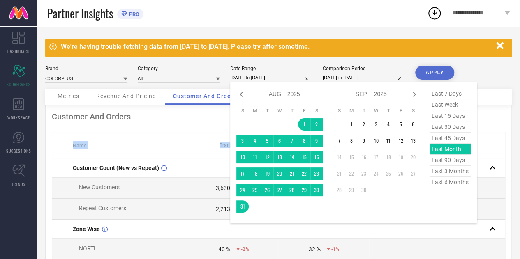
click at [246, 78] on input "[DATE] to [DATE]" at bounding box center [271, 78] width 82 height 9
click at [243, 95] on icon at bounding box center [241, 95] width 10 height 10
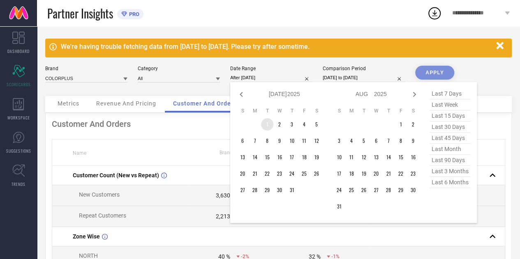
click at [270, 126] on td "1" at bounding box center [267, 124] width 12 height 12
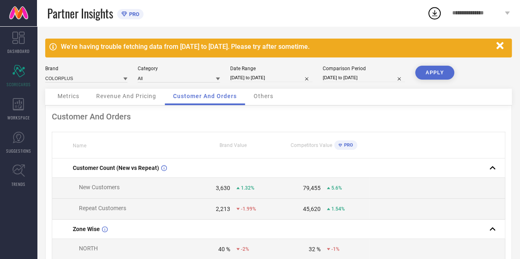
click at [444, 75] on button "APPLY" at bounding box center [434, 73] width 39 height 14
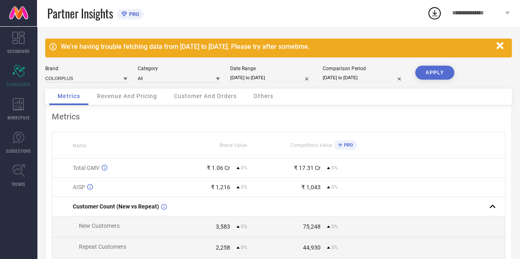
click at [192, 95] on span "Customer And Orders" at bounding box center [205, 96] width 63 height 7
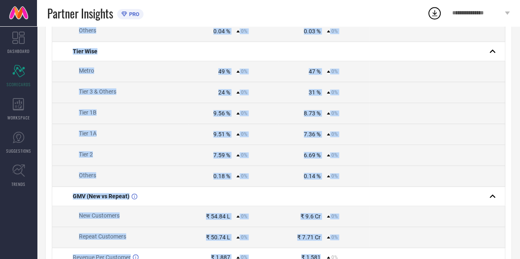
scroll to position [424, 0]
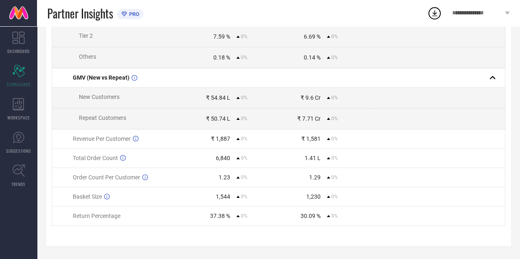
drag, startPoint x: 63, startPoint y: 167, endPoint x: 354, endPoint y: 253, distance: 303.7
click at [210, 145] on td "₹ 1,887 0%" at bounding box center [233, 138] width 90 height 19
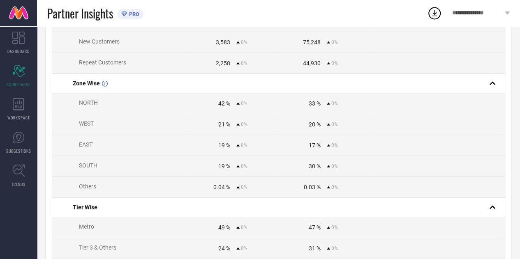
scroll to position [0, 0]
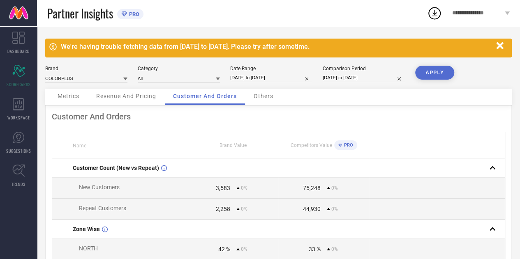
click at [114, 72] on div "Brand COLORPLUS" at bounding box center [86, 74] width 82 height 17
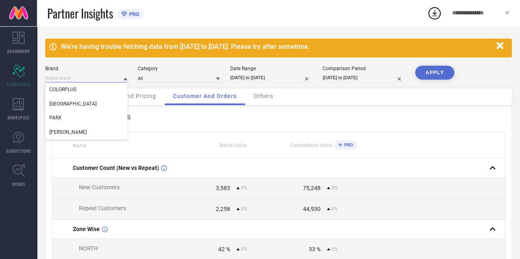
click at [113, 75] on input at bounding box center [86, 78] width 82 height 9
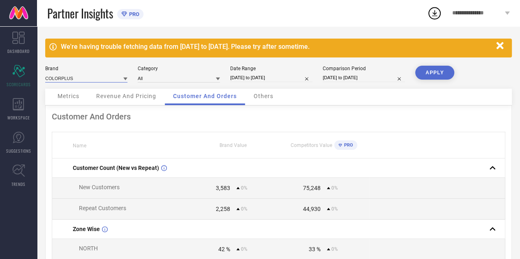
click at [108, 79] on input at bounding box center [86, 78] width 82 height 9
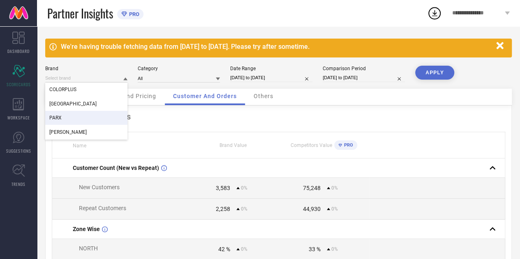
click at [83, 114] on div "PARX" at bounding box center [86, 118] width 82 height 14
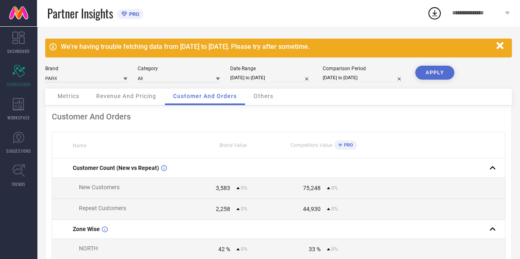
click at [422, 69] on button "APPLY" at bounding box center [434, 73] width 39 height 14
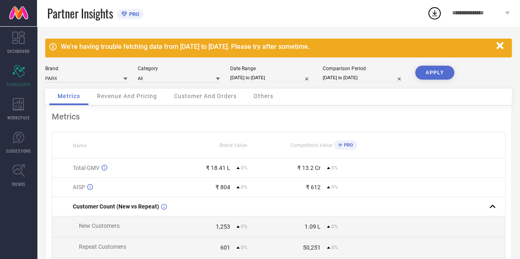
click at [218, 98] on span "Customer And Orders" at bounding box center [205, 96] width 63 height 7
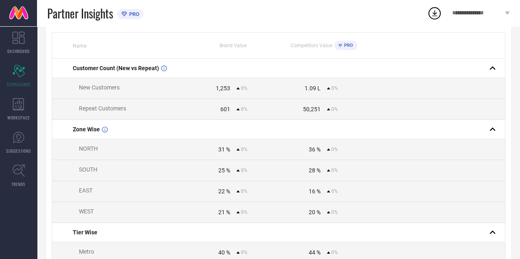
scroll to position [99, 0]
click at [223, 93] on td "1,253 0%" at bounding box center [233, 88] width 90 height 21
drag, startPoint x: 223, startPoint y: 93, endPoint x: 239, endPoint y: 115, distance: 27.4
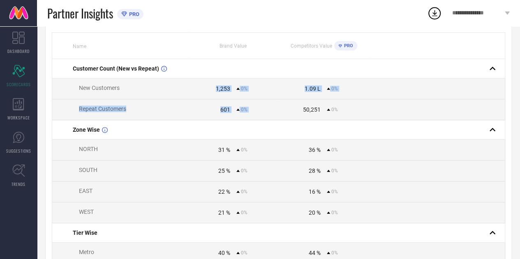
click at [239, 115] on td "601 0%" at bounding box center [233, 109] width 90 height 21
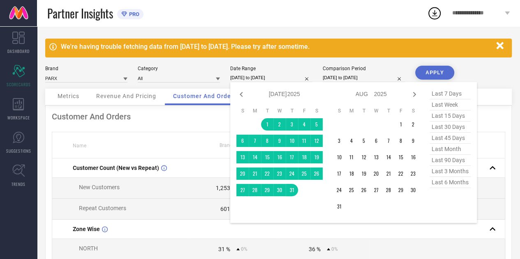
click at [255, 76] on input "[DATE] to [DATE]" at bounding box center [271, 78] width 82 height 9
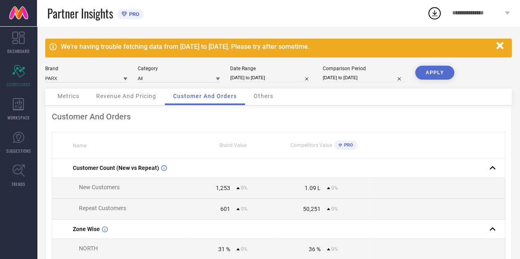
click at [135, 201] on td "Repeat Customers" at bounding box center [120, 209] width 136 height 21
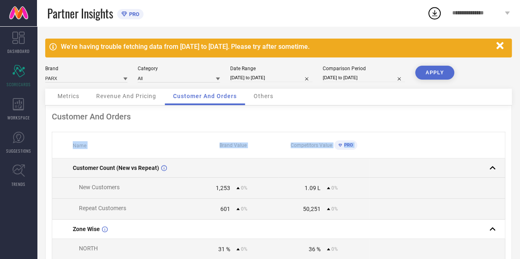
drag, startPoint x: 60, startPoint y: 134, endPoint x: 67, endPoint y: 172, distance: 38.1
click at [58, 169] on td "Customer Count (New vs Repeat)" at bounding box center [120, 168] width 136 height 19
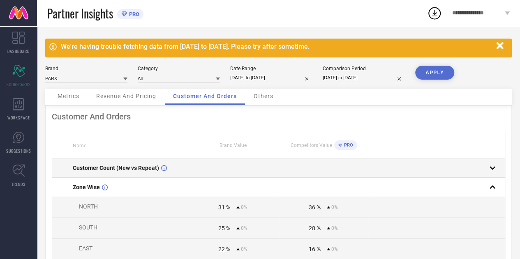
click at [58, 169] on td "Customer Count (New vs Repeat)" at bounding box center [120, 168] width 136 height 19
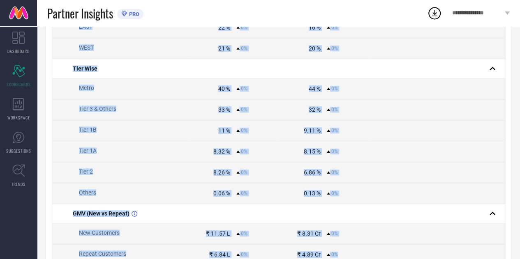
scroll to position [403, 0]
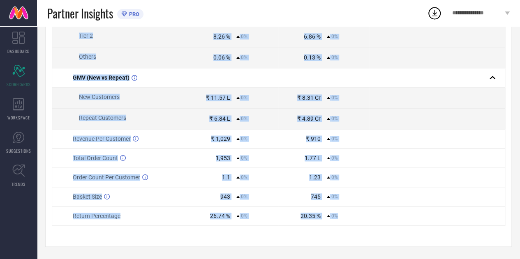
drag, startPoint x: 55, startPoint y: 168, endPoint x: 366, endPoint y: 223, distance: 315.5
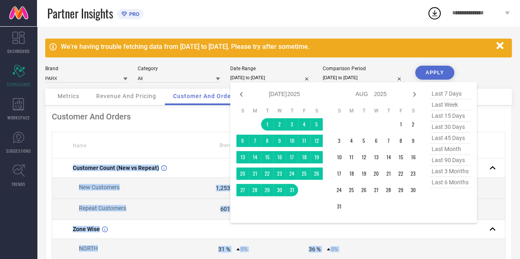
click at [278, 75] on input "[DATE] to [DATE]" at bounding box center [271, 78] width 82 height 9
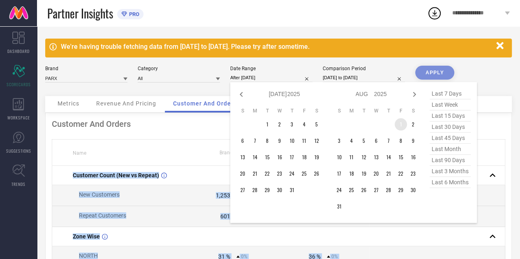
click at [401, 127] on td "1" at bounding box center [400, 124] width 12 height 12
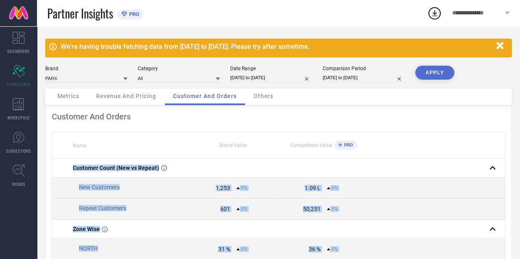
click at [425, 72] on button "APPLY" at bounding box center [434, 73] width 39 height 14
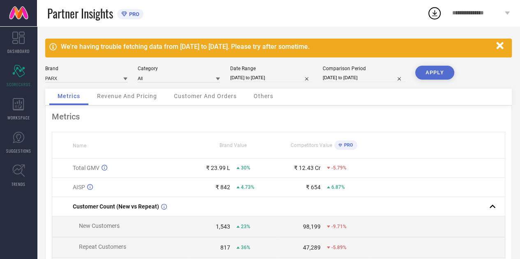
click at [197, 96] on span "Customer And Orders" at bounding box center [205, 96] width 63 height 7
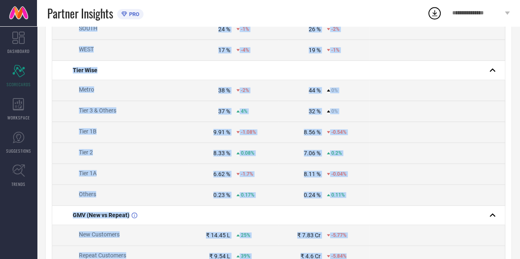
scroll to position [403, 0]
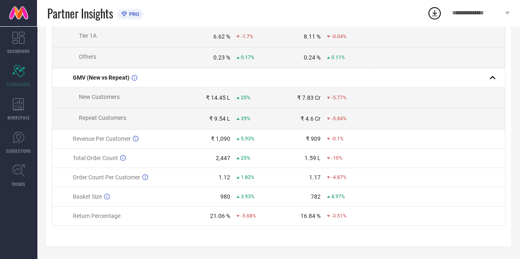
drag, startPoint x: 55, startPoint y: 170, endPoint x: 370, endPoint y: 246, distance: 323.7
click at [276, 153] on td "2,447 25%" at bounding box center [233, 158] width 90 height 19
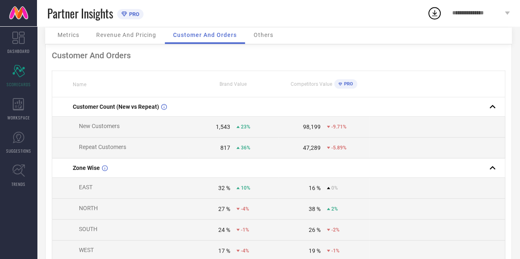
scroll to position [0, 0]
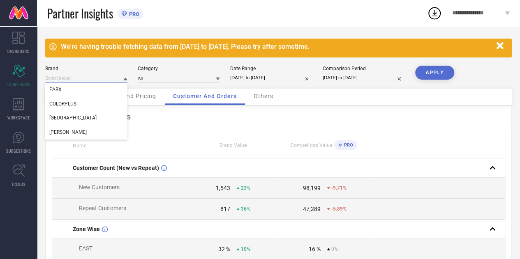
click at [104, 76] on input at bounding box center [86, 78] width 82 height 9
click at [100, 79] on input at bounding box center [86, 78] width 82 height 9
click at [90, 119] on div "[GEOGRAPHIC_DATA]" at bounding box center [86, 118] width 82 height 14
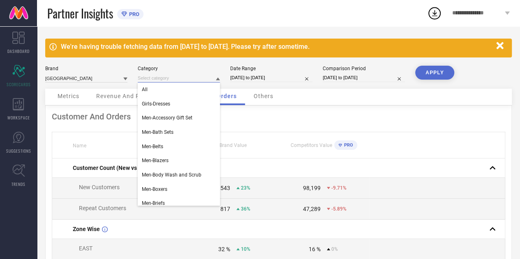
click at [202, 77] on input at bounding box center [179, 78] width 82 height 9
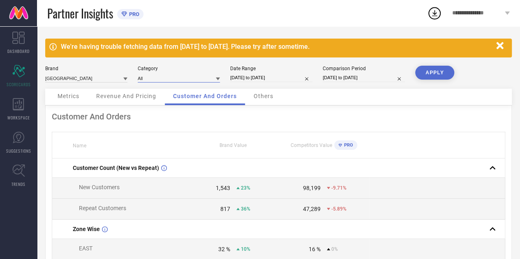
click at [202, 77] on input at bounding box center [179, 78] width 82 height 9
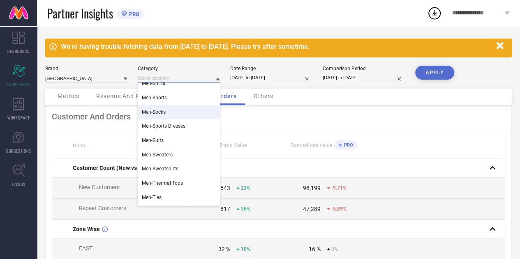
scroll to position [495, 0]
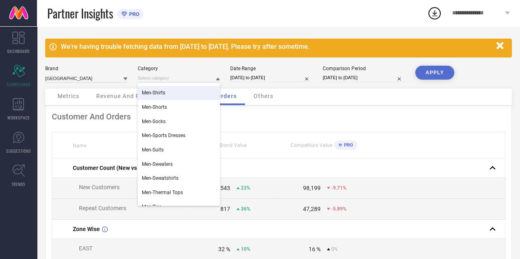
click at [176, 98] on div "Men-Shirts" at bounding box center [179, 93] width 82 height 14
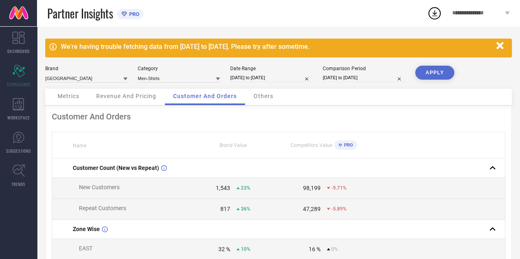
click at [431, 71] on button "APPLY" at bounding box center [434, 73] width 39 height 14
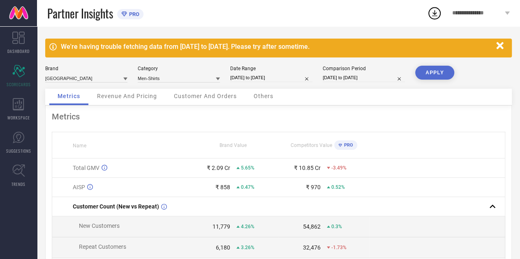
click at [213, 172] on td "₹ 2.09 Cr 5.65%" at bounding box center [233, 168] width 90 height 19
click at [192, 99] on span "Customer And Orders" at bounding box center [205, 96] width 63 height 7
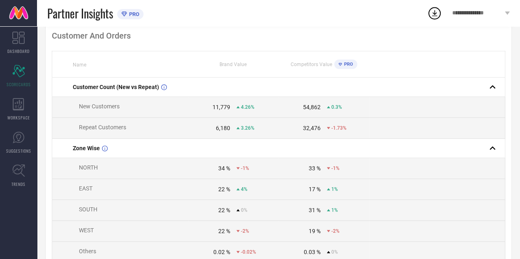
scroll to position [83, 0]
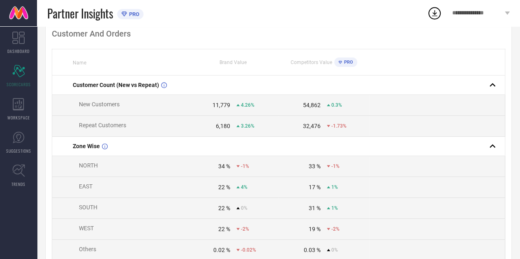
click at [223, 108] on div "11,779" at bounding box center [221, 105] width 18 height 7
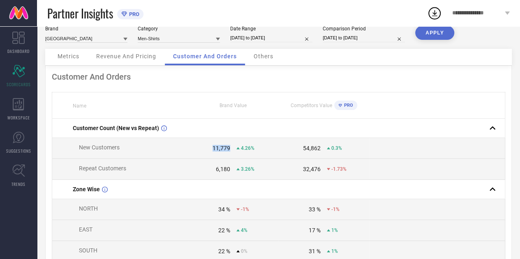
scroll to position [37, 0]
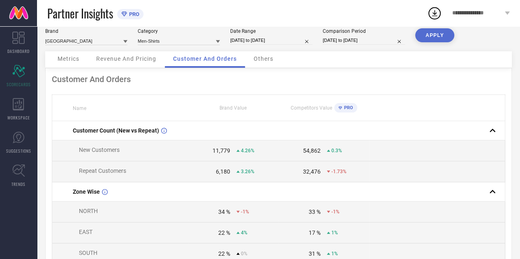
click at [220, 176] on td "6,180 3.26%" at bounding box center [233, 171] width 90 height 21
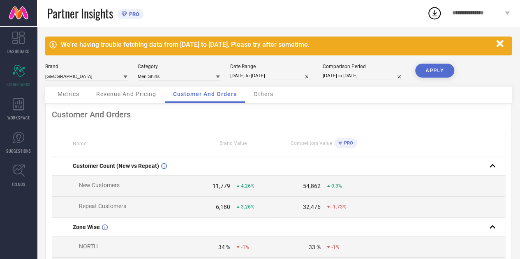
click at [220, 187] on div "11,779" at bounding box center [221, 186] width 18 height 7
click at [191, 74] on input at bounding box center [179, 76] width 82 height 9
click at [188, 76] on input at bounding box center [179, 76] width 82 height 9
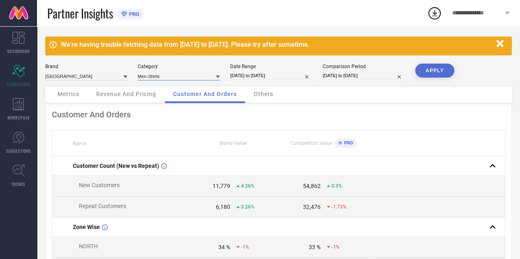
click at [188, 76] on input at bounding box center [179, 76] width 82 height 9
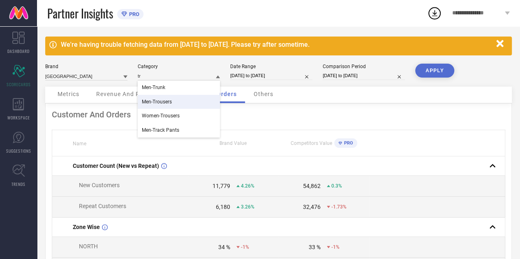
click at [182, 102] on div "Men-Trousers" at bounding box center [179, 102] width 82 height 14
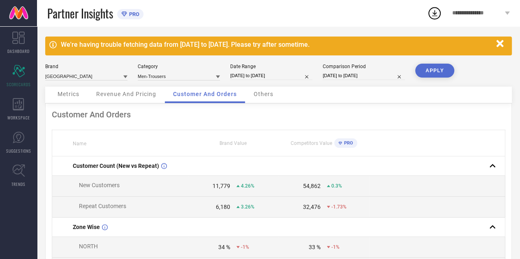
click at [427, 70] on button "APPLY" at bounding box center [434, 71] width 39 height 14
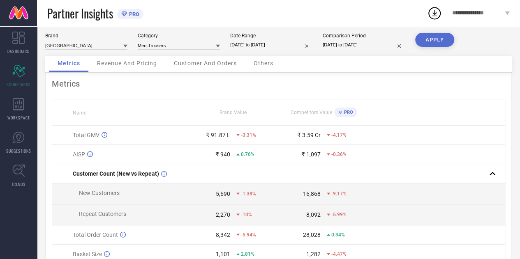
scroll to position [37, 0]
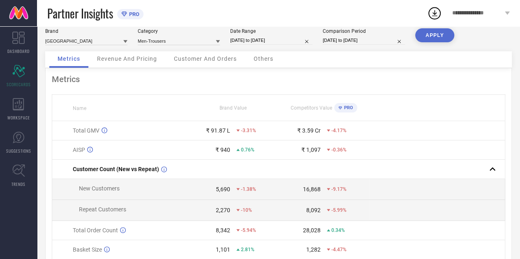
click at [232, 61] on span "Customer And Orders" at bounding box center [205, 58] width 63 height 7
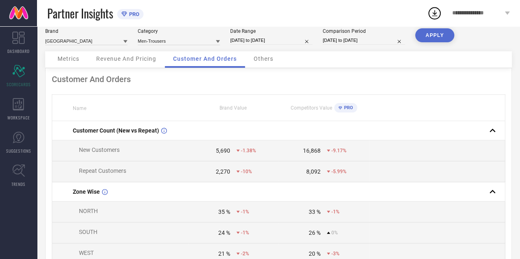
scroll to position [0, 0]
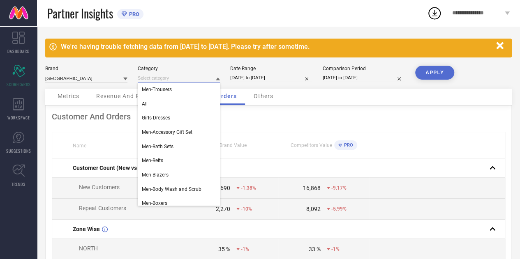
click at [202, 78] on input at bounding box center [179, 78] width 82 height 9
click at [173, 100] on div "All" at bounding box center [179, 104] width 82 height 14
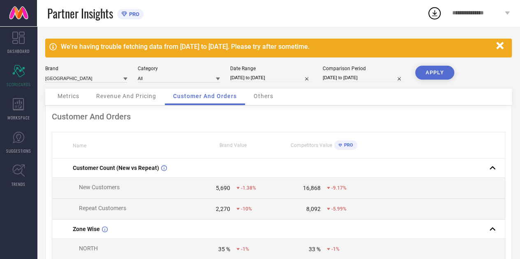
click at [424, 76] on button "APPLY" at bounding box center [434, 73] width 39 height 14
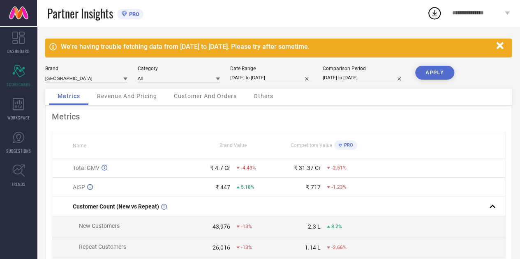
click at [219, 100] on div "Customer And Orders" at bounding box center [205, 97] width 79 height 16
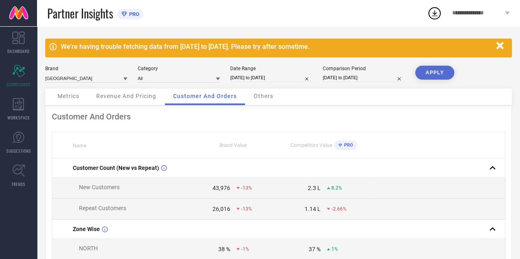
click at [223, 208] on div "26,016" at bounding box center [221, 209] width 18 height 7
drag, startPoint x: 223, startPoint y: 208, endPoint x: 223, endPoint y: 183, distance: 25.1
click at [223, 183] on td "43,976 -13%" at bounding box center [233, 188] width 90 height 21
drag, startPoint x: 223, startPoint y: 183, endPoint x: 262, endPoint y: 212, distance: 49.1
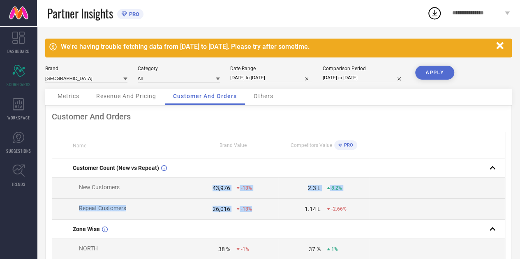
click at [262, 212] on div "-13%" at bounding box center [257, 209] width 42 height 6
drag, startPoint x: 262, startPoint y: 212, endPoint x: 191, endPoint y: 190, distance: 74.1
click at [191, 190] on div "43,976" at bounding box center [209, 188] width 42 height 7
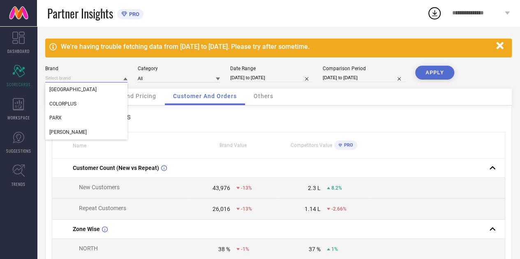
click at [115, 77] on input at bounding box center [86, 78] width 82 height 9
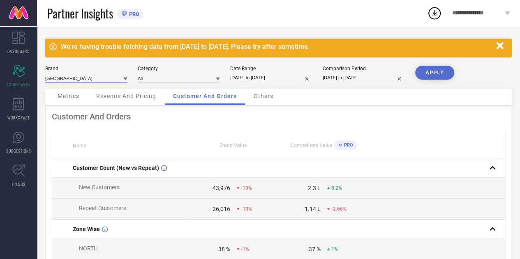
click at [113, 78] on input at bounding box center [86, 78] width 82 height 9
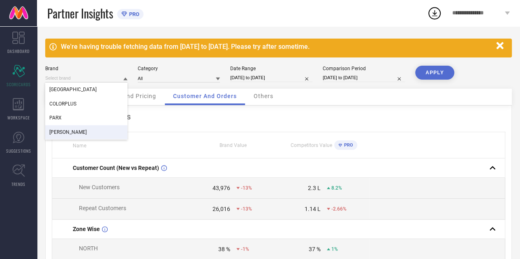
click at [84, 130] on div "[PERSON_NAME]" at bounding box center [86, 132] width 82 height 14
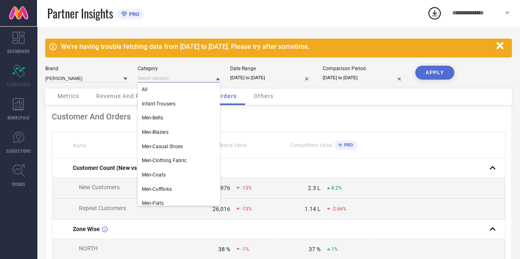
click at [177, 77] on input at bounding box center [179, 78] width 82 height 9
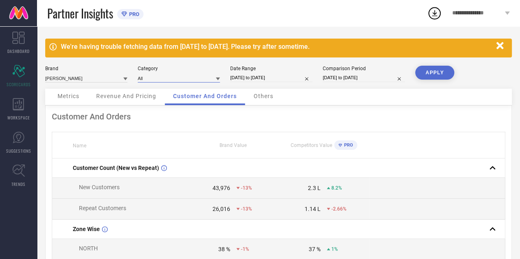
click at [177, 77] on input at bounding box center [179, 78] width 82 height 9
click at [169, 91] on div "Men-Shirts" at bounding box center [179, 90] width 82 height 14
click at [442, 67] on button "APPLY" at bounding box center [434, 73] width 39 height 14
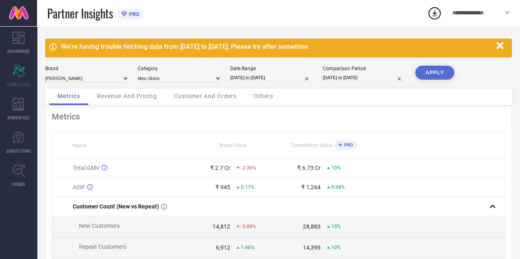
scroll to position [8, 0]
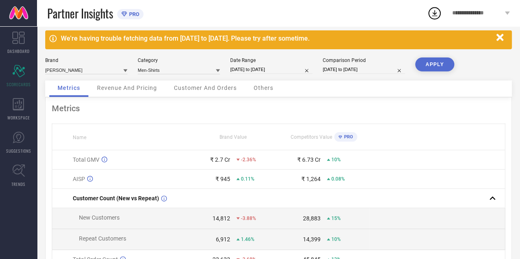
click at [207, 92] on div "Customer And Orders" at bounding box center [205, 89] width 79 height 16
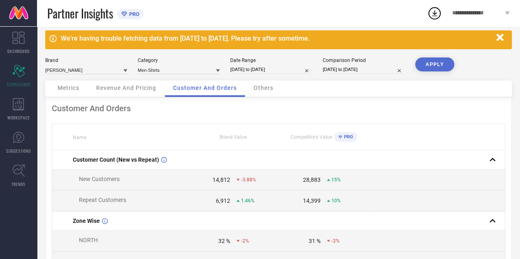
click at [221, 201] on div "6,912" at bounding box center [223, 201] width 14 height 7
drag, startPoint x: 221, startPoint y: 201, endPoint x: 214, endPoint y: 185, distance: 17.3
click at [182, 188] on td "New Customers" at bounding box center [120, 180] width 136 height 21
click at [246, 187] on td "14,812 -3.88%" at bounding box center [233, 180] width 90 height 21
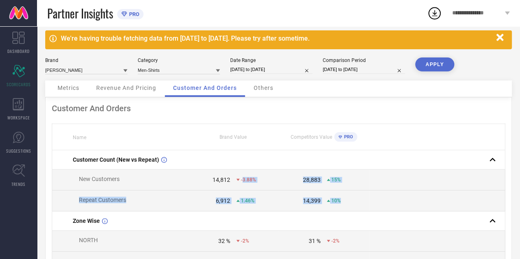
drag, startPoint x: 246, startPoint y: 187, endPoint x: 338, endPoint y: 202, distance: 93.6
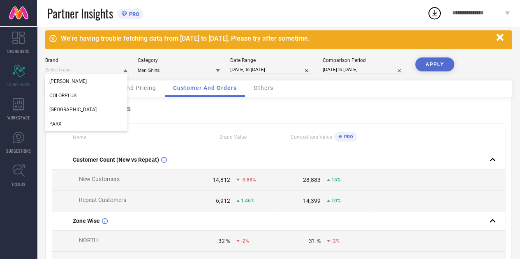
click at [109, 67] on input at bounding box center [86, 70] width 82 height 9
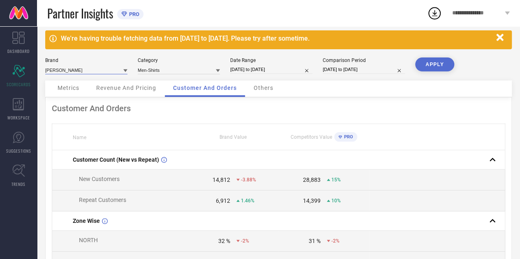
click at [101, 71] on input at bounding box center [86, 70] width 82 height 9
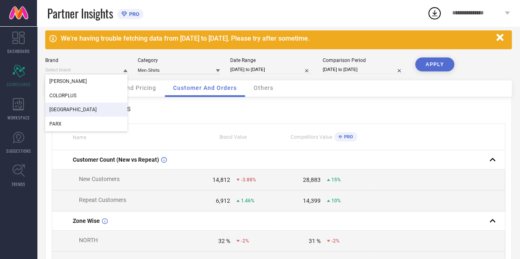
click at [86, 109] on div "[GEOGRAPHIC_DATA]" at bounding box center [86, 110] width 82 height 14
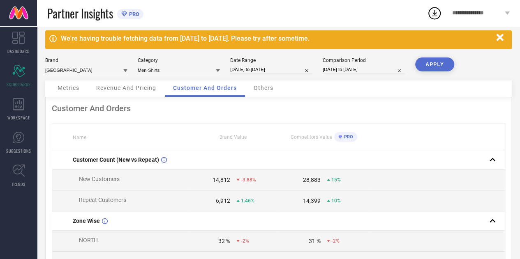
click at [424, 63] on button "APPLY" at bounding box center [434, 65] width 39 height 14
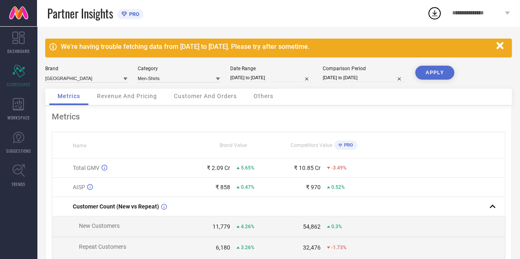
scroll to position [52, 0]
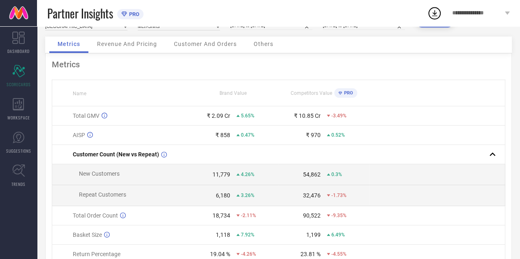
click at [216, 175] on div "11,779" at bounding box center [221, 174] width 18 height 7
drag, startPoint x: 216, startPoint y: 175, endPoint x: 226, endPoint y: 193, distance: 21.1
click at [226, 193] on tbody "Total GMV ₹ 2.09 Cr 5.65% ₹ 10.85 Cr -3.49% AISP ₹ 858 0.47% ₹ 970 0.52% Custom…" at bounding box center [278, 194] width 453 height 177
click at [156, 180] on td "New Customers" at bounding box center [120, 174] width 136 height 21
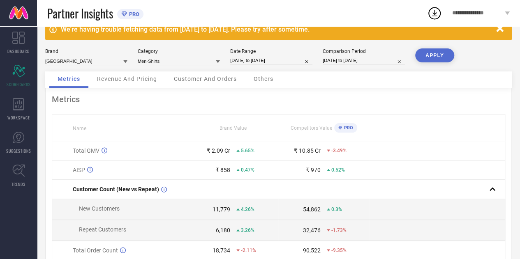
scroll to position [17, 0]
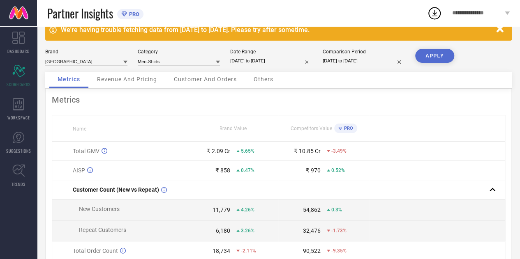
click at [217, 61] on icon at bounding box center [218, 62] width 4 height 3
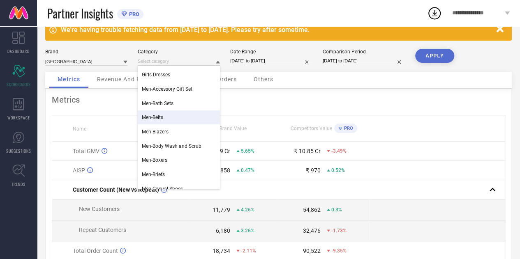
scroll to position [0, 0]
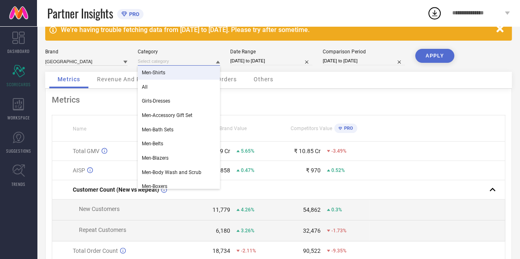
click at [166, 62] on input at bounding box center [179, 61] width 82 height 9
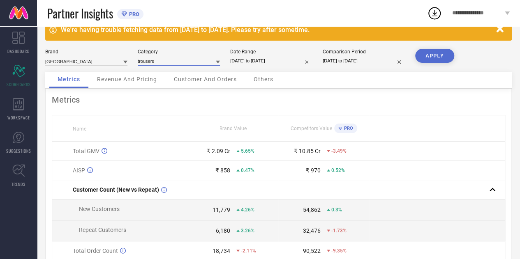
click at [161, 61] on input "trousers" at bounding box center [179, 61] width 82 height 9
click at [168, 69] on div "Men-Trousers" at bounding box center [179, 73] width 82 height 14
click at [434, 59] on button "APPLY" at bounding box center [434, 56] width 39 height 14
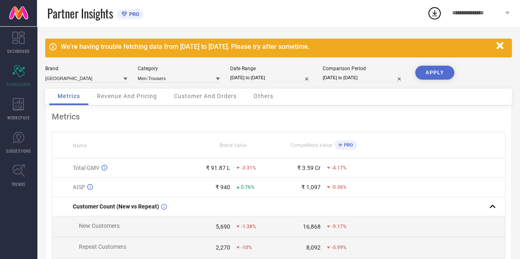
click at [228, 99] on span "Customer And Orders" at bounding box center [205, 96] width 63 height 7
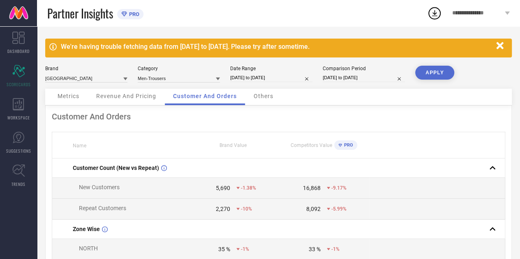
click at [223, 190] on div "5,690" at bounding box center [223, 188] width 14 height 7
drag, startPoint x: 223, startPoint y: 190, endPoint x: 227, endPoint y: 212, distance: 21.6
click at [232, 147] on span "Brand Value" at bounding box center [232, 146] width 27 height 6
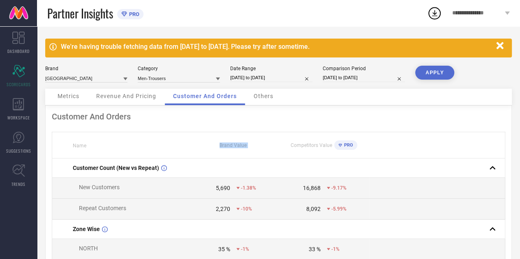
click at [232, 147] on span "Brand Value" at bounding box center [232, 146] width 27 height 6
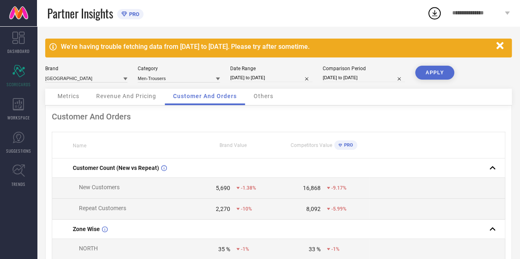
click at [232, 147] on span "Brand Value" at bounding box center [232, 146] width 27 height 6
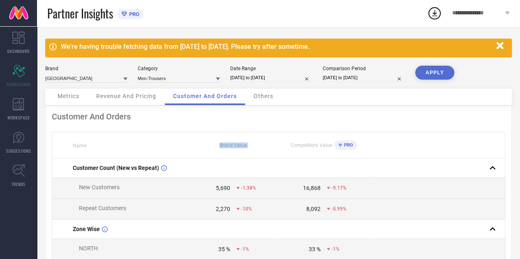
click at [232, 147] on span "Brand Value" at bounding box center [232, 146] width 27 height 6
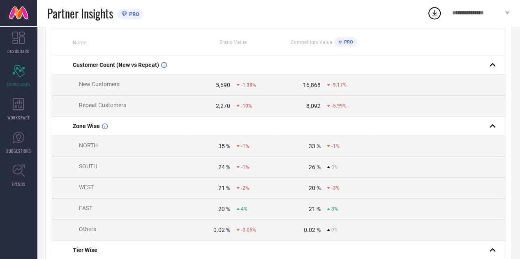
scroll to position [104, 0]
click at [220, 149] on div "35 %" at bounding box center [224, 146] width 12 height 7
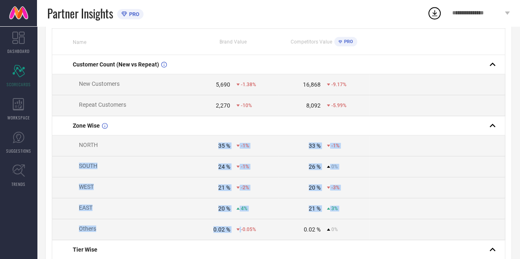
drag, startPoint x: 220, startPoint y: 150, endPoint x: 236, endPoint y: 227, distance: 78.6
click at [236, 227] on td "0.02 % -0.05%" at bounding box center [233, 229] width 90 height 21
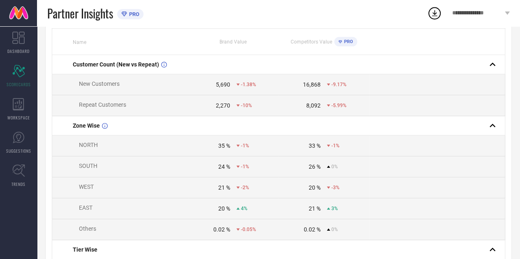
scroll to position [0, 0]
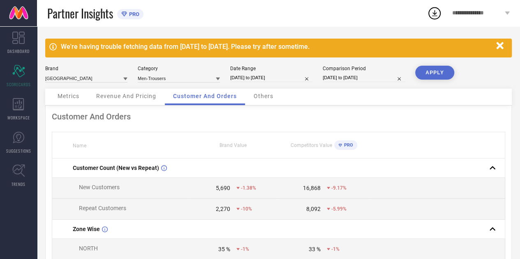
click at [260, 99] on span "Others" at bounding box center [263, 96] width 20 height 7
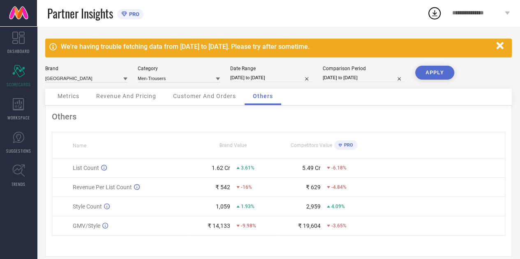
click at [224, 94] on span "Customer And Orders" at bounding box center [204, 96] width 63 height 7
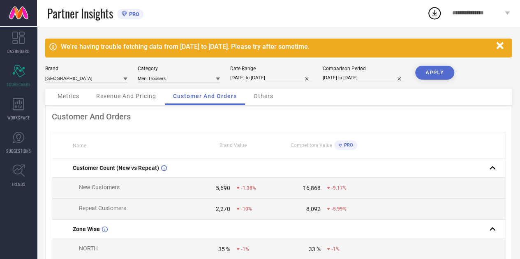
click at [431, 12] on icon at bounding box center [434, 13] width 15 height 15
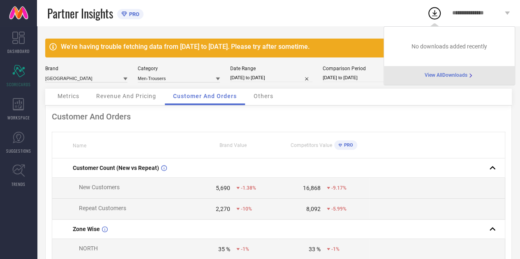
click at [440, 73] on span "View All Downloads" at bounding box center [445, 75] width 43 height 7
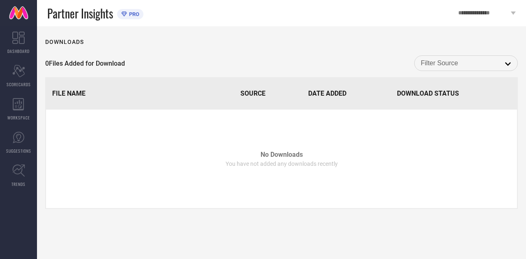
click at [455, 66] on input at bounding box center [466, 63] width 90 height 11
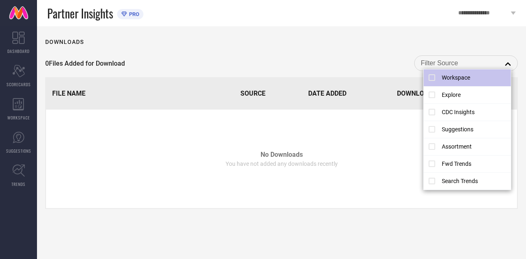
click at [456, 69] on li "Workspace" at bounding box center [468, 77] width 88 height 17
click at [17, 81] on span "SCORECARDS" at bounding box center [19, 84] width 24 height 6
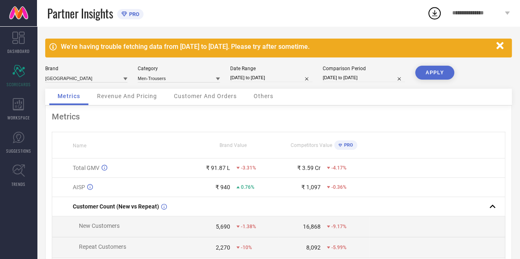
click at [435, 9] on icon at bounding box center [434, 13] width 15 height 15
click at [351, 127] on div "Metrics Name Brand Value Competitors Value PRO Total GMV ₹ 91.87 L -3.31% ₹ 3.5…" at bounding box center [278, 231] width 466 height 251
click at [261, 130] on div "Metrics Name Brand Value Competitors Value PRO Total GMV ₹ 91.87 L -3.31% ₹ 3.5…" at bounding box center [278, 231] width 466 height 251
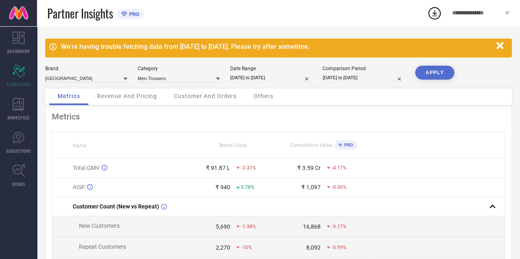
click at [261, 130] on div "Metrics Name Brand Value Competitors Value PRO Total GMV ₹ 91.87 L -3.31% ₹ 3.5…" at bounding box center [278, 231] width 466 height 251
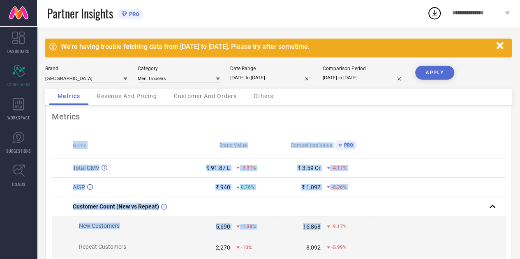
drag, startPoint x: 261, startPoint y: 130, endPoint x: 310, endPoint y: 235, distance: 116.0
click at [310, 235] on div "Metrics Name Brand Value Competitors Value PRO Total GMV ₹ 91.87 L -3.31% ₹ 3.5…" at bounding box center [278, 231] width 466 height 251
click at [310, 235] on td "16,868 -9.17%" at bounding box center [323, 226] width 90 height 21
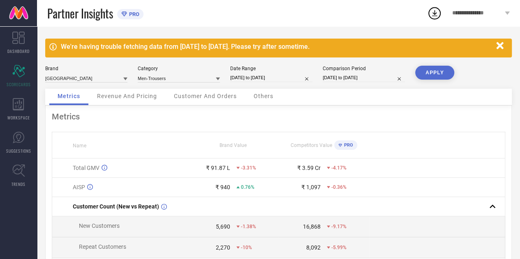
click at [141, 99] on span "Revenue And Pricing" at bounding box center [127, 96] width 60 height 7
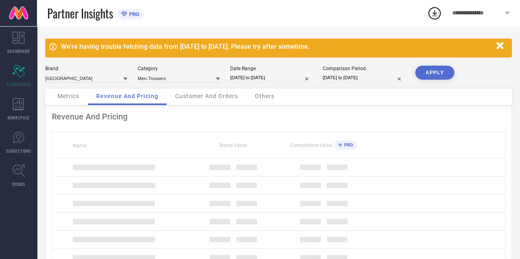
click at [214, 154] on th "Brand Value" at bounding box center [233, 145] width 90 height 26
drag, startPoint x: 214, startPoint y: 154, endPoint x: 252, endPoint y: 207, distance: 65.4
click at [252, 207] on table "Name Brand Value Competitors Value PRO" at bounding box center [278, 208] width 453 height 153
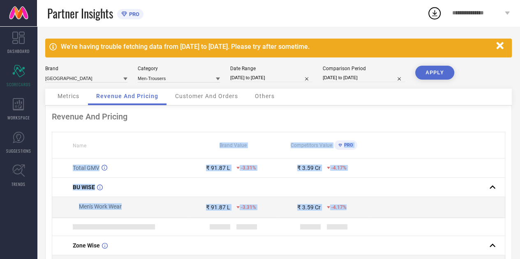
click at [252, 207] on span "-3.31%" at bounding box center [248, 208] width 15 height 6
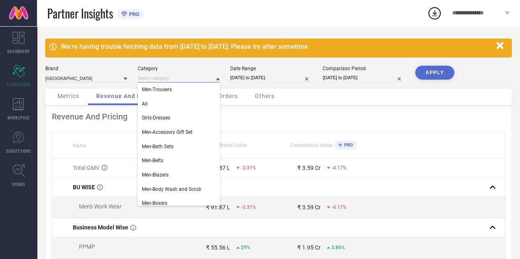
click at [164, 75] on input at bounding box center [179, 78] width 82 height 9
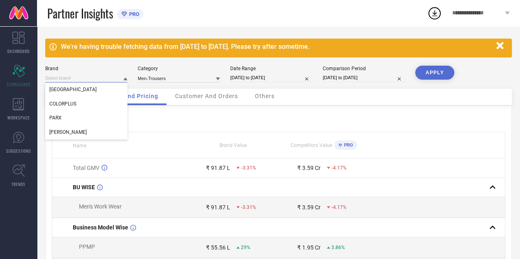
click at [114, 79] on input at bounding box center [86, 78] width 82 height 9
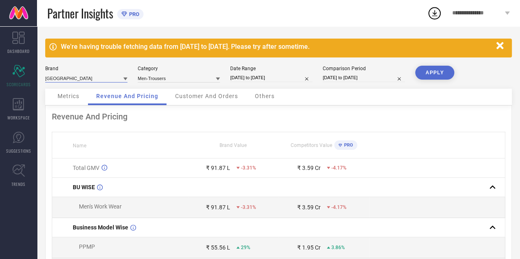
click at [112, 79] on input at bounding box center [86, 78] width 82 height 9
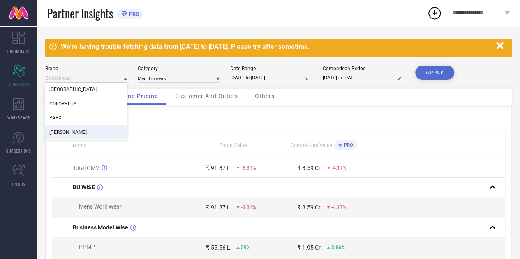
click at [75, 130] on div "[PERSON_NAME]" at bounding box center [86, 132] width 82 height 14
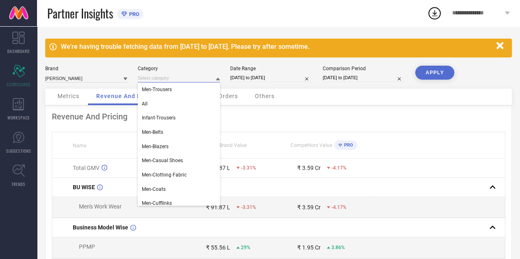
click at [183, 83] on input at bounding box center [179, 78] width 82 height 9
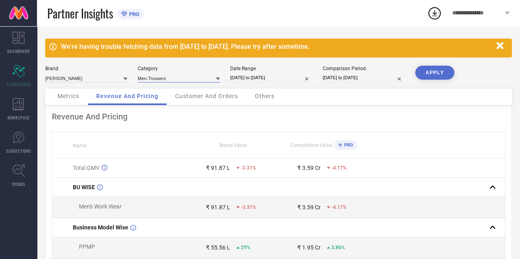
click at [187, 81] on input at bounding box center [179, 78] width 82 height 9
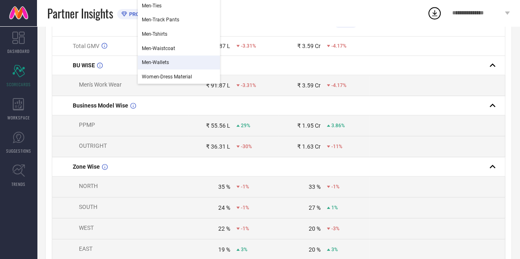
scroll to position [121, 0]
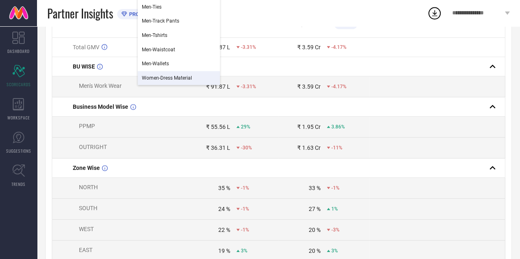
click at [183, 80] on span "Women-Dress Material" at bounding box center [167, 78] width 50 height 6
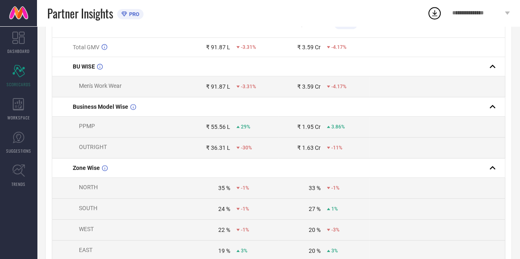
scroll to position [0, 0]
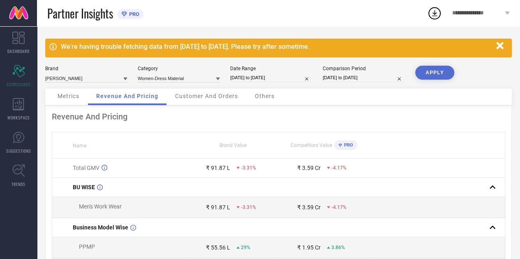
click at [435, 71] on button "APPLY" at bounding box center [434, 73] width 39 height 14
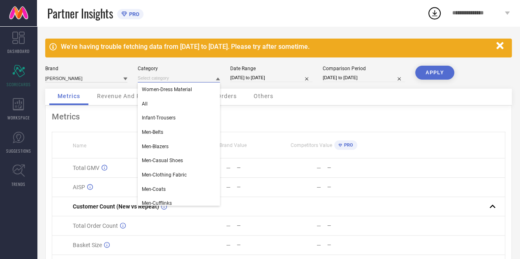
click at [180, 77] on input at bounding box center [179, 78] width 82 height 9
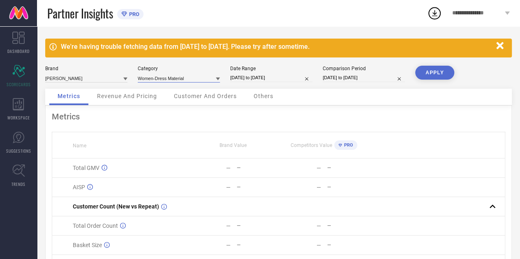
click at [179, 77] on input at bounding box center [179, 78] width 82 height 9
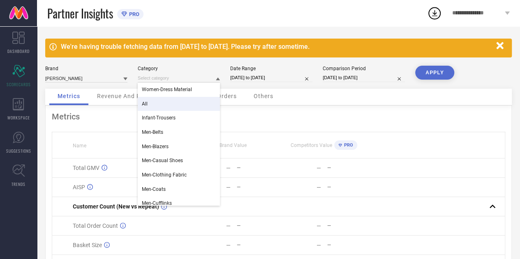
click at [154, 100] on div "All" at bounding box center [179, 104] width 82 height 14
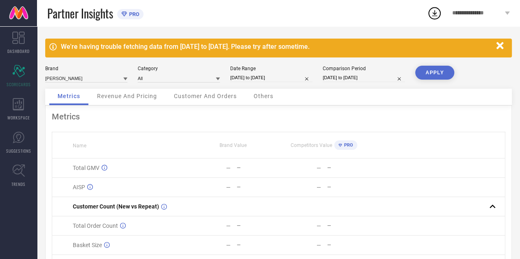
click at [431, 74] on button "APPLY" at bounding box center [434, 73] width 39 height 14
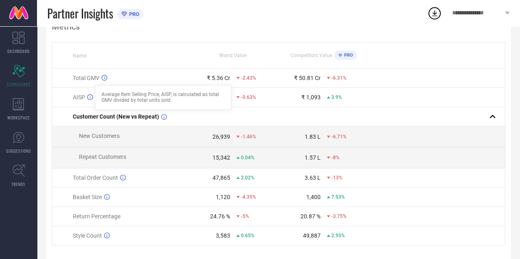
scroll to position [91, 0]
click at [126, 140] on td "New Customers" at bounding box center [120, 136] width 136 height 21
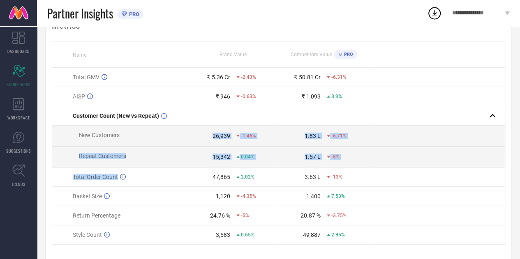
drag, startPoint x: 126, startPoint y: 140, endPoint x: 149, endPoint y: 172, distance: 39.4
click at [149, 172] on tbody "Total GMV ₹ 5.36 Cr -2.43% ₹ 50.81 Cr -6.31% AISP ₹ 946 -0.63% ₹ 1,093 3.9% Cus…" at bounding box center [278, 156] width 453 height 177
click at [149, 172] on td "Total Order Count" at bounding box center [120, 177] width 136 height 19
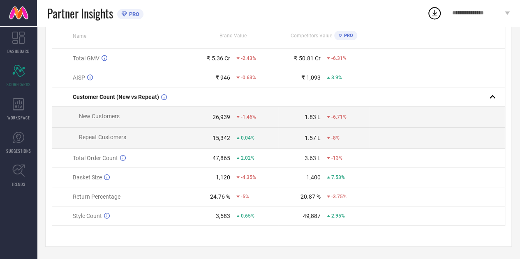
scroll to position [0, 0]
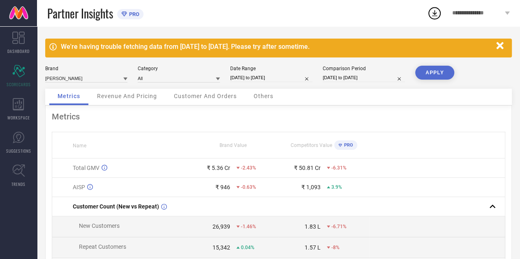
click at [108, 95] on span "Revenue And Pricing" at bounding box center [127, 96] width 60 height 7
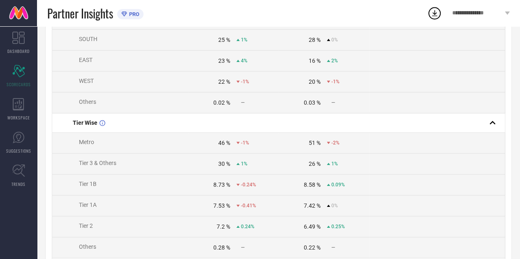
scroll to position [206, 0]
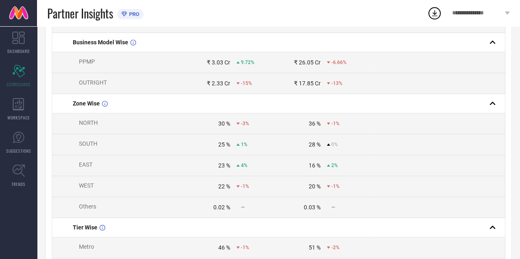
click at [234, 214] on td "0.02 % —" at bounding box center [233, 207] width 90 height 21
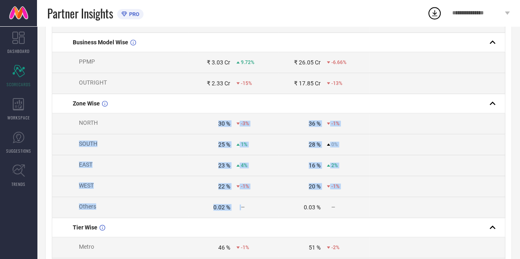
drag, startPoint x: 234, startPoint y: 214, endPoint x: 215, endPoint y: 134, distance: 81.9
click at [215, 134] on tbody "Total GMV ₹ 5.36 Cr -2.43% ₹ 50.81 Cr -6.31% BU WISE Men's Work Wear ₹ 5.3 Cr -…" at bounding box center [278, 208] width 453 height 512
click at [215, 134] on td "30 % -3%" at bounding box center [233, 123] width 90 height 21
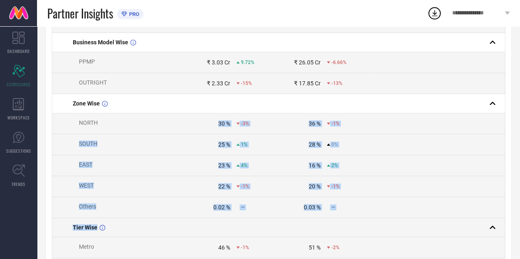
drag, startPoint x: 215, startPoint y: 134, endPoint x: 334, endPoint y: 235, distance: 156.0
click at [334, 235] on tbody "Total GMV ₹ 5.36 Cr -2.43% ₹ 50.81 Cr -6.31% BU WISE Men's Work Wear ₹ 5.3 Cr -…" at bounding box center [278, 208] width 453 height 512
click at [329, 230] on td at bounding box center [323, 227] width 90 height 19
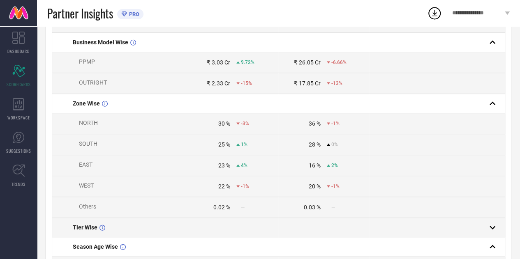
click at [329, 230] on td at bounding box center [323, 227] width 90 height 19
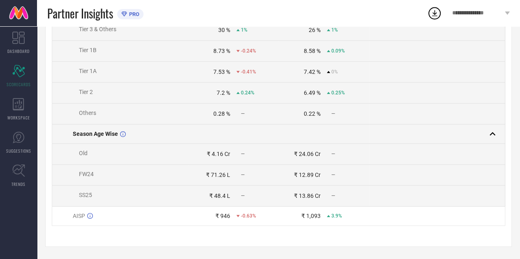
scroll to position [0, 0]
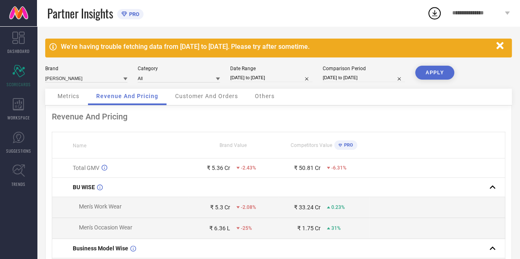
click at [221, 93] on span "Customer And Orders" at bounding box center [206, 96] width 63 height 7
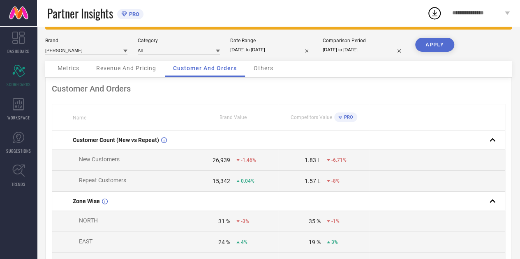
scroll to position [28, 0]
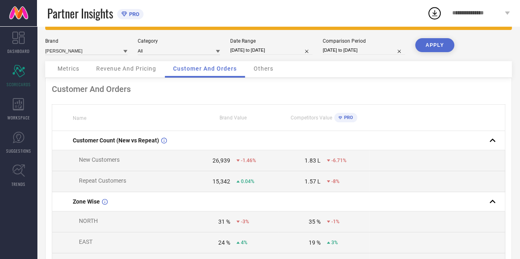
click at [258, 67] on span "Others" at bounding box center [263, 68] width 20 height 7
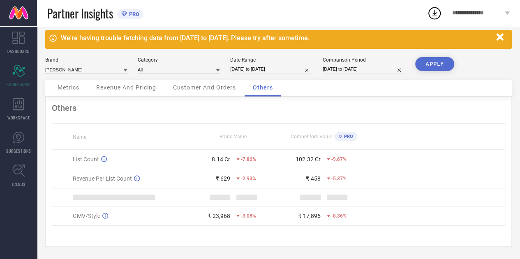
scroll to position [11, 0]
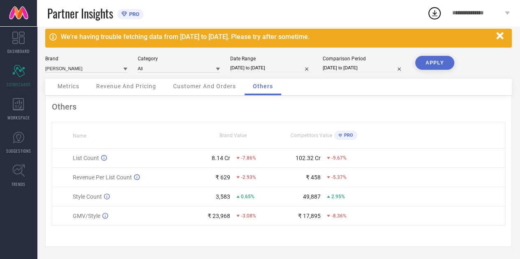
click at [214, 84] on span "Customer And Orders" at bounding box center [204, 86] width 63 height 7
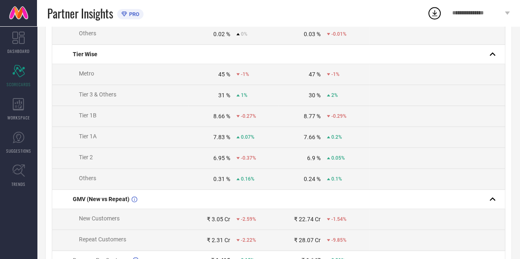
scroll to position [307, 0]
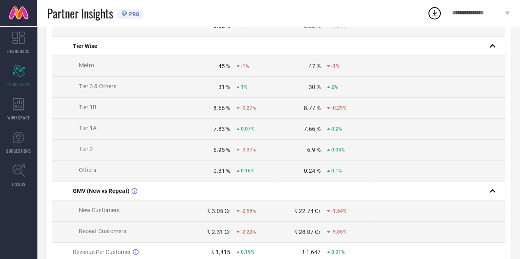
click at [85, 67] on span "Metro" at bounding box center [86, 65] width 15 height 7
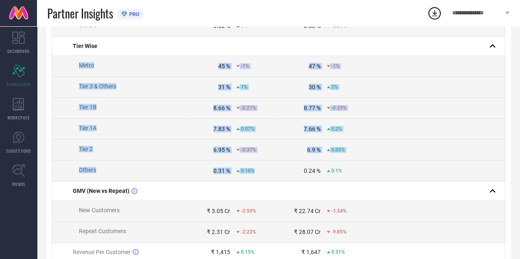
drag, startPoint x: 85, startPoint y: 67, endPoint x: 252, endPoint y: 170, distance: 196.1
click at [252, 170] on tbody "Customer Count (New vs Repeat) New Customers 26,939 -1.46% 1.83 L -6.71% Repeat…" at bounding box center [278, 95] width 453 height 488
click at [252, 170] on div "0.31 % 0.16%" at bounding box center [233, 171] width 90 height 7
drag, startPoint x: 252, startPoint y: 170, endPoint x: 79, endPoint y: 91, distance: 190.5
click at [79, 91] on tbody "Customer Count (New vs Repeat) New Customers 26,939 -1.46% 1.83 L -6.71% Repeat…" at bounding box center [278, 95] width 453 height 488
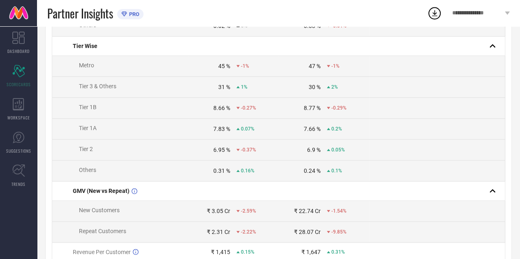
click at [51, 162] on div "Customer And Orders Name Brand Value Competitors Value PRO Customer Count (New …" at bounding box center [278, 79] width 466 height 562
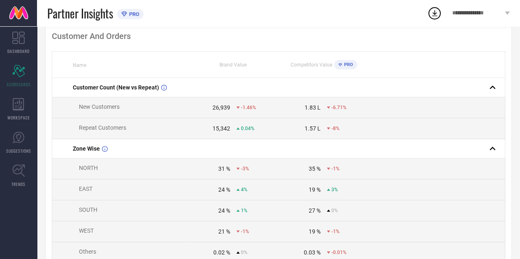
scroll to position [0, 0]
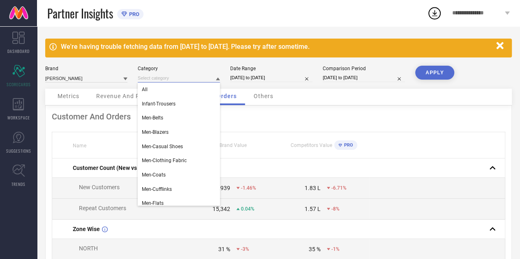
click at [170, 81] on input at bounding box center [179, 78] width 82 height 9
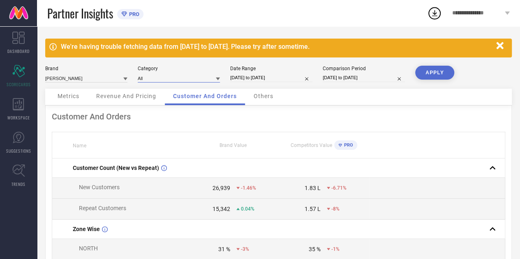
click at [163, 78] on input at bounding box center [179, 78] width 82 height 9
click at [149, 91] on span "Men-Shirts" at bounding box center [153, 90] width 23 height 6
click at [438, 68] on button "APPLY" at bounding box center [434, 73] width 39 height 14
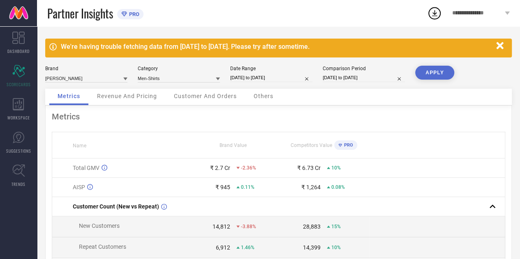
click at [204, 104] on div "Customer And Orders" at bounding box center [205, 97] width 79 height 16
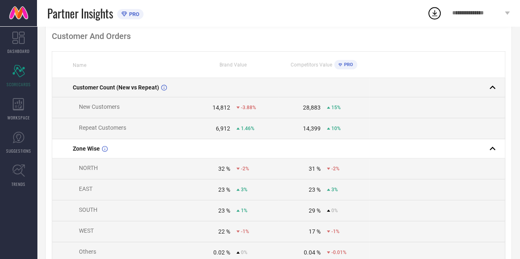
scroll to position [102, 0]
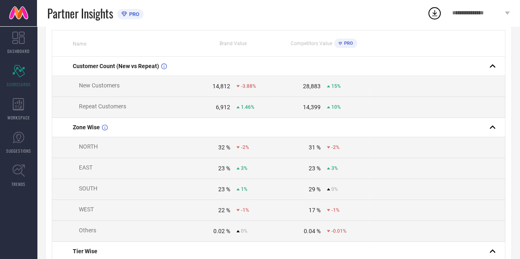
click at [217, 85] on div "14,812" at bounding box center [221, 86] width 18 height 7
click at [221, 108] on div "6,912" at bounding box center [223, 107] width 14 height 7
drag, startPoint x: 221, startPoint y: 108, endPoint x: 218, endPoint y: 84, distance: 24.1
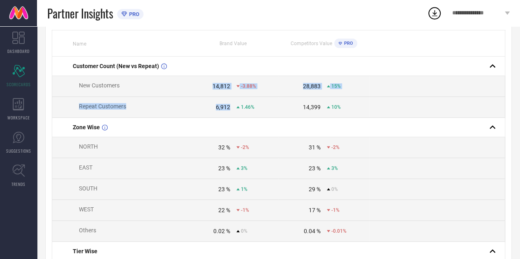
click at [218, 84] on div "14,812" at bounding box center [221, 86] width 18 height 7
drag, startPoint x: 218, startPoint y: 84, endPoint x: 222, endPoint y: 106, distance: 22.2
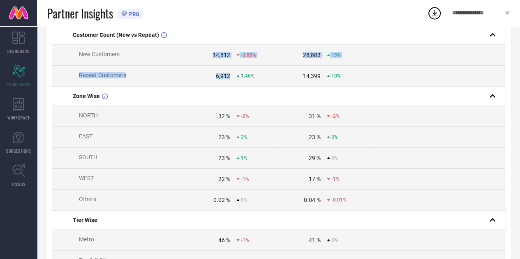
scroll to position [0, 0]
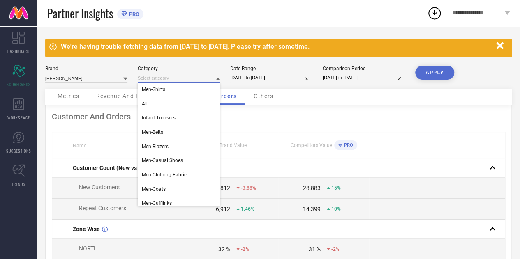
click at [187, 82] on input at bounding box center [179, 78] width 82 height 9
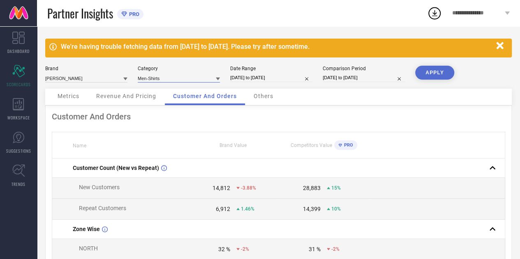
click at [187, 82] on input at bounding box center [179, 78] width 82 height 9
click at [177, 88] on div "Men-Trousers" at bounding box center [179, 90] width 82 height 14
click at [441, 68] on button "APPLY" at bounding box center [434, 73] width 39 height 14
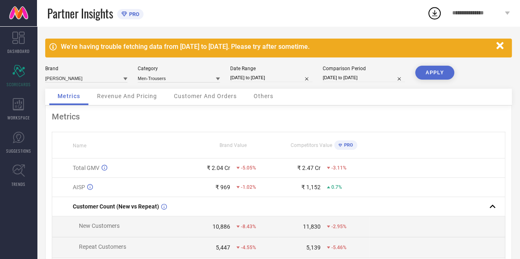
click at [212, 101] on div "Customer And Orders" at bounding box center [205, 97] width 79 height 16
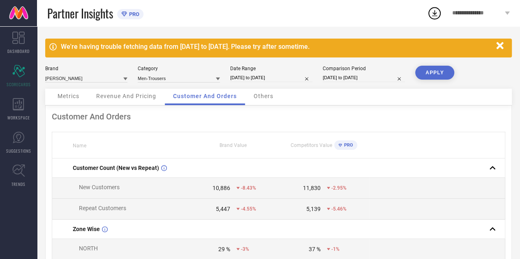
scroll to position [88, 0]
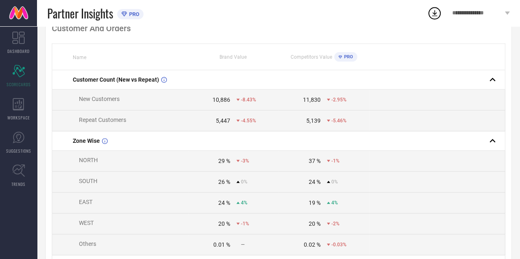
click at [226, 102] on div "10,886" at bounding box center [221, 100] width 18 height 7
drag, startPoint x: 226, startPoint y: 102, endPoint x: 231, endPoint y: 117, distance: 15.6
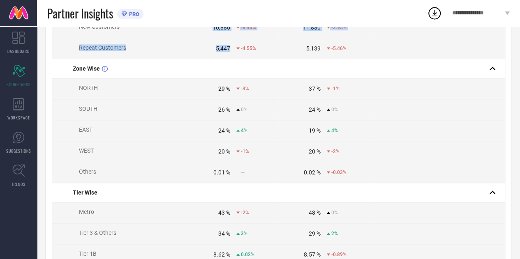
scroll to position [0, 0]
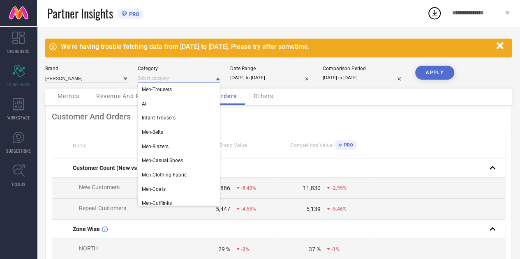
click at [206, 80] on input at bounding box center [179, 78] width 82 height 9
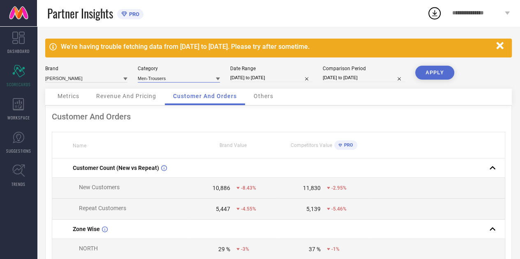
click at [206, 80] on input at bounding box center [179, 78] width 82 height 9
click at [173, 92] on div "Men-Tshirts" at bounding box center [179, 90] width 82 height 14
click at [441, 75] on button "APPLY" at bounding box center [434, 73] width 39 height 14
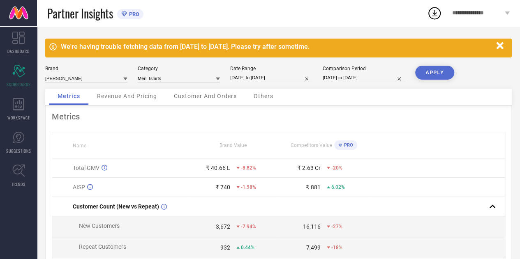
scroll to position [22, 0]
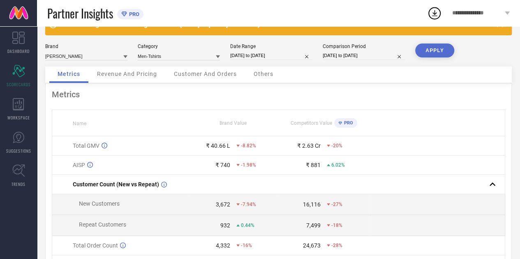
click at [206, 77] on span "Customer And Orders" at bounding box center [205, 74] width 63 height 7
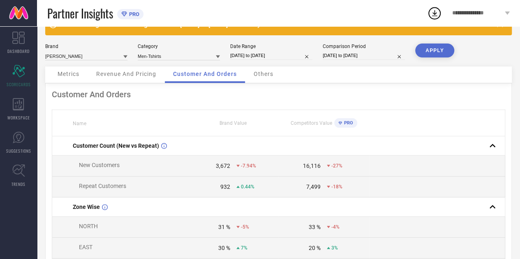
click at [220, 168] on div "3,672" at bounding box center [223, 166] width 14 height 7
drag, startPoint x: 220, startPoint y: 168, endPoint x: 228, endPoint y: 184, distance: 17.3
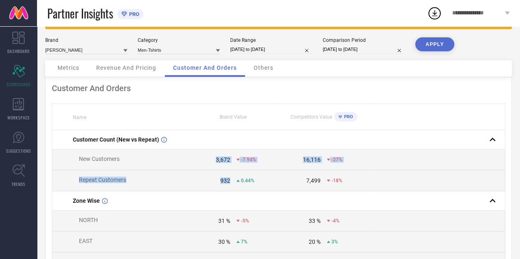
scroll to position [0, 0]
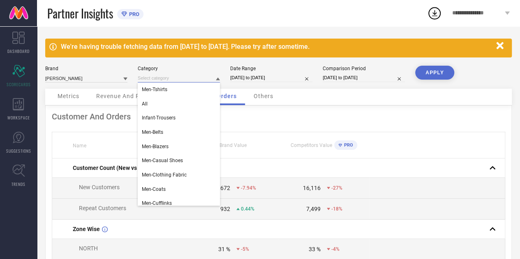
click at [180, 81] on input at bounding box center [179, 78] width 82 height 9
click at [166, 140] on div "Men-Blazers" at bounding box center [179, 147] width 82 height 14
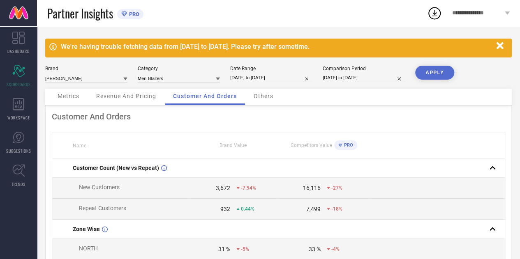
click at [435, 71] on button "APPLY" at bounding box center [434, 73] width 39 height 14
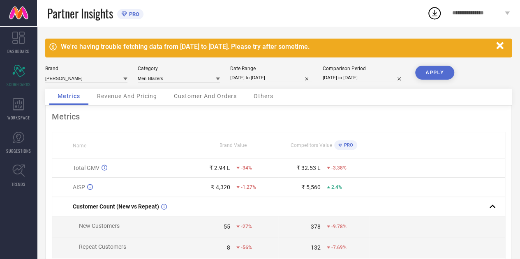
scroll to position [7, 0]
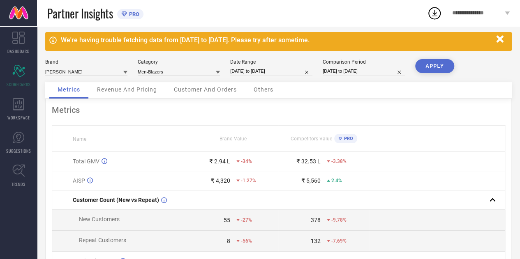
click at [219, 87] on span "Customer And Orders" at bounding box center [205, 89] width 63 height 7
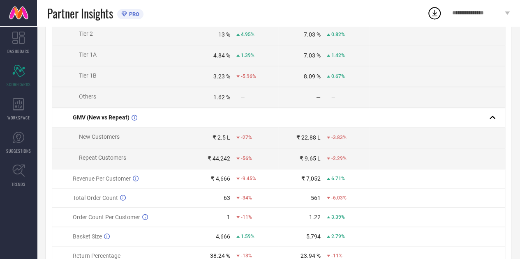
scroll to position [360, 0]
click at [219, 140] on div "₹ 2.5 L" at bounding box center [221, 137] width 18 height 7
drag, startPoint x: 219, startPoint y: 142, endPoint x: 222, endPoint y: 161, distance: 19.9
click at [222, 161] on tbody "Customer Count (New vs Repeat) New Customers 55 -27% 378 -9.78% Repeat Customer…" at bounding box center [278, 31] width 453 height 467
click at [237, 138] on icon at bounding box center [237, 137] width 3 height 2
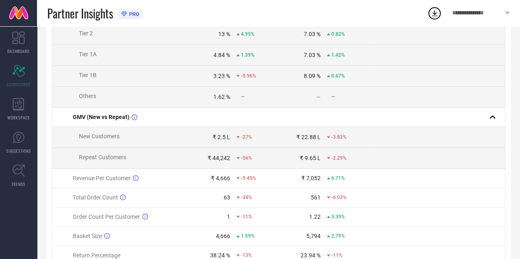
click at [237, 138] on icon at bounding box center [237, 137] width 3 height 2
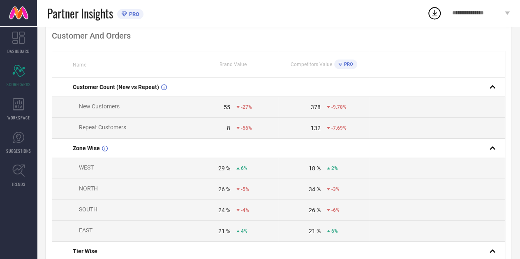
scroll to position [0, 0]
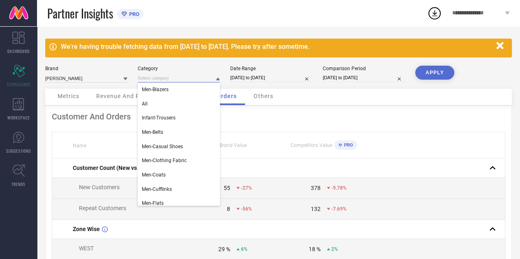
click at [212, 82] on input at bounding box center [179, 78] width 82 height 9
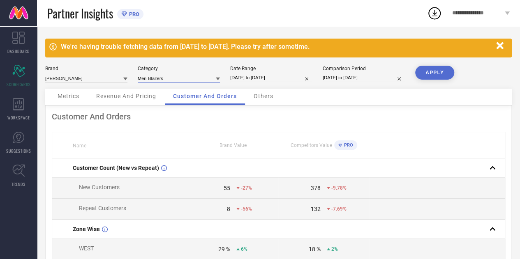
click at [212, 82] on input at bounding box center [179, 78] width 82 height 9
click at [187, 85] on div "Men-Jeans" at bounding box center [179, 90] width 82 height 14
click at [444, 72] on button "APPLY" at bounding box center [434, 73] width 39 height 14
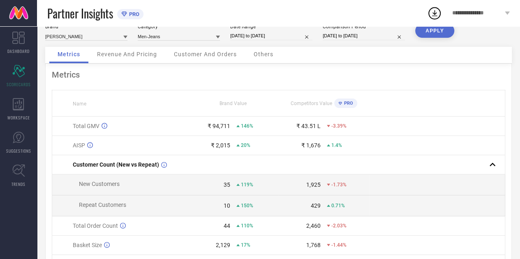
scroll to position [43, 0]
click at [201, 53] on span "Customer And Orders" at bounding box center [205, 53] width 63 height 7
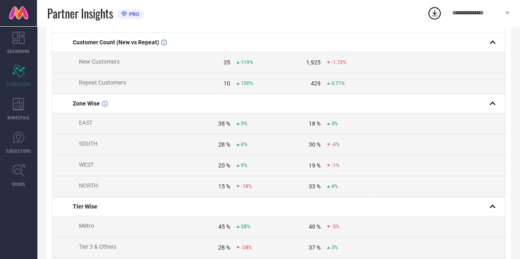
scroll to position [14, 0]
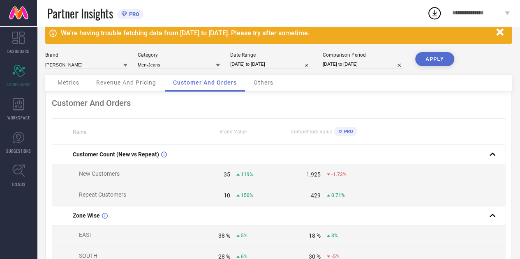
click at [132, 81] on span "Revenue And Pricing" at bounding box center [126, 82] width 60 height 7
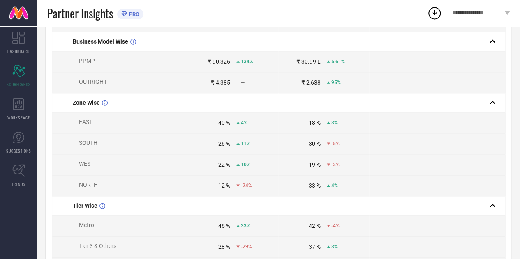
scroll to position [177, 0]
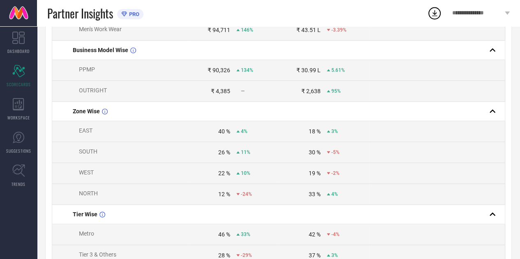
click at [81, 133] on span "EAST" at bounding box center [86, 130] width 14 height 7
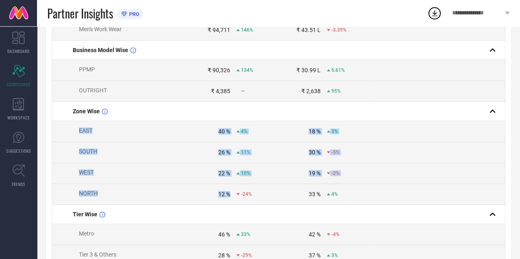
drag, startPoint x: 81, startPoint y: 133, endPoint x: 229, endPoint y: 191, distance: 159.6
click at [229, 191] on tbody "Total GMV ₹ 94,711 146% ₹ 43.51 L -3.39% BU WISE Men's Work Wear ₹ 94,711 146% …" at bounding box center [278, 185] width 453 height 408
click at [229, 191] on td "12 % -24%" at bounding box center [233, 194] width 90 height 21
drag, startPoint x: 229, startPoint y: 191, endPoint x: 81, endPoint y: 131, distance: 160.4
click at [81, 131] on tbody "Total GMV ₹ 94,711 146% ₹ 43.51 L -3.39% BU WISE Men's Work Wear ₹ 94,711 146% …" at bounding box center [278, 185] width 453 height 408
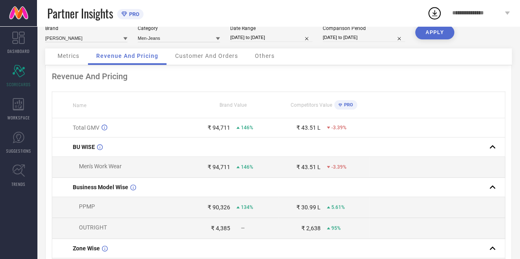
scroll to position [0, 0]
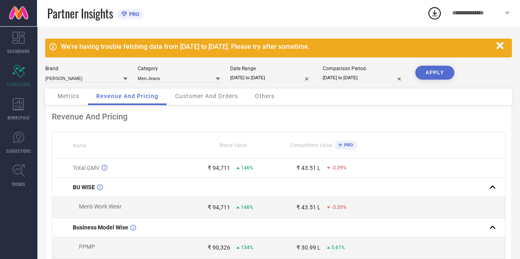
click at [187, 72] on div "Category Men-Jeans" at bounding box center [179, 74] width 82 height 17
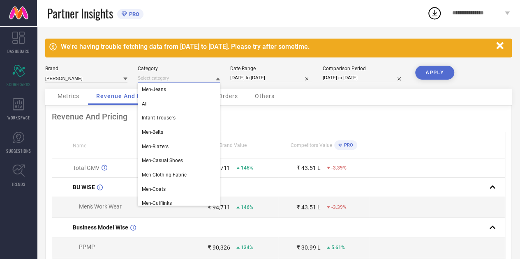
click at [184, 76] on input at bounding box center [179, 78] width 82 height 9
click at [151, 104] on div "All" at bounding box center [179, 104] width 82 height 14
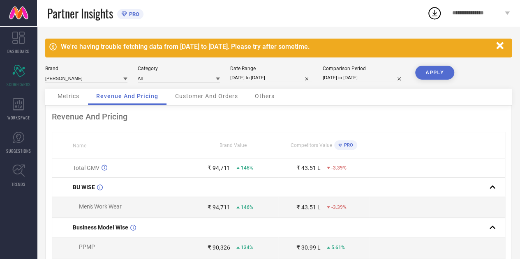
click at [433, 78] on button "APPLY" at bounding box center [434, 73] width 39 height 14
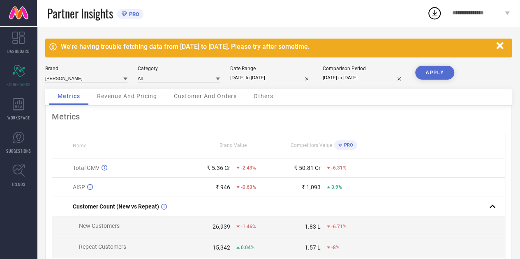
click at [114, 93] on span "Revenue And Pricing" at bounding box center [127, 96] width 60 height 7
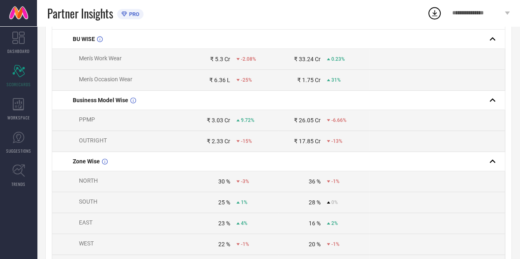
scroll to position [189, 0]
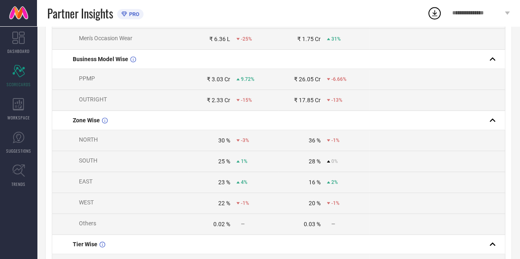
click at [81, 143] on span "NORTH" at bounding box center [88, 139] width 19 height 7
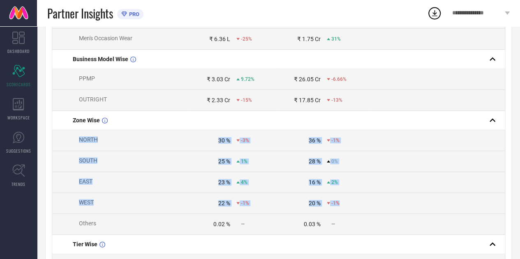
drag, startPoint x: 81, startPoint y: 143, endPoint x: 345, endPoint y: 211, distance: 273.4
click at [345, 211] on tbody "Total GMV ₹ 5.36 Cr -2.43% ₹ 50.81 Cr -6.31% BU WISE Men's Work Wear ₹ 5.3 Cr -…" at bounding box center [278, 225] width 453 height 512
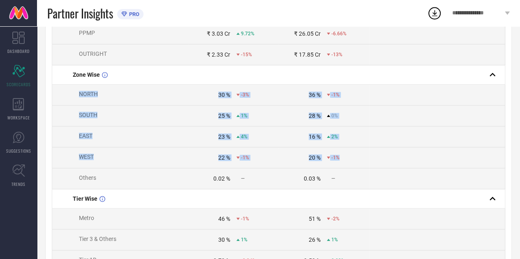
scroll to position [233, 0]
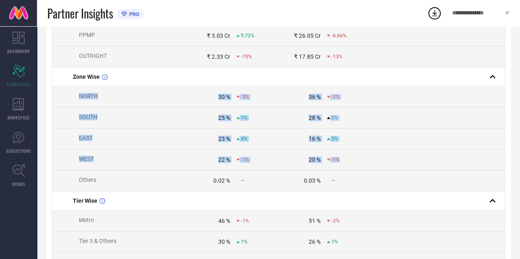
click at [238, 140] on icon at bounding box center [237, 138] width 3 height 3
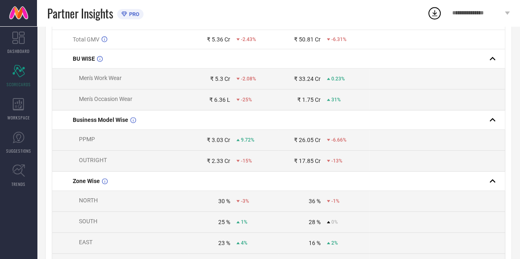
scroll to position [189, 0]
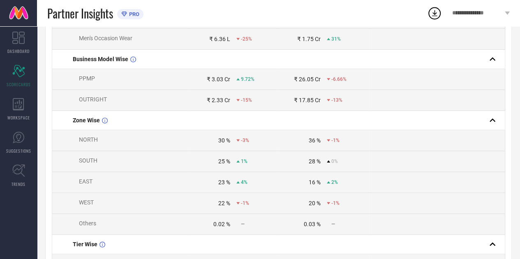
click at [221, 141] on div "30 %" at bounding box center [224, 140] width 12 height 7
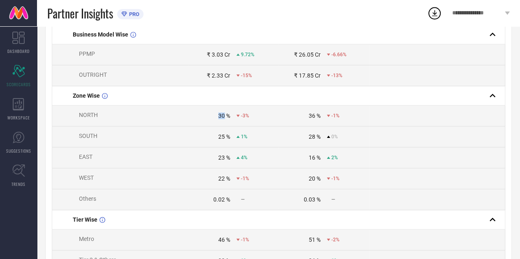
scroll to position [0, 0]
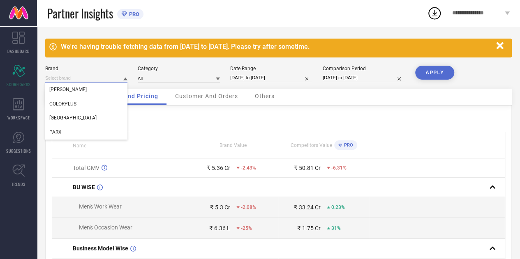
click at [120, 81] on input at bounding box center [86, 78] width 82 height 9
click at [85, 115] on div "[GEOGRAPHIC_DATA]" at bounding box center [86, 118] width 82 height 14
click at [432, 75] on button "APPLY" at bounding box center [434, 73] width 39 height 14
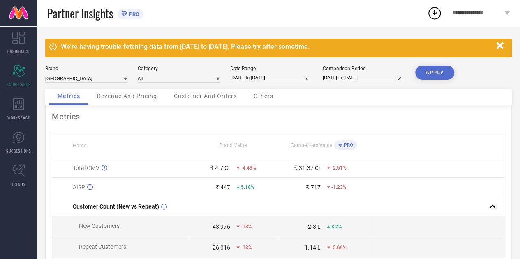
click at [145, 102] on div "Revenue And Pricing" at bounding box center [127, 97] width 76 height 16
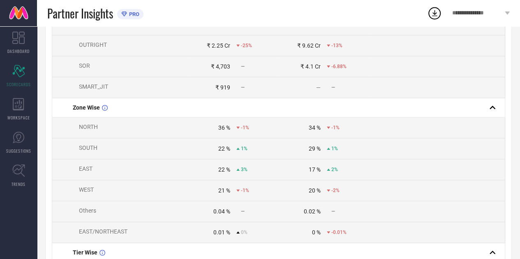
scroll to position [329, 0]
click at [220, 130] on div "36 %" at bounding box center [224, 127] width 12 height 7
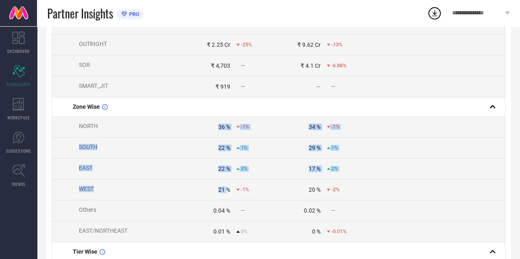
drag, startPoint x: 220, startPoint y: 130, endPoint x: 223, endPoint y: 191, distance: 60.9
click at [223, 191] on tbody "Total GMV ₹ 4.7 Cr -4.43% ₹ 31.37 Cr -2.51% BU WISE Men's Work Wear ₹ 3.6 Cr -3…" at bounding box center [278, 159] width 453 height 659
click at [223, 191] on div "21 %" at bounding box center [224, 190] width 12 height 7
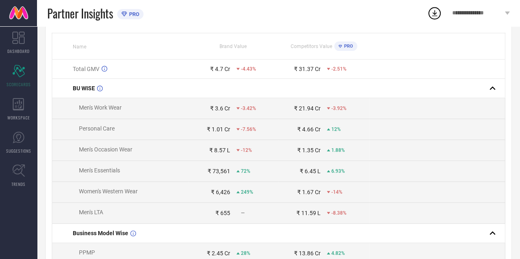
scroll to position [0, 0]
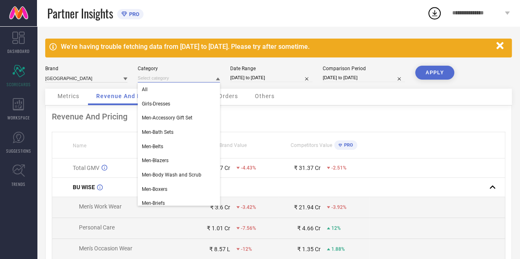
click at [140, 81] on input at bounding box center [179, 78] width 82 height 9
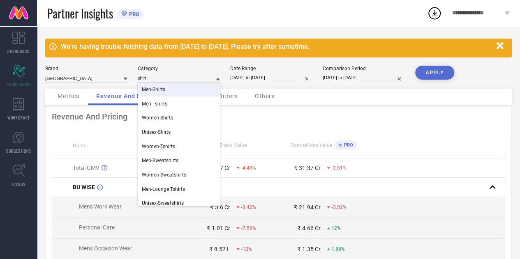
click at [160, 88] on span "Men-Shirts" at bounding box center [153, 90] width 23 height 6
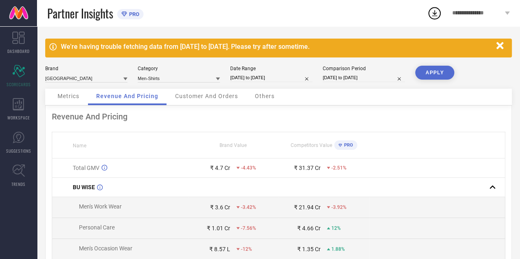
click at [432, 69] on button "APPLY" at bounding box center [434, 73] width 39 height 14
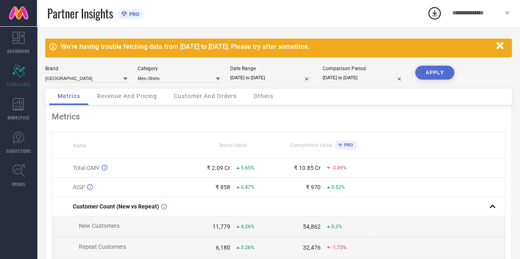
click at [135, 93] on span "Revenue And Pricing" at bounding box center [127, 96] width 60 height 7
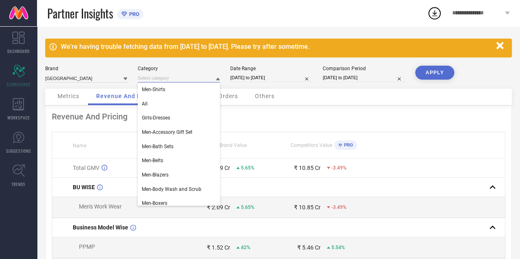
click at [196, 76] on input at bounding box center [179, 78] width 82 height 9
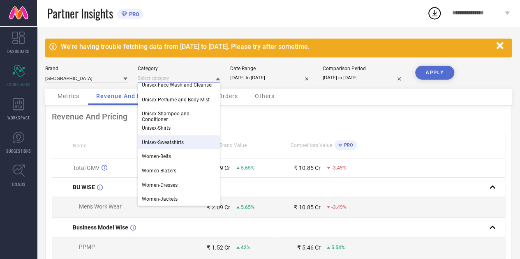
scroll to position [1002, 0]
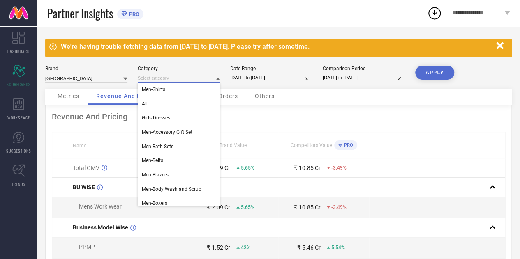
click at [190, 78] on input at bounding box center [179, 78] width 82 height 9
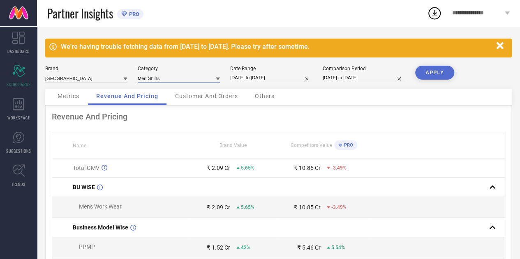
click at [167, 82] on input at bounding box center [179, 78] width 82 height 9
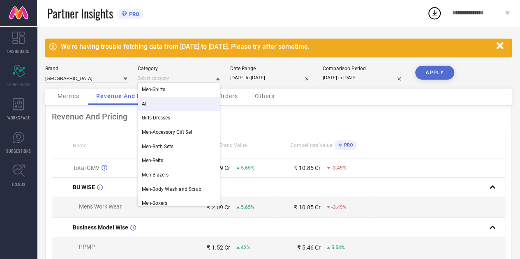
click at [151, 101] on div "All" at bounding box center [179, 104] width 82 height 14
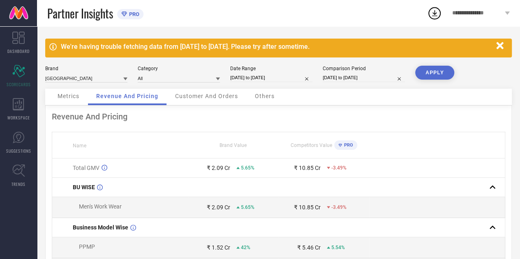
click at [436, 69] on button "APPLY" at bounding box center [434, 73] width 39 height 14
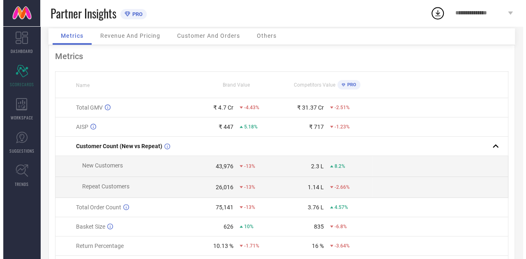
scroll to position [0, 0]
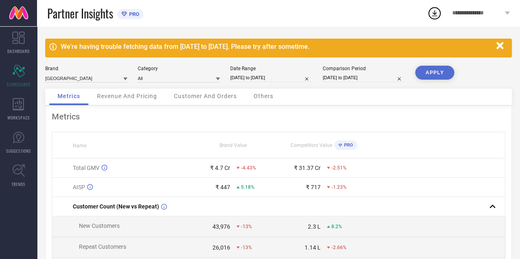
click at [423, 75] on button "APPLY" at bounding box center [434, 73] width 39 height 14
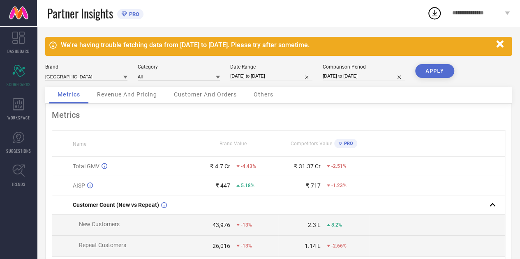
scroll to position [4, 0]
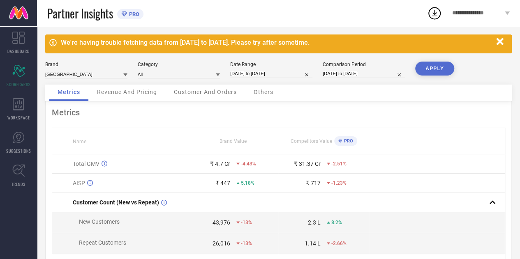
click at [133, 92] on span "Revenue And Pricing" at bounding box center [127, 92] width 60 height 7
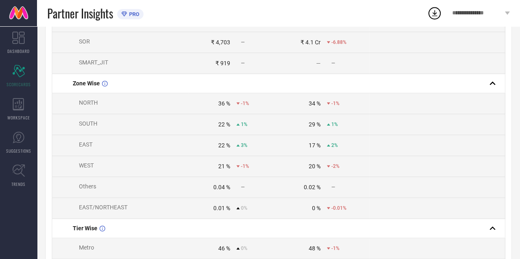
scroll to position [362, 0]
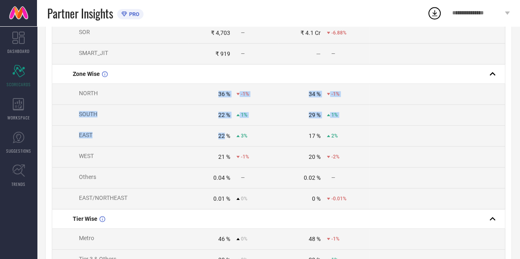
drag, startPoint x: 217, startPoint y: 94, endPoint x: 223, endPoint y: 136, distance: 42.7
click at [223, 136] on tbody "Total GMV ₹ 4.7 Cr -4.43% ₹ 31.37 Cr -2.51% BU WISE Men's Work Wear ₹ 3.6 Cr -3…" at bounding box center [278, 126] width 453 height 659
click at [223, 136] on div "22 %" at bounding box center [224, 136] width 12 height 7
click at [223, 157] on div "21 %" at bounding box center [224, 157] width 12 height 7
drag, startPoint x: 223, startPoint y: 157, endPoint x: 218, endPoint y: 103, distance: 54.0
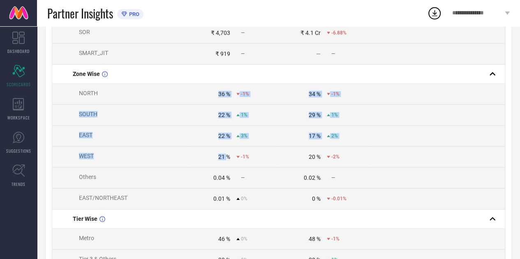
click at [218, 103] on tbody "Total GMV ₹ 4.7 Cr -4.43% ₹ 31.37 Cr -2.51% BU WISE Men's Work Wear ₹ 3.6 Cr -3…" at bounding box center [278, 126] width 453 height 659
click at [218, 103] on td "36 % -1%" at bounding box center [233, 94] width 90 height 21
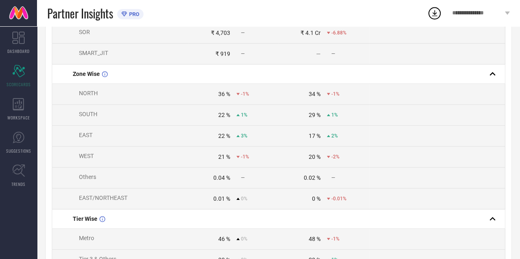
click at [218, 103] on td "36 % -1%" at bounding box center [233, 94] width 90 height 21
drag, startPoint x: 218, startPoint y: 103, endPoint x: 219, endPoint y: 116, distance: 13.7
click at [219, 116] on tbody "Total GMV ₹ 4.7 Cr -4.43% ₹ 31.37 Cr -2.51% BU WISE Men's Work Wear ₹ 3.6 Cr -3…" at bounding box center [278, 126] width 453 height 659
click at [219, 116] on div "22 %" at bounding box center [224, 115] width 12 height 7
drag, startPoint x: 219, startPoint y: 116, endPoint x: 222, endPoint y: 136, distance: 19.9
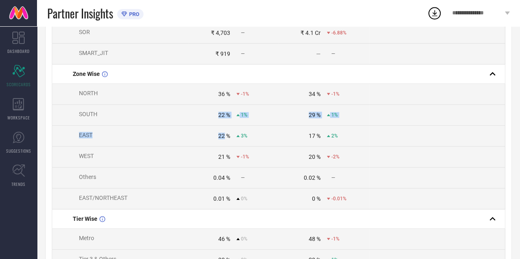
click at [222, 136] on tbody "Total GMV ₹ 4.7 Cr -4.43% ₹ 31.37 Cr -2.51% BU WISE Men's Work Wear ₹ 3.6 Cr -3…" at bounding box center [278, 126] width 453 height 659
click at [222, 136] on div "22 %" at bounding box center [224, 136] width 12 height 7
